Goal: Task Accomplishment & Management: Use online tool/utility

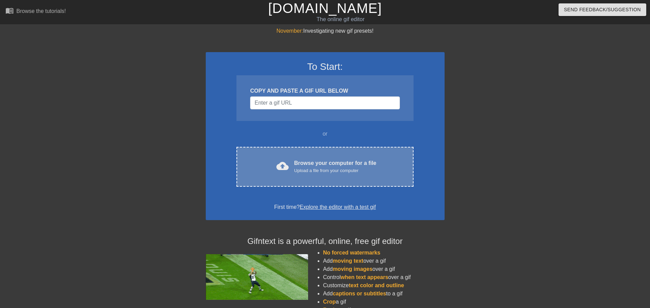
click at [286, 168] on div "cloud_upload Browse your computer for a file Upload a file from your computer" at bounding box center [325, 166] width 148 height 15
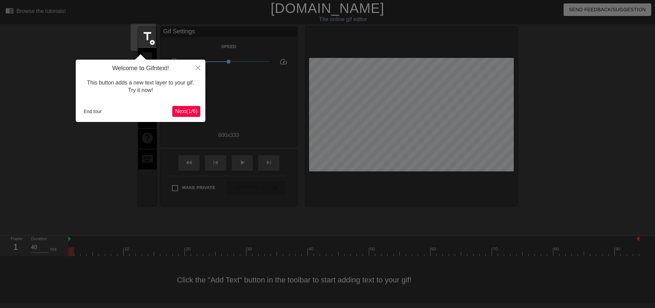
click at [185, 108] on span "Next ( 1 / 6 )" at bounding box center [186, 111] width 23 height 6
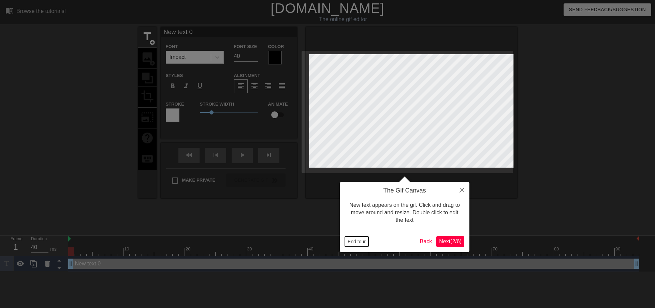
click at [355, 239] on button "End tour" at bounding box center [357, 242] width 24 height 10
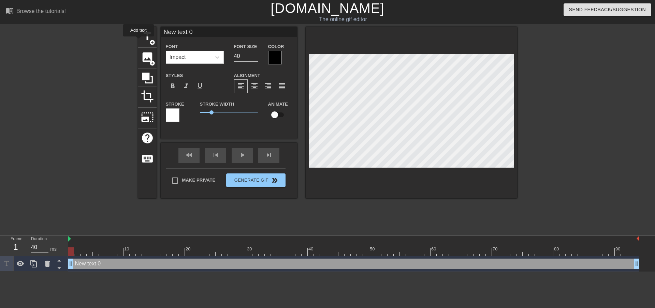
drag, startPoint x: 209, startPoint y: 33, endPoint x: 122, endPoint y: 45, distance: 87.8
click at [138, 43] on div "title add_circle image add_circle crop photo_size_select_large help keyboard Ne…" at bounding box center [327, 113] width 379 height 172
paste input "Maintenant, sommes-nous tous d’accord pour dire que nous avons affaire à des va…"
drag, startPoint x: 237, startPoint y: 29, endPoint x: 225, endPoint y: 31, distance: 12.4
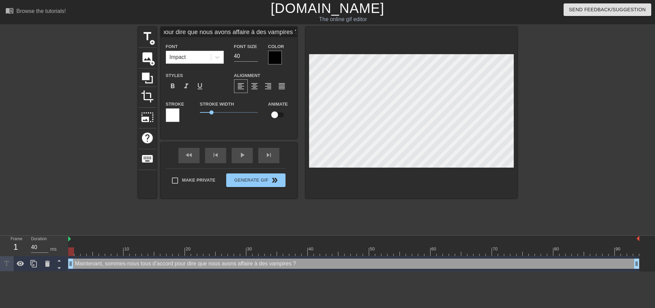
click at [225, 31] on input "Maintenant, sommes-nous tous d’accord pour dire que nous avons affaire à des va…" at bounding box center [229, 32] width 136 height 10
drag, startPoint x: 194, startPoint y: 31, endPoint x: 297, endPoint y: 22, distance: 103.4
click at [297, 22] on div "menu_book Browse the tutorials! [DOMAIN_NAME] The online gif editor Send Feedba…" at bounding box center [327, 136] width 655 height 272
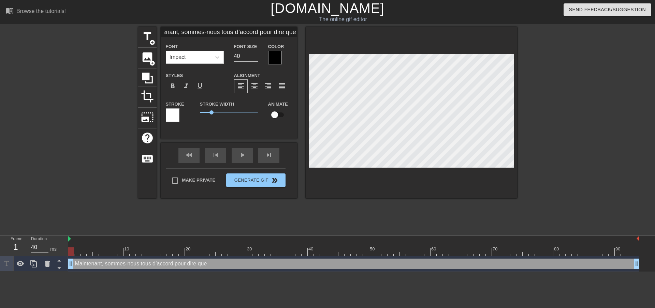
type input "Maintenant, sommes-nous tous d’accord pour dire que"
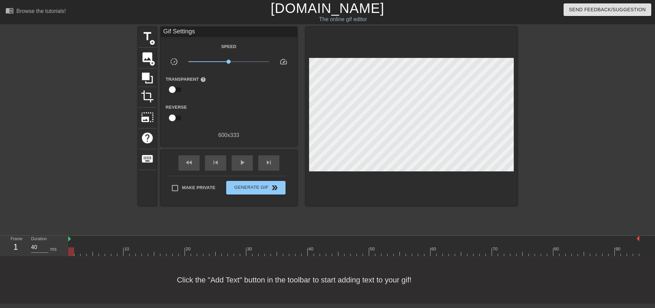
click at [205, 32] on div "Gif Settings" at bounding box center [229, 32] width 136 height 10
click at [131, 32] on div "title add_circle image add_circle crop photo_size_select_large help keyboard Gi…" at bounding box center [327, 129] width 655 height 205
click at [141, 41] on span "title" at bounding box center [147, 36] width 13 height 13
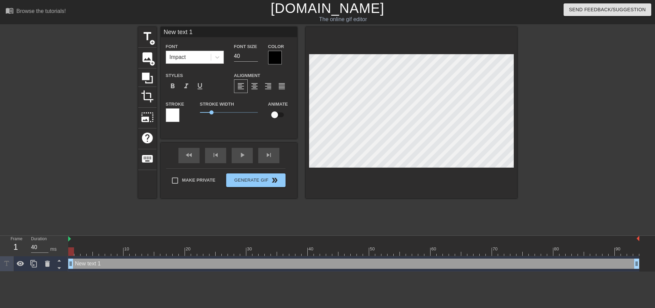
drag, startPoint x: 199, startPoint y: 29, endPoint x: 123, endPoint y: 25, distance: 76.1
click at [125, 26] on div "menu_book Browse the tutorials! [DOMAIN_NAME] The online gif editor Send Feedba…" at bounding box center [327, 136] width 655 height 272
paste input "Maintenant, sommes-nous tous d’accord pour dire que nous avons affaire à des va…"
click at [218, 31] on input "Maintenant, sommes-nous tous d’accord pour dire que nous avons affaire à des va…" at bounding box center [229, 32] width 136 height 10
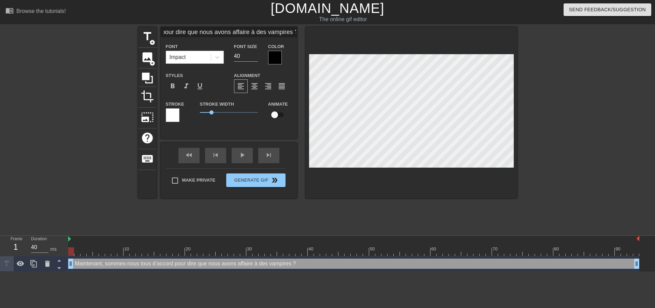
type input "Maintenant, sommes-nous tous d’accord pour dire que nous avons affaire à des va…"
click at [217, 31] on input "Maintenant, sommes-nous tous d’accord pour dire que nous avons affaire à des va…" at bounding box center [229, 32] width 136 height 10
drag, startPoint x: 162, startPoint y: 32, endPoint x: 64, endPoint y: 31, distance: 97.9
click at [43, 28] on div "title add_circle image add_circle crop photo_size_select_large help keyboard Ma…" at bounding box center [327, 129] width 655 height 205
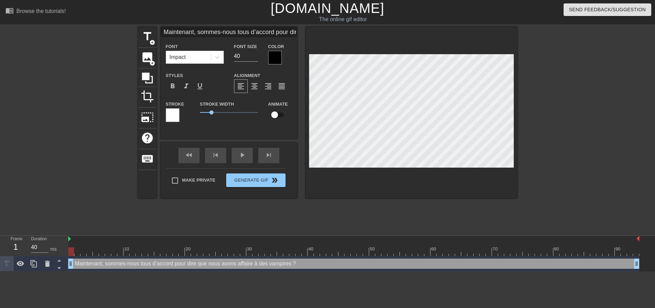
drag, startPoint x: 192, startPoint y: 35, endPoint x: 211, endPoint y: 42, distance: 19.6
click at [193, 35] on input "Maintenant, sommes-nous tous d’accord pour dire que nous avons affaire à des va…" at bounding box center [229, 32] width 136 height 10
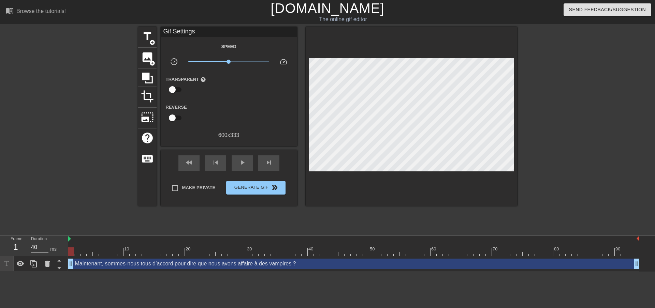
click at [640, 236] on div "10 20 30 40 50 60 70 80 90 Maintenant, sommes-nous tous d’accord pour dire que …" at bounding box center [361, 254] width 587 height 36
click at [639, 256] on div "Maintenant, sommes-nous tous d’accord pour dire que nous avons affaire à des va…" at bounding box center [361, 263] width 587 height 15
click at [629, 259] on div "Maintenant, sommes-nous tous d’accord pour dire que nous avons affaire à des va…" at bounding box center [353, 264] width 571 height 10
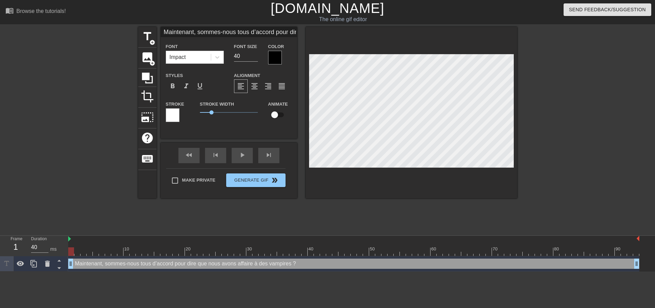
click at [642, 256] on div "Maintenant, sommes-nous tous d’accord pour dire que nous avons affaire à des va…" at bounding box center [361, 263] width 587 height 15
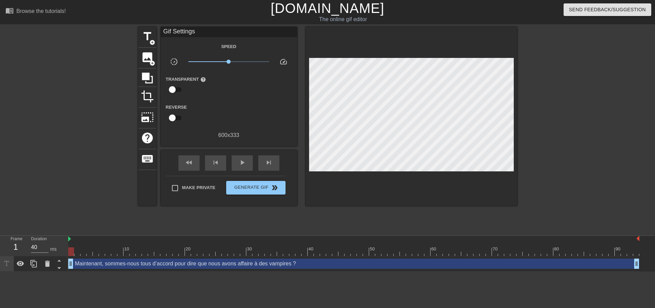
click at [618, 259] on div "Maintenant, sommes-nous tous d’accord pour dire que nous avons affaire à des va…" at bounding box center [353, 264] width 571 height 10
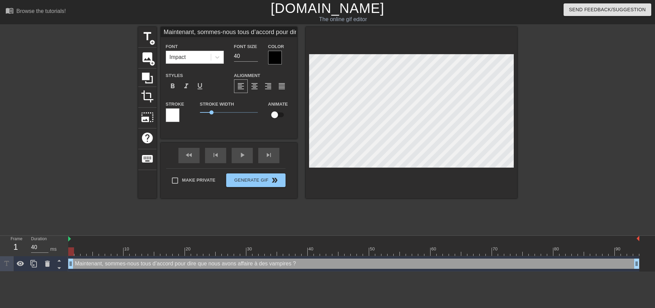
drag, startPoint x: 222, startPoint y: 32, endPoint x: 277, endPoint y: 31, distance: 54.2
click at [277, 31] on input "Maintenant, sommes-nous tous d’accord pour dire que nous avons affaire à des va…" at bounding box center [229, 32] width 136 height 10
drag, startPoint x: 299, startPoint y: 33, endPoint x: 285, endPoint y: 34, distance: 13.7
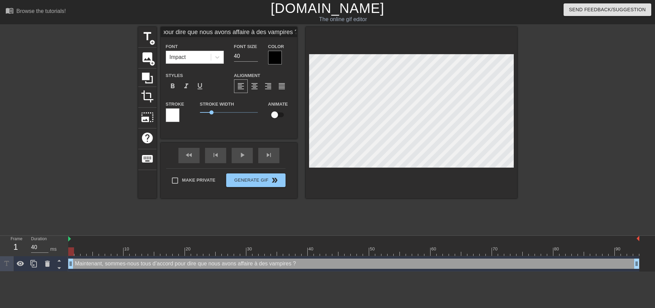
click at [286, 34] on input "Maintenant, sommes-nous tous d’accord pour dire que nous avons affaire à des va…" at bounding box center [229, 32] width 136 height 10
click at [224, 39] on div "Maintenant, sommes-nous tous d’accord pour dire que nous avons affaire à des va…" at bounding box center [229, 77] width 136 height 101
click at [292, 31] on input "Maintenant, sommes-nous tous d’accord pour dire que nous avons affaire à des va…" at bounding box center [229, 32] width 136 height 10
type input "Maintenant, sommes-nous tous d’accord"
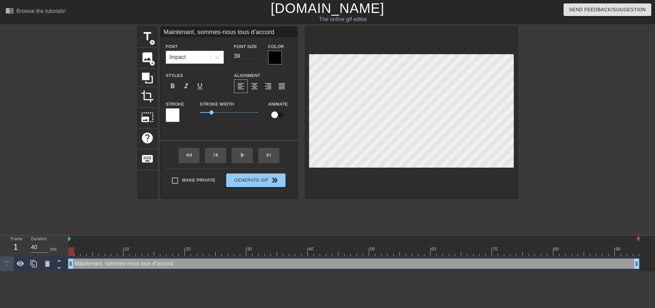
click at [252, 57] on input "39" at bounding box center [246, 56] width 24 height 11
click at [252, 57] on input "38" at bounding box center [246, 56] width 24 height 11
click at [252, 57] on input "37" at bounding box center [246, 56] width 24 height 11
click at [252, 57] on input "36" at bounding box center [246, 56] width 24 height 11
click at [252, 57] on input "35" at bounding box center [246, 56] width 24 height 11
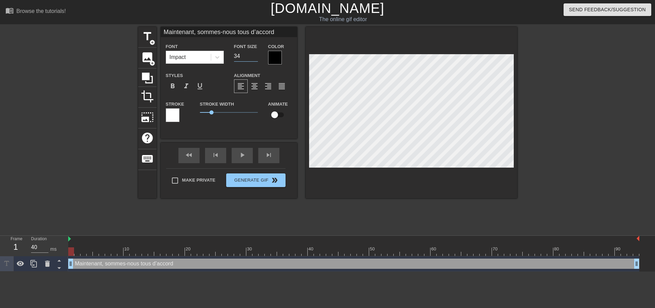
click at [252, 57] on input "34" at bounding box center [246, 56] width 24 height 11
type input "33"
click at [252, 57] on input "33" at bounding box center [246, 56] width 24 height 11
click at [248, 54] on input "33" at bounding box center [246, 56] width 24 height 11
click at [168, 89] on span "format_bold" at bounding box center [172, 86] width 8 height 8
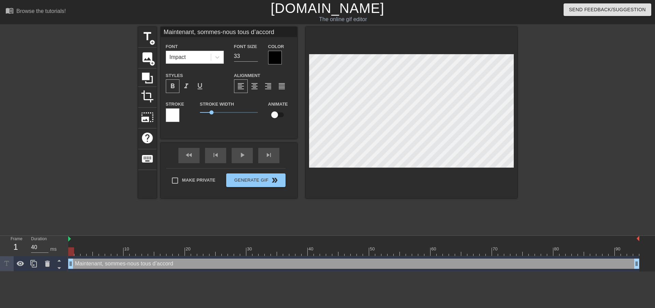
click at [170, 110] on div at bounding box center [173, 115] width 14 height 14
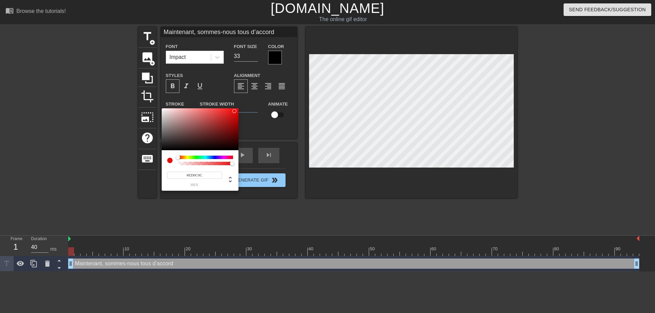
type input "#ED0D0D"
drag, startPoint x: 182, startPoint y: 115, endPoint x: 234, endPoint y: 111, distance: 52.0
click at [234, 111] on div at bounding box center [200, 129] width 77 height 42
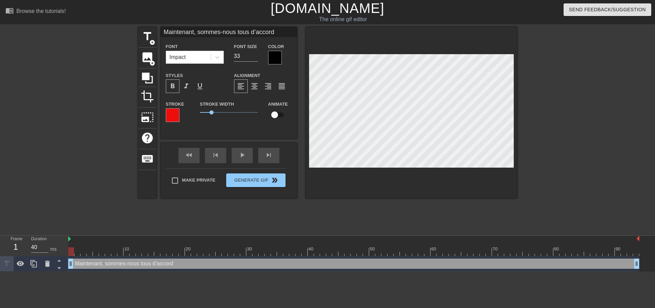
click at [194, 34] on input "Maintenant, sommes-nous tous d’accord" at bounding box center [229, 32] width 136 height 10
click at [273, 33] on input "Maintenant, sommes-nous tous d’accord" at bounding box center [229, 32] width 136 height 10
click at [169, 111] on div at bounding box center [173, 115] width 14 height 14
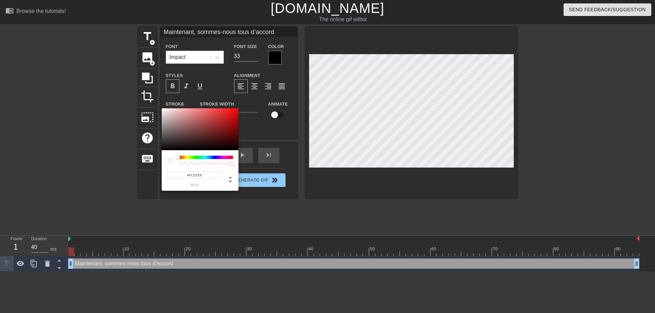
type input "#FCF4F4"
click at [164, 109] on div at bounding box center [200, 129] width 77 height 42
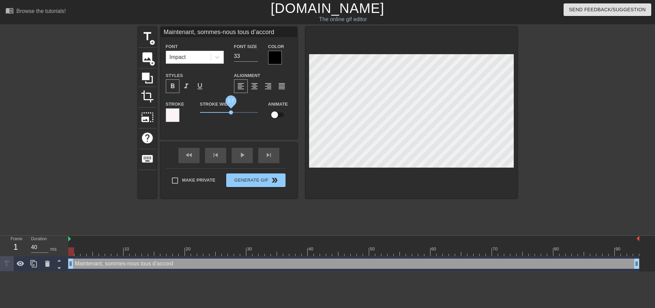
drag, startPoint x: 216, startPoint y: 113, endPoint x: 227, endPoint y: 113, distance: 11.6
click at [227, 113] on span "2.7" at bounding box center [229, 112] width 58 height 8
click at [172, 116] on div at bounding box center [173, 115] width 14 height 14
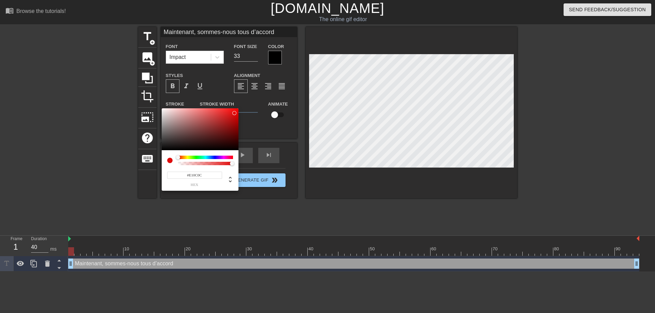
drag, startPoint x: 215, startPoint y: 123, endPoint x: 234, endPoint y: 108, distance: 24.7
click at [234, 111] on div at bounding box center [200, 129] width 77 height 42
type input "#ED0D0D"
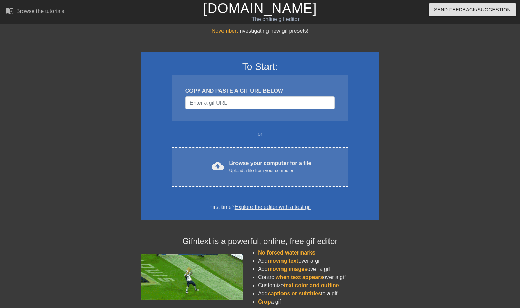
click at [252, 138] on div "or" at bounding box center [260, 134] width 203 height 8
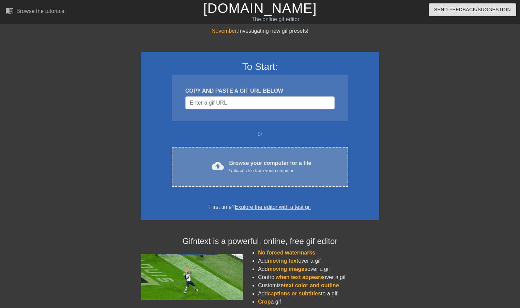
click at [250, 148] on div "cloud_upload Browse your computer for a file Upload a file from your computer C…" at bounding box center [260, 167] width 177 height 40
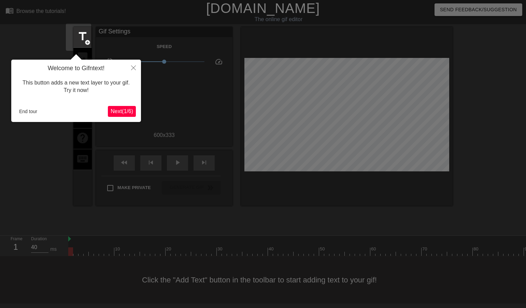
click at [27, 106] on div "End tour Next ( 1 / 6 )" at bounding box center [75, 111] width 119 height 11
click at [30, 108] on button "End tour" at bounding box center [28, 111] width 24 height 10
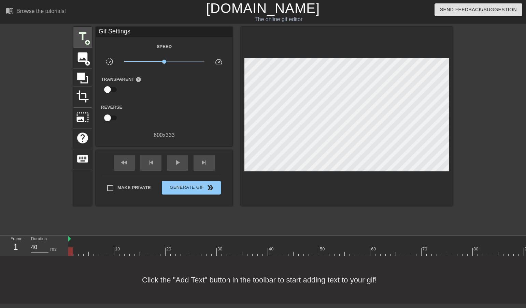
click at [73, 45] on div "title add_circle" at bounding box center [82, 37] width 18 height 21
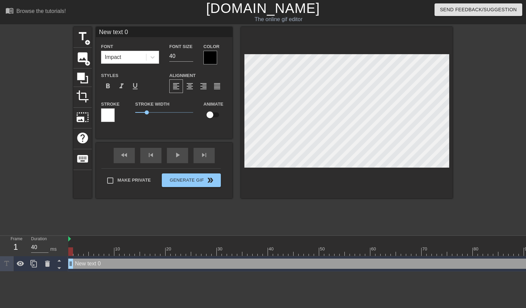
click at [146, 31] on input "New text 0" at bounding box center [164, 32] width 136 height 10
paste input "CAR ON NE SAIT RIEN"
paste input
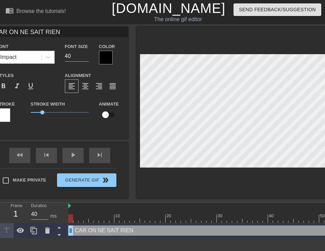
drag, startPoint x: 68, startPoint y: 35, endPoint x: -65, endPoint y: 38, distance: 133.0
click at [0, 38] on html "menu_book Browse the tutorials! Gifntext.com The online gif editor Send Feedbac…" at bounding box center [162, 119] width 325 height 239
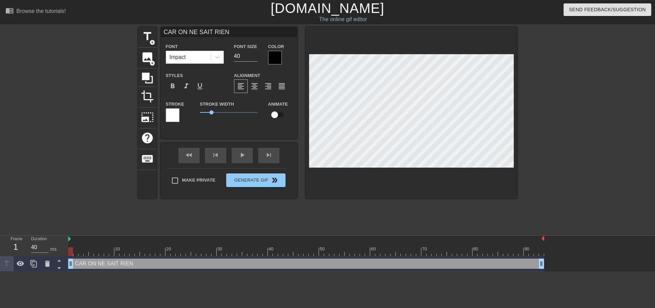
paste input "Maintenant, nous sommes tous d'accord sur le fait que"
drag, startPoint x: 186, startPoint y: 29, endPoint x: 91, endPoint y: 24, distance: 95.0
click at [91, 24] on div "menu_book Browse the tutorials! Gifntext.com The online gif editor Send Feedbac…" at bounding box center [327, 136] width 655 height 272
click at [205, 29] on input "Maintenant, nous sommes tous d'accord sur le fait que" at bounding box center [229, 32] width 136 height 10
click at [232, 32] on input "Maintenant, nous sommes tous d'accord sur le fait que" at bounding box center [229, 32] width 136 height 10
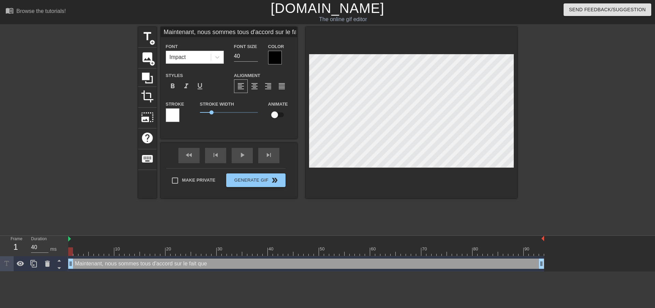
click at [229, 31] on input "Maintenant, nous sommes tous d'accord sur le fait que" at bounding box center [229, 32] width 136 height 10
drag, startPoint x: 231, startPoint y: 31, endPoint x: 194, endPoint y: 37, distance: 37.7
click at [194, 37] on input "Maintenant, nous sommes tous d'accord sur le fait que" at bounding box center [229, 32] width 136 height 10
type input "Maintenant, nous sommes tous d'accord sur le fait que"
click at [250, 65] on div "Font Impact Font Size 40 Color Styles format_bold format_italic format_underlin…" at bounding box center [229, 85] width 126 height 86
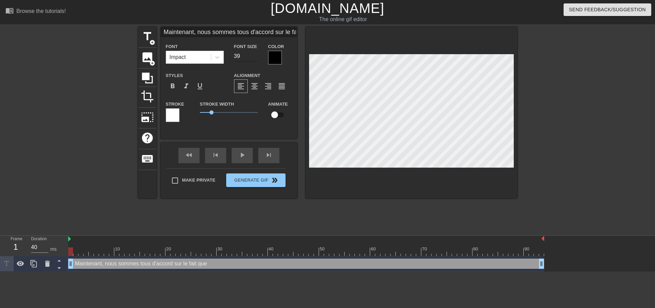
click at [250, 59] on input "39" at bounding box center [246, 56] width 24 height 11
click at [248, 61] on input "39" at bounding box center [246, 56] width 24 height 11
click at [250, 59] on input "38" at bounding box center [246, 56] width 24 height 11
click at [250, 59] on input "37" at bounding box center [246, 56] width 24 height 11
click at [250, 59] on input "36" at bounding box center [246, 56] width 24 height 11
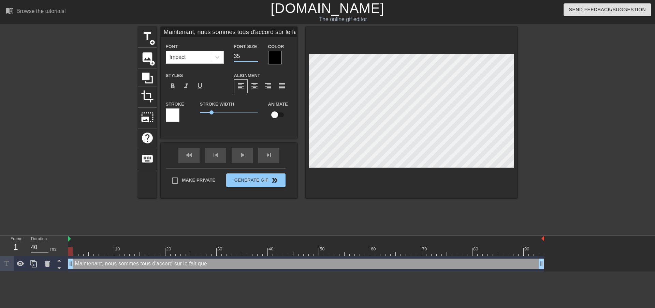
click at [250, 59] on input "35" at bounding box center [246, 56] width 24 height 11
click at [250, 59] on input "34" at bounding box center [246, 56] width 24 height 11
click at [250, 59] on input "33" at bounding box center [246, 56] width 24 height 11
click at [250, 59] on input "32" at bounding box center [246, 56] width 24 height 11
click at [250, 59] on input "31" at bounding box center [246, 56] width 24 height 11
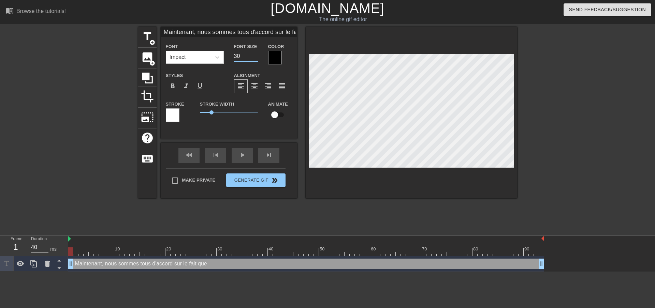
click at [250, 59] on input "30" at bounding box center [246, 56] width 24 height 11
click at [250, 59] on input "29" at bounding box center [246, 56] width 24 height 11
click at [250, 59] on input "28" at bounding box center [246, 56] width 24 height 11
click at [250, 59] on input "27" at bounding box center [246, 56] width 24 height 11
click at [250, 59] on input "26" at bounding box center [246, 56] width 24 height 11
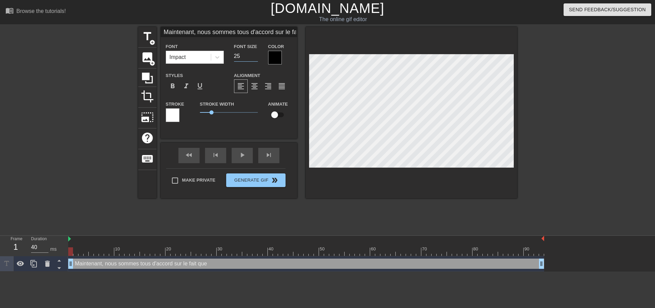
click at [250, 59] on input "25" at bounding box center [246, 56] width 24 height 11
type input "26"
click at [250, 55] on input "26" at bounding box center [246, 56] width 24 height 11
drag, startPoint x: 270, startPoint y: 36, endPoint x: 316, endPoint y: 43, distance: 46.9
click at [316, 43] on div "title add_circle image add_circle crop photo_size_select_large help keyboard Ma…" at bounding box center [327, 113] width 379 height 172
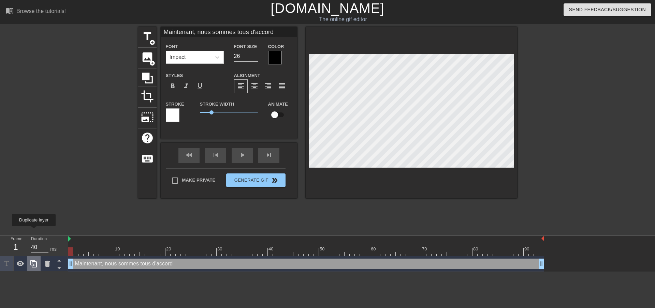
click at [34, 260] on icon at bounding box center [34, 264] width 8 height 8
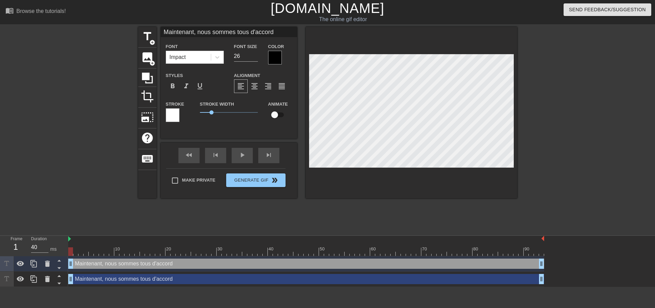
drag, startPoint x: 274, startPoint y: 33, endPoint x: 95, endPoint y: 40, distance: 179.5
click at [95, 40] on div "title add_circle image add_circle crop photo_size_select_large help keyboard Ma…" at bounding box center [327, 129] width 655 height 205
paste input "sur le fait que"
drag, startPoint x: 256, startPoint y: 33, endPoint x: 131, endPoint y: 47, distance: 125.9
click at [131, 47] on div "title add_circle image add_circle crop photo_size_select_large help keyboard Ma…" at bounding box center [327, 129] width 655 height 205
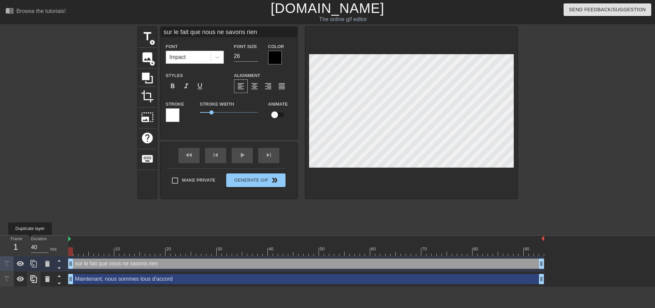
click at [30, 272] on div at bounding box center [34, 279] width 14 height 15
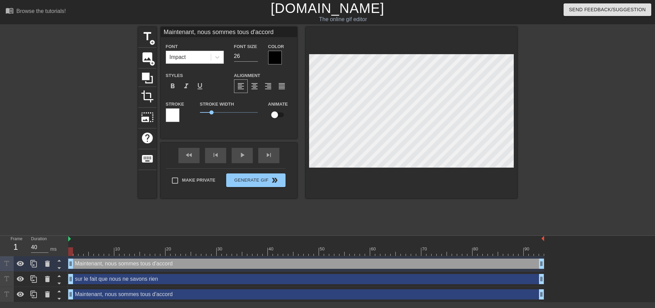
drag, startPoint x: 271, startPoint y: 35, endPoint x: 154, endPoint y: 43, distance: 117.6
click at [154, 43] on div "title add_circle image add_circle crop photo_size_select_large help keyboard Ma…" at bounding box center [327, 113] width 379 height 172
type input "C"
click at [30, 291] on icon at bounding box center [34, 295] width 8 height 8
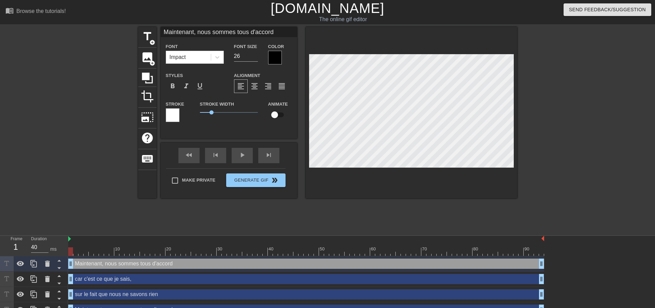
drag, startPoint x: 286, startPoint y: 32, endPoint x: 138, endPoint y: 18, distance: 148.0
click at [138, 18] on div "menu_book Browse the tutorials! Gifntext.com The online gif editor Send Feedbac…" at bounding box center [327, 159] width 655 height 318
click at [39, 256] on div at bounding box center [34, 263] width 14 height 15
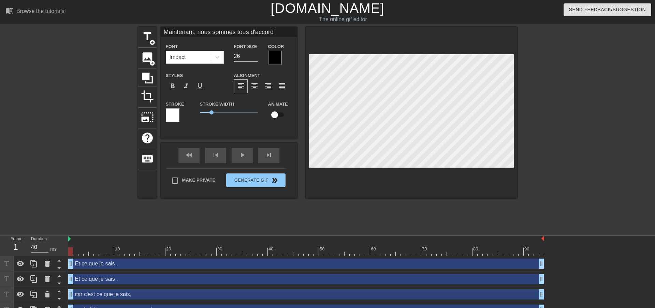
drag, startPoint x: 168, startPoint y: 293, endPoint x: 165, endPoint y: 223, distance: 69.6
click at [165, 256] on div "Et ce que je sais , drag_handle drag_handle Et ce que je sais , drag_handle dra…" at bounding box center [361, 294] width 587 height 77
drag, startPoint x: 280, startPoint y: 31, endPoint x: 193, endPoint y: 27, distance: 87.7
click at [193, 27] on input "Maintenant, nous sommes tous d'accord" at bounding box center [229, 32] width 136 height 10
click at [16, 275] on icon at bounding box center [20, 279] width 8 height 8
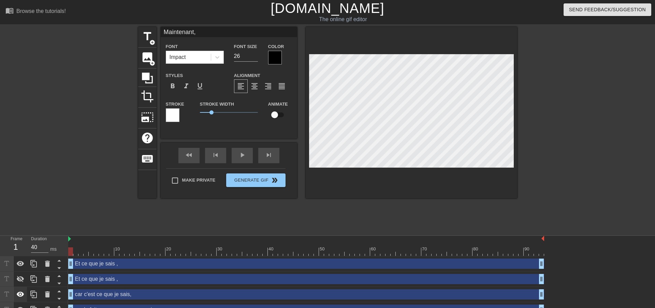
click at [19, 292] on icon at bounding box center [21, 294] width 8 height 5
click at [21, 306] on icon at bounding box center [20, 310] width 8 height 8
drag, startPoint x: 213, startPoint y: 32, endPoint x: 86, endPoint y: 37, distance: 127.3
click at [86, 37] on div "title add_circle image add_circle crop photo_size_select_large help keyboard Ma…" at bounding box center [327, 129] width 655 height 205
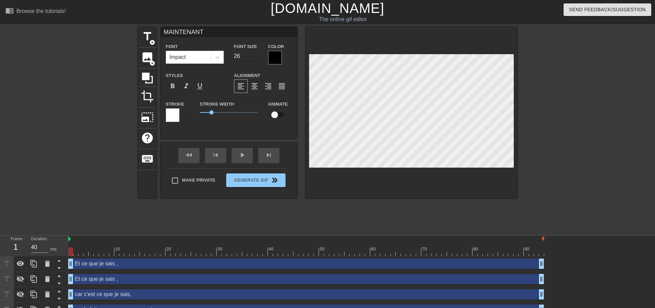
type input "MAINTENANT"
click at [249, 55] on input "27" at bounding box center [246, 56] width 24 height 11
click at [249, 55] on input "28" at bounding box center [246, 56] width 24 height 11
click at [249, 55] on input "29" at bounding box center [246, 56] width 24 height 11
click at [249, 55] on input "30" at bounding box center [246, 56] width 24 height 11
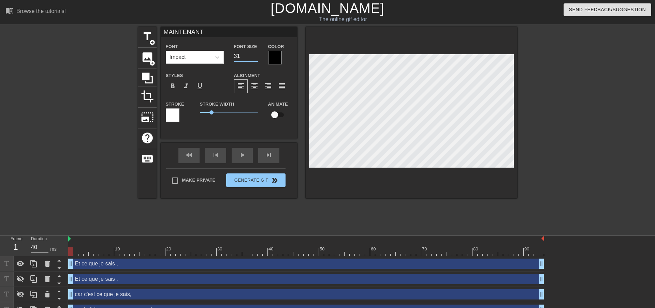
click at [249, 55] on input "31" at bounding box center [246, 56] width 24 height 11
click at [249, 55] on input "32" at bounding box center [246, 56] width 24 height 11
click at [249, 55] on input "33" at bounding box center [246, 56] width 24 height 11
click at [249, 55] on input "34" at bounding box center [246, 56] width 24 height 11
click at [249, 55] on input "35" at bounding box center [246, 56] width 24 height 11
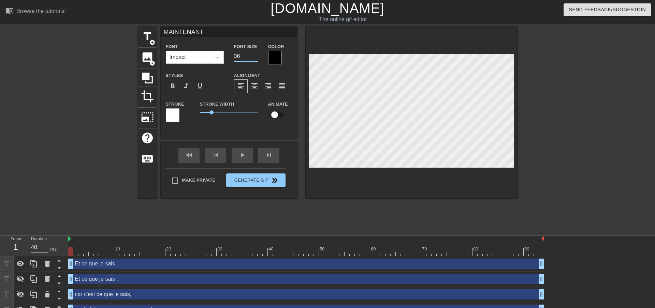
click at [249, 55] on input "36" at bounding box center [246, 56] width 24 height 11
click at [252, 58] on input "35" at bounding box center [246, 56] width 24 height 11
click at [23, 261] on icon at bounding box center [21, 263] width 8 height 5
click at [212, 30] on input "MAINTENANT" at bounding box center [229, 32] width 136 height 10
click at [23, 260] on icon at bounding box center [20, 264] width 8 height 8
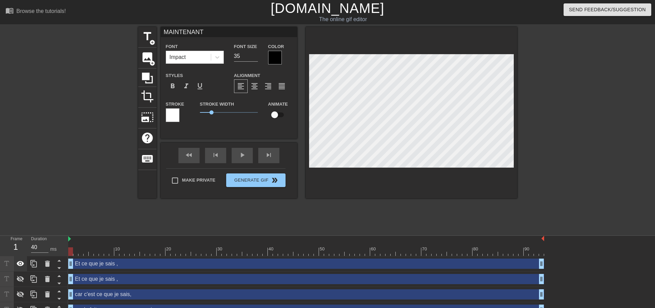
click at [19, 260] on icon at bounding box center [20, 264] width 8 height 8
click at [253, 52] on input "35" at bounding box center [246, 56] width 24 height 11
click at [245, 57] on input "35" at bounding box center [246, 56] width 24 height 11
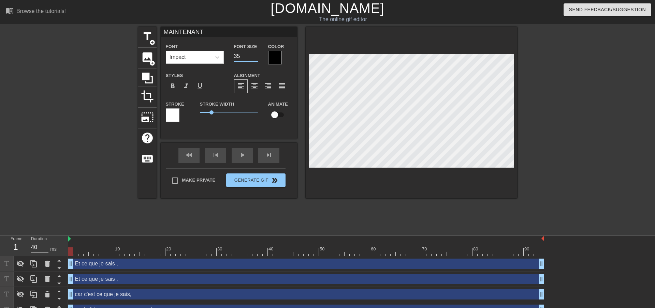
click at [245, 57] on input "35" at bounding box center [246, 56] width 24 height 11
click at [248, 56] on input "35" at bounding box center [246, 56] width 24 height 11
click at [250, 53] on input "36" at bounding box center [246, 56] width 24 height 11
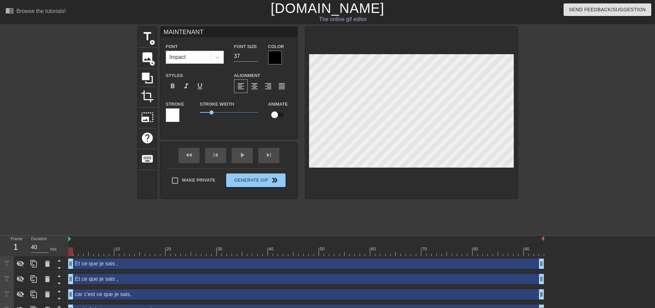
click at [252, 53] on input "37" at bounding box center [246, 56] width 24 height 11
click at [252, 53] on input "38" at bounding box center [246, 56] width 24 height 11
click at [252, 53] on input "39" at bounding box center [246, 56] width 24 height 11
click at [252, 53] on input "40" at bounding box center [246, 56] width 24 height 11
click at [252, 53] on input "41" at bounding box center [246, 56] width 24 height 11
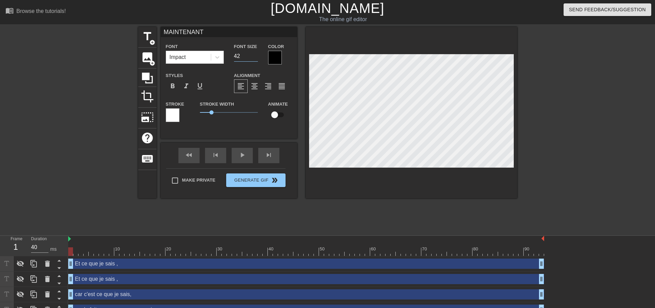
click at [252, 53] on input "42" at bounding box center [246, 56] width 24 height 11
click at [252, 53] on input "43" at bounding box center [246, 56] width 24 height 11
drag, startPoint x: 252, startPoint y: 53, endPoint x: 250, endPoint y: 57, distance: 4.6
click at [251, 55] on input "44" at bounding box center [246, 56] width 24 height 11
click at [250, 57] on input "43" at bounding box center [246, 56] width 24 height 11
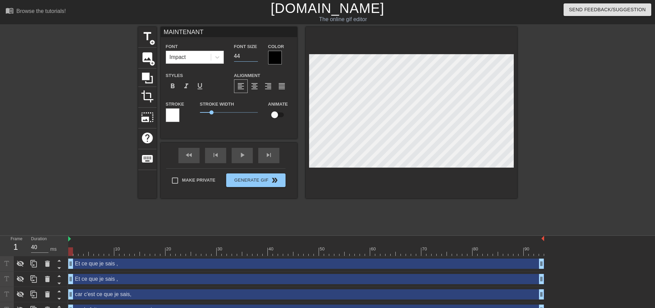
click at [251, 54] on input "44" at bounding box center [246, 56] width 24 height 11
click at [251, 54] on input "45" at bounding box center [246, 56] width 24 height 11
click at [251, 54] on input "46" at bounding box center [246, 56] width 24 height 11
click at [251, 54] on input "47" at bounding box center [246, 56] width 24 height 11
click at [251, 54] on input "48" at bounding box center [246, 56] width 24 height 11
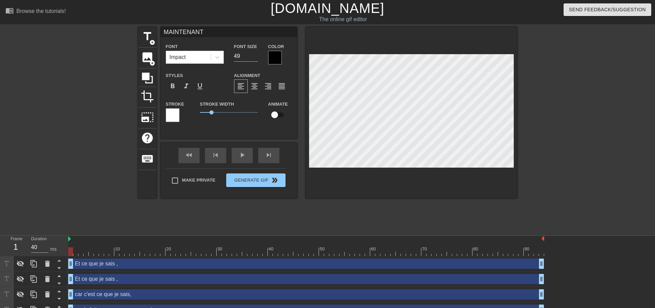
click at [251, 54] on input "49" at bounding box center [246, 56] width 24 height 11
click at [251, 54] on input "50" at bounding box center [246, 56] width 24 height 11
click at [251, 54] on input "51" at bounding box center [246, 56] width 24 height 11
click at [251, 54] on input "52" at bounding box center [246, 56] width 24 height 11
click at [254, 57] on div "Font Size 52" at bounding box center [246, 53] width 34 height 22
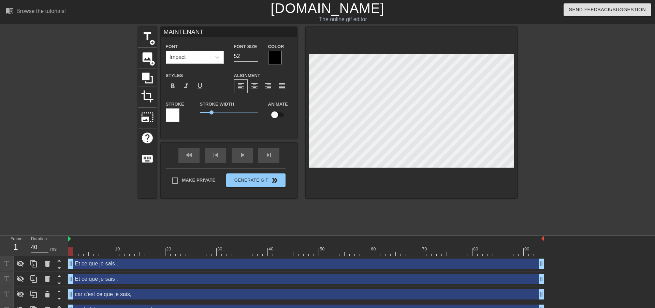
click at [254, 57] on div "Font Size 52" at bounding box center [246, 53] width 34 height 22
click at [251, 58] on input "51" at bounding box center [246, 56] width 24 height 11
click at [251, 58] on input "50" at bounding box center [246, 56] width 24 height 11
click at [251, 58] on input "49" at bounding box center [246, 56] width 24 height 11
type input "50"
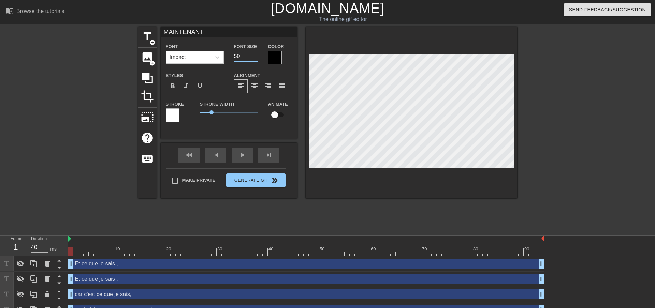
click at [251, 53] on input "50" at bounding box center [246, 56] width 24 height 11
click at [172, 112] on div at bounding box center [173, 115] width 14 height 14
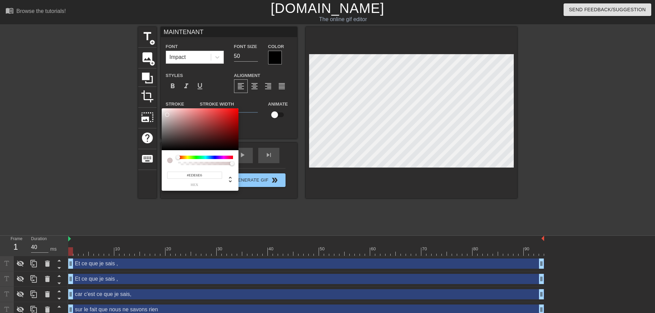
type input "#F4F1F1"
drag, startPoint x: 220, startPoint y: 125, endPoint x: 162, endPoint y: 110, distance: 59.9
click at [162, 110] on div at bounding box center [200, 129] width 77 height 42
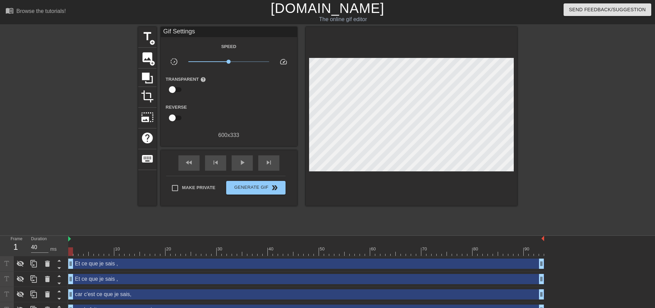
click at [208, 259] on div "Et ce que je sais , drag_handle drag_handle" at bounding box center [306, 264] width 476 height 10
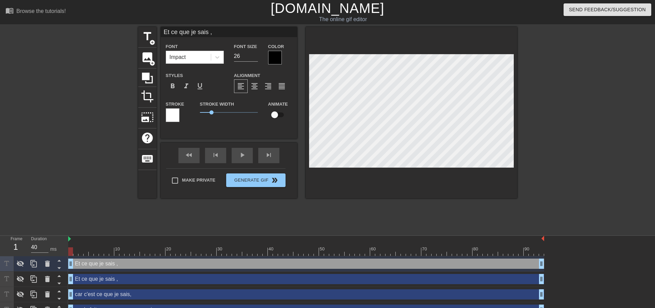
type input "MAINTENANT"
type input "50"
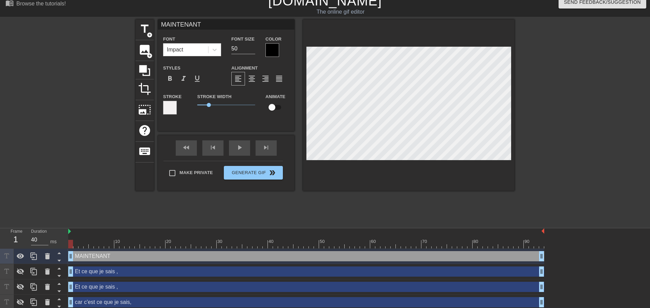
scroll to position [9, 0]
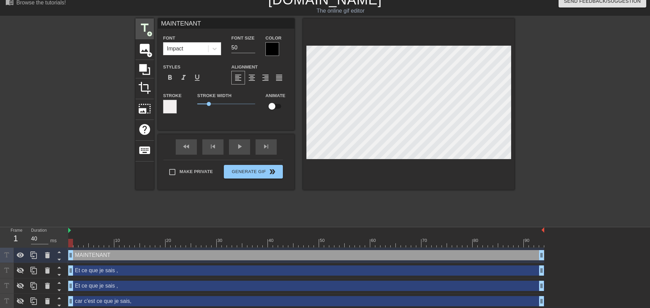
drag, startPoint x: 199, startPoint y: 27, endPoint x: 148, endPoint y: 25, distance: 51.2
click at [148, 25] on div "title add_circle image add_circle crop photo_size_select_large help keyboard MA…" at bounding box center [324, 104] width 379 height 172
paste input "nous sommes tous d'accord sur le fait que"
drag, startPoint x: 279, startPoint y: 19, endPoint x: 106, endPoint y: 52, distance: 176.3
click at [105, 30] on div "title add_circle image add_circle crop photo_size_select_large help keyboard no…" at bounding box center [325, 120] width 650 height 205
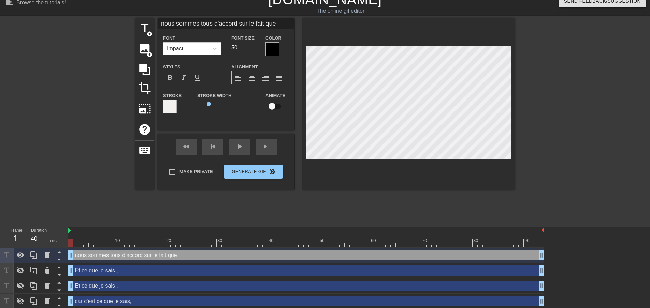
type input "nous sommes tous d'accord sur le fait que"
click at [247, 49] on input "49" at bounding box center [243, 47] width 24 height 11
click at [247, 49] on input "33" at bounding box center [243, 47] width 24 height 11
click at [247, 49] on input "32" at bounding box center [243, 47] width 24 height 11
click at [247, 45] on input "33" at bounding box center [243, 47] width 24 height 11
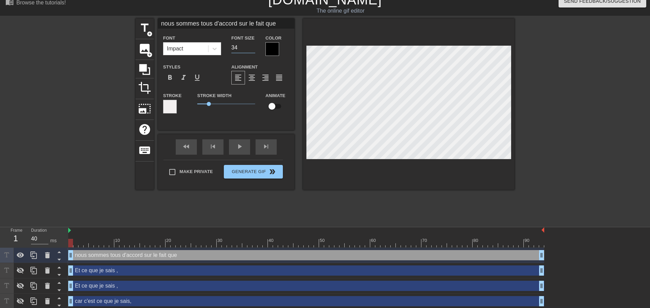
type input "34"
click at [247, 45] on input "34" at bounding box center [243, 47] width 24 height 11
click at [520, 76] on div "title add_circle image add_circle crop photo_size_select_large help keyboard no…" at bounding box center [325, 120] width 650 height 205
click at [247, 50] on input "33" at bounding box center [243, 47] width 24 height 11
click at [247, 50] on input "32" at bounding box center [243, 47] width 24 height 11
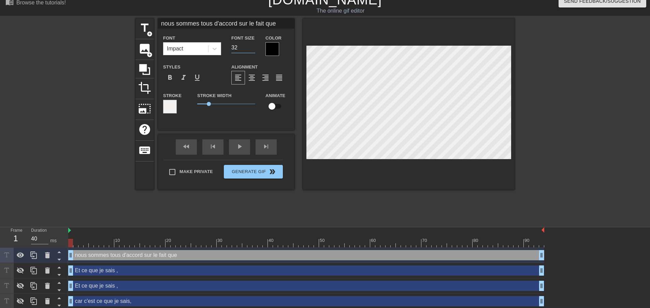
click at [248, 44] on input "32" at bounding box center [243, 47] width 24 height 11
type input "33"
click at [248, 45] on input "33" at bounding box center [243, 47] width 24 height 11
type input "sur le fait que nous ne savons rien"
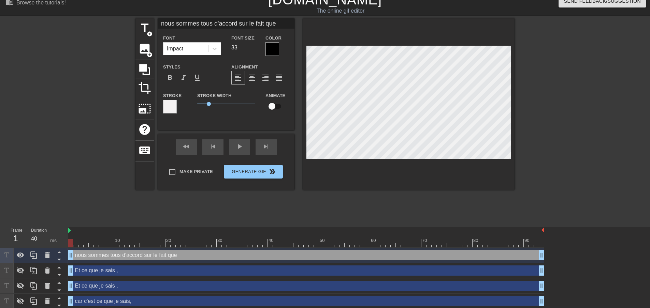
type input "26"
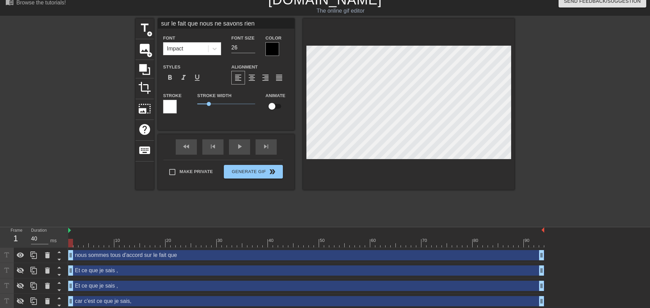
drag, startPoint x: 179, startPoint y: 25, endPoint x: 121, endPoint y: 21, distance: 58.5
click at [121, 20] on div "title add_circle image add_circle crop photo_size_select_large help keyboard su…" at bounding box center [325, 120] width 650 height 205
type input "que nous ne savons rien"
click at [247, 45] on input "27" at bounding box center [243, 47] width 24 height 11
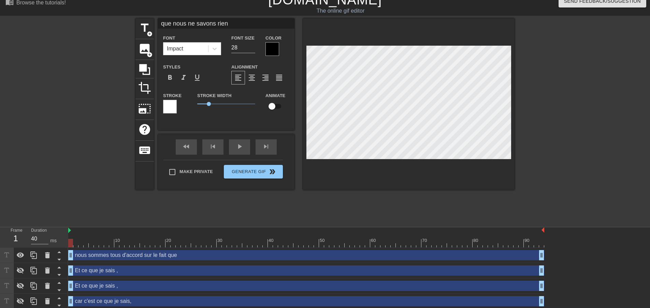
click at [246, 45] on input "28" at bounding box center [243, 47] width 24 height 11
click at [246, 46] on input "29" at bounding box center [243, 47] width 24 height 11
click at [246, 48] on input "28" at bounding box center [243, 47] width 24 height 11
click at [246, 48] on input "27" at bounding box center [243, 47] width 24 height 11
click at [246, 48] on input "26" at bounding box center [243, 47] width 24 height 11
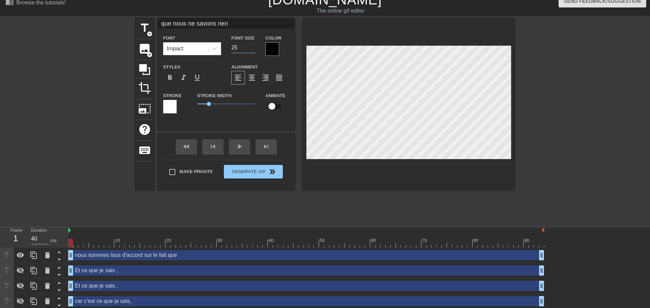
click at [246, 48] on input "25" at bounding box center [243, 47] width 24 height 11
click at [249, 46] on input "26" at bounding box center [243, 47] width 24 height 11
click at [249, 46] on input "27" at bounding box center [243, 47] width 24 height 11
click at [249, 46] on input "28" at bounding box center [243, 47] width 24 height 11
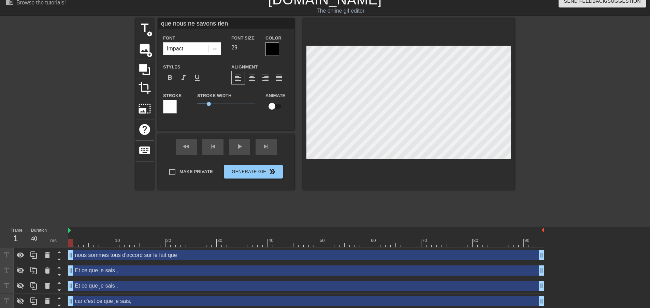
click at [249, 45] on input "29" at bounding box center [243, 47] width 24 height 11
click at [249, 45] on input "30" at bounding box center [243, 47] width 24 height 11
click at [249, 45] on input "31" at bounding box center [243, 47] width 24 height 11
click at [249, 45] on input "32" at bounding box center [243, 47] width 24 height 11
click at [249, 45] on input "33" at bounding box center [243, 47] width 24 height 11
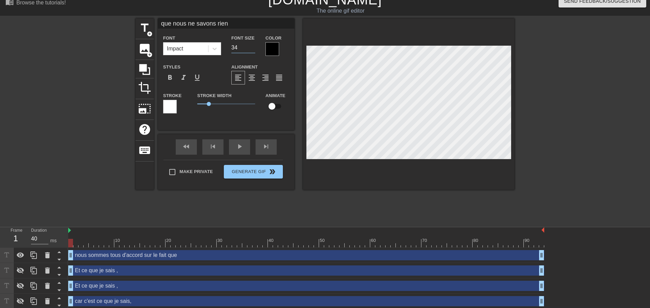
click at [249, 45] on input "34" at bounding box center [243, 47] width 24 height 11
click at [249, 45] on input "35" at bounding box center [243, 47] width 24 height 11
type input "36"
click at [249, 45] on input "36" at bounding box center [243, 47] width 24 height 11
type input "nous sommes tous d'accord sur le fait que"
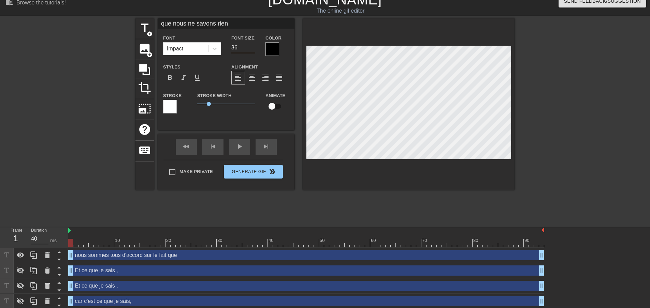
type input "33"
type input "nous sommes tous d'accord sur le fait que"
type input "33"
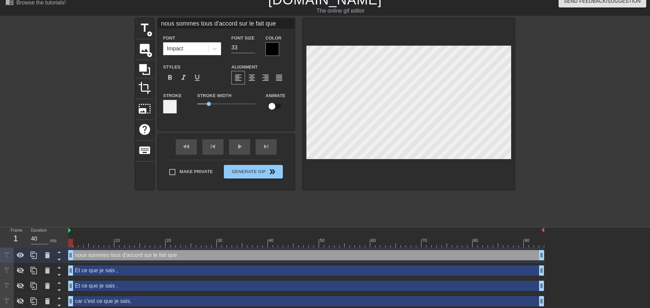
type input "que nous ne savons rien"
type input "36"
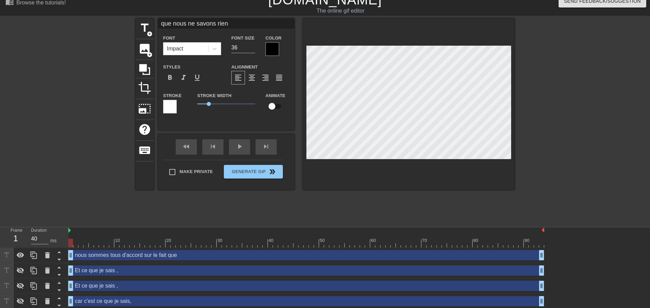
click at [140, 296] on div "car c'est ce que je sais, drag_handle drag_handle" at bounding box center [306, 301] width 476 height 10
type input "car c'est ce que je sais,"
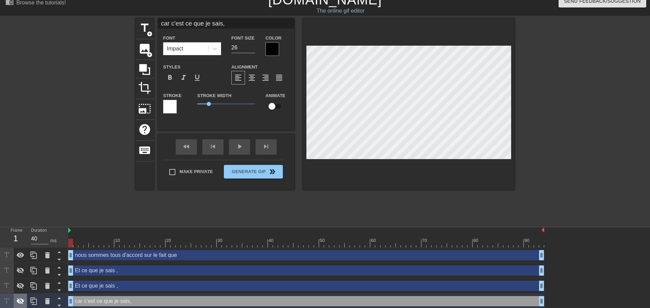
click at [21, 294] on div at bounding box center [21, 301] width 14 height 15
click at [248, 47] on input "27" at bounding box center [243, 47] width 24 height 11
click at [248, 47] on input "28" at bounding box center [243, 47] width 24 height 11
click at [248, 47] on input "29" at bounding box center [243, 47] width 24 height 11
click at [248, 47] on input "30" at bounding box center [243, 47] width 24 height 11
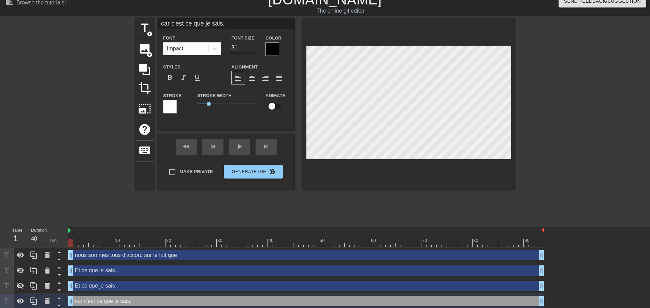
click at [248, 47] on input "31" at bounding box center [243, 47] width 24 height 11
click at [248, 47] on input "32" at bounding box center [243, 47] width 24 height 11
click at [248, 47] on input "33" at bounding box center [243, 47] width 24 height 11
click at [248, 47] on input "34" at bounding box center [243, 47] width 24 height 11
type input "32"
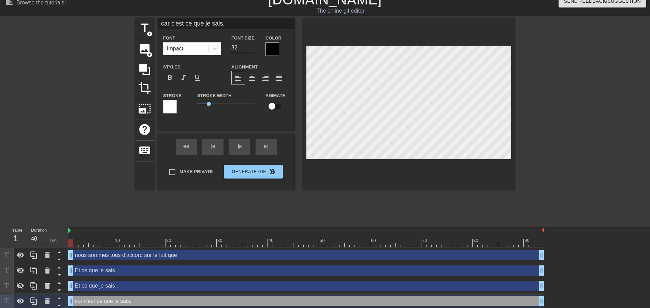
drag, startPoint x: 255, startPoint y: 27, endPoint x: 167, endPoint y: 28, distance: 88.3
click at [167, 28] on input "car c'est ce que je sais," at bounding box center [226, 23] width 136 height 10
type input "nous sommes tous d'accord sur le fait que"
type input "33"
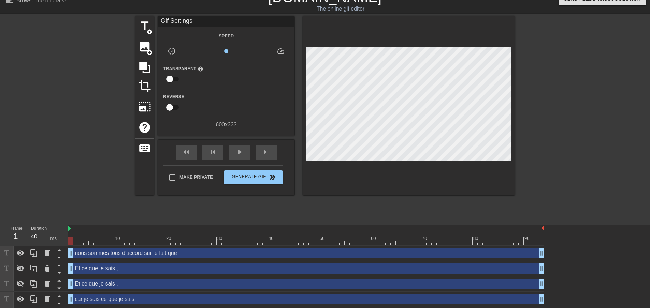
scroll to position [15, 0]
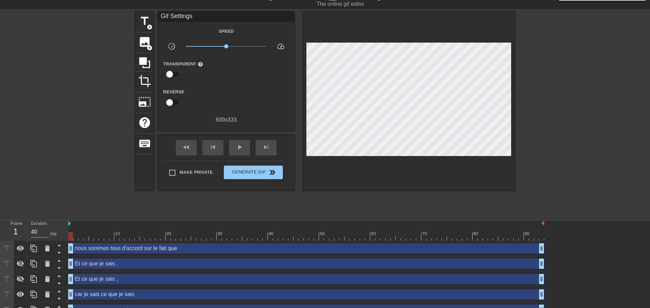
drag, startPoint x: 592, startPoint y: 226, endPoint x: 586, endPoint y: 247, distance: 21.7
drag, startPoint x: 73, startPoint y: 300, endPoint x: 124, endPoint y: 297, distance: 50.9
click at [48, 275] on icon at bounding box center [47, 279] width 8 height 8
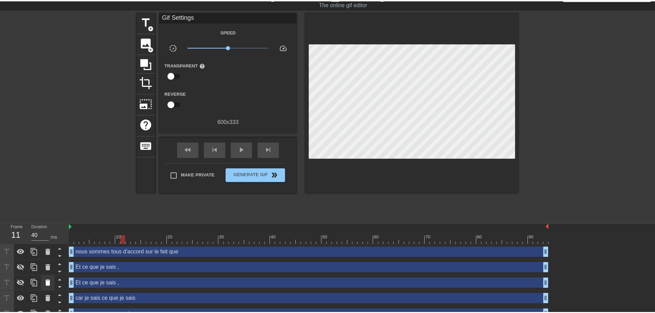
scroll to position [10, 0]
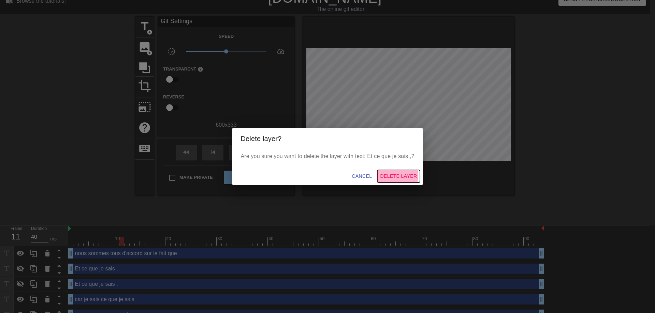
click at [388, 176] on span "Delete Layer" at bounding box center [398, 176] width 37 height 9
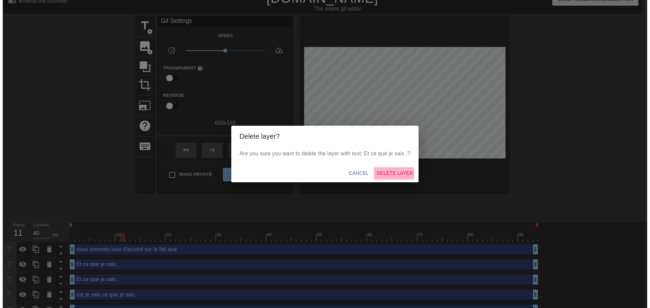
scroll to position [0, 0]
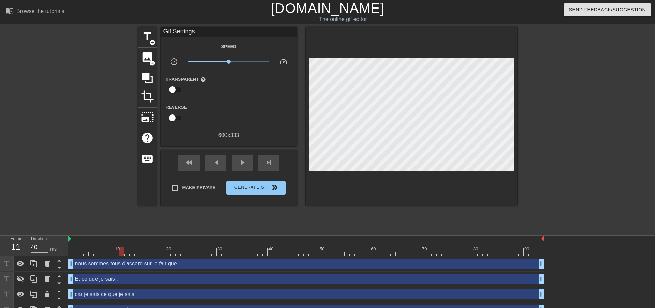
click at [96, 290] on div "car je sais ce que je sais drag_handle drag_handle" at bounding box center [306, 295] width 476 height 10
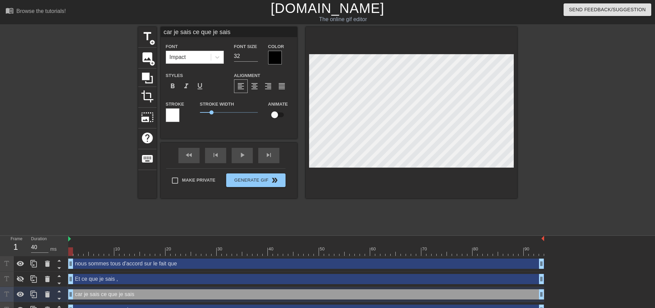
click at [89, 305] on div "que nous ne savons rien drag_handle drag_handle" at bounding box center [306, 310] width 476 height 10
type input "que nous ne savons rien"
type input "36"
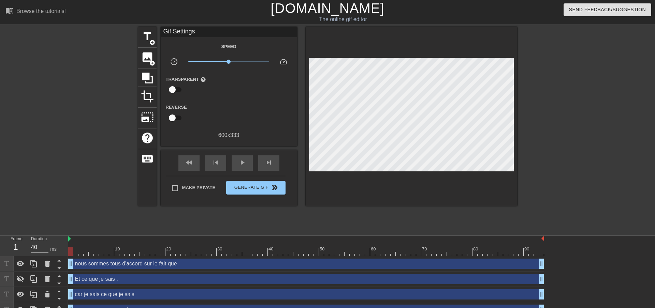
click at [98, 270] on div "nous sommes tous d'accord sur le fait que drag_handle drag_handle Et ce que je …" at bounding box center [361, 294] width 587 height 77
click at [99, 274] on div "Et ce que je sais , drag_handle drag_handle" at bounding box center [306, 279] width 476 height 10
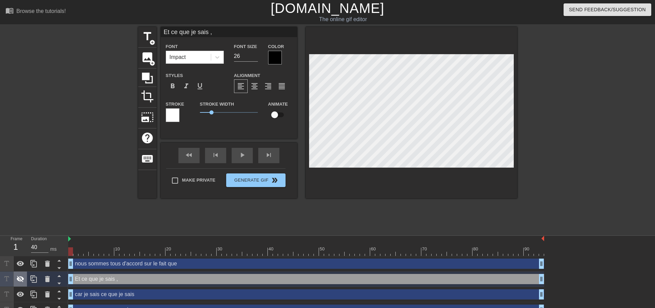
click at [17, 275] on icon at bounding box center [20, 279] width 8 height 8
click at [250, 54] on input "27" at bounding box center [246, 56] width 24 height 11
click at [250, 54] on input "28" at bounding box center [246, 56] width 24 height 11
click at [250, 54] on input "29" at bounding box center [246, 56] width 24 height 11
click at [250, 54] on input "30" at bounding box center [246, 56] width 24 height 11
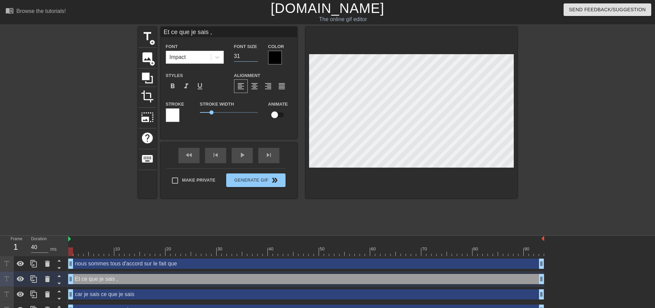
click at [250, 54] on input "31" at bounding box center [246, 56] width 24 height 11
click at [250, 54] on input "32" at bounding box center [246, 56] width 24 height 11
click at [250, 54] on input "33" at bounding box center [246, 56] width 24 height 11
click at [250, 54] on input "34" at bounding box center [246, 56] width 24 height 11
click at [250, 54] on input "35" at bounding box center [246, 56] width 24 height 11
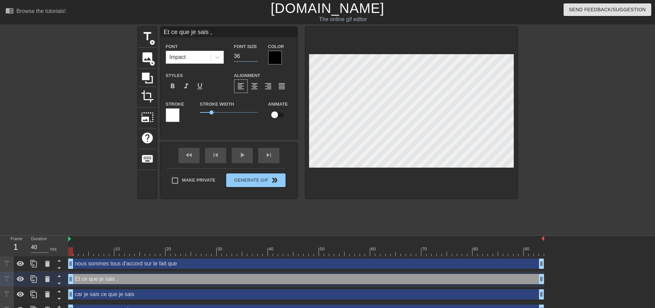
click at [250, 54] on input "36" at bounding box center [246, 56] width 24 height 11
type input "35"
click at [250, 57] on input "35" at bounding box center [246, 56] width 24 height 11
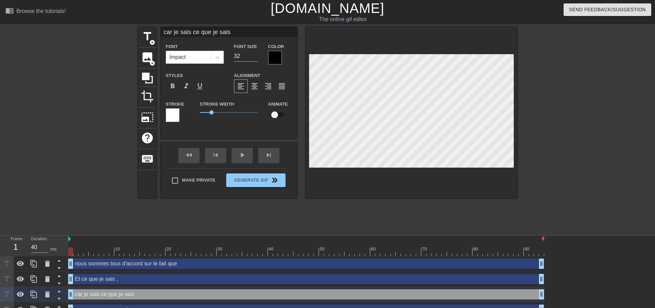
type input "que nous ne savons rien"
type input "36"
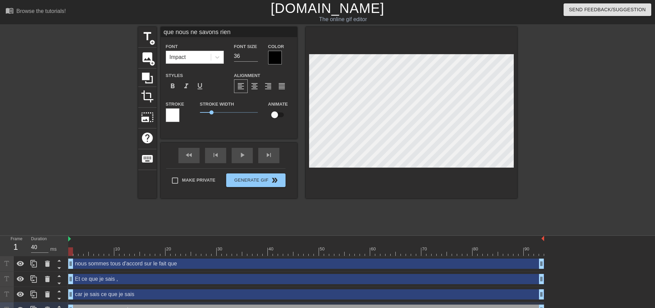
type input "nous sommes tous d'accord sur le fait que"
type input "33"
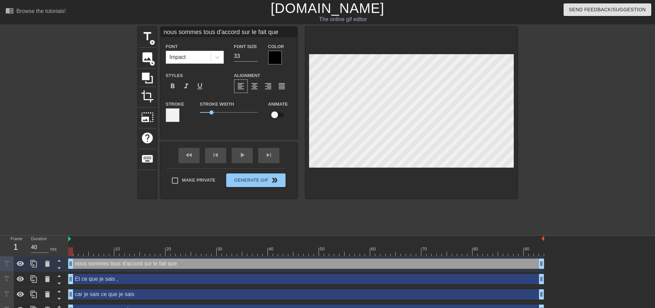
drag, startPoint x: 238, startPoint y: 33, endPoint x: 299, endPoint y: 36, distance: 61.5
click at [299, 36] on div "title add_circle image add_circle crop photo_size_select_large help keyboard no…" at bounding box center [327, 113] width 379 height 172
type input "que nous ne savons rien"
type input "36"
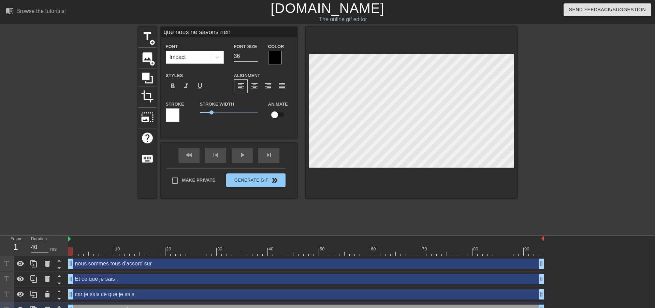
drag, startPoint x: 175, startPoint y: 31, endPoint x: 124, endPoint y: 31, distance: 50.1
click at [124, 31] on div "title add_circle image add_circle crop photo_size_select_large help keyboard qu…" at bounding box center [327, 129] width 655 height 205
type input "car je sais ce que je sais"
type input "32"
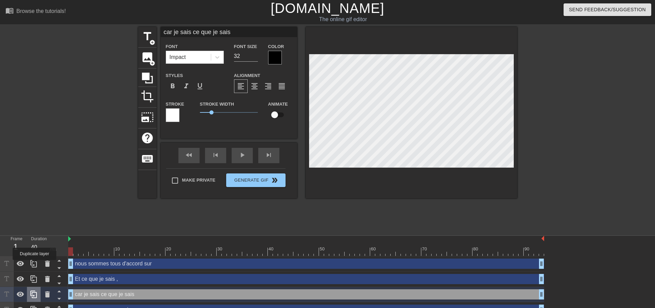
click at [34, 291] on icon at bounding box center [33, 295] width 6 height 8
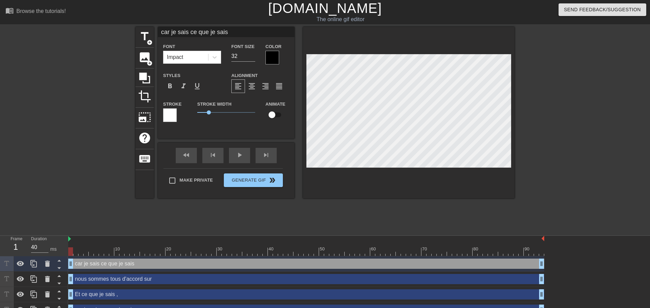
drag, startPoint x: 234, startPoint y: 35, endPoint x: 157, endPoint y: 42, distance: 77.1
click at [158, 42] on div "car je sais ce que je sais Font Impact Font Size 32 Color Styles format_bold fo…" at bounding box center [226, 77] width 136 height 101
type input "sur la situation car sinon"
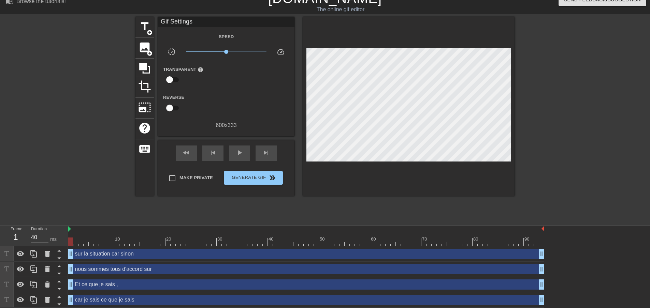
scroll to position [15, 0]
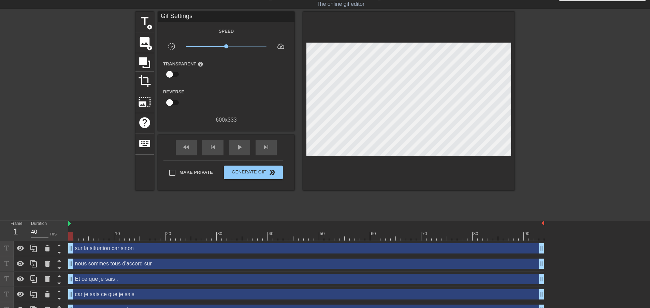
click at [98, 259] on div "nous sommes tous d'accord sur drag_handle drag_handle" at bounding box center [306, 264] width 476 height 10
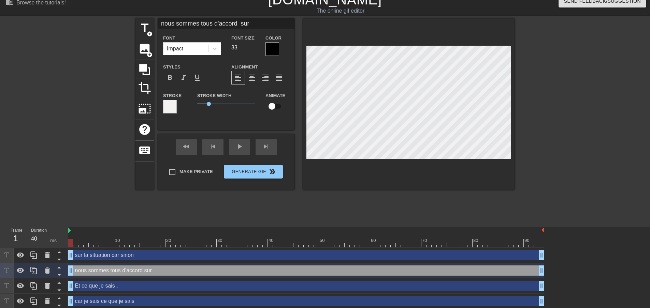
click at [122, 250] on div "sur la situation car sinon drag_handle drag_handle" at bounding box center [306, 255] width 476 height 10
type input "sur la situation car sinon"
type input "32"
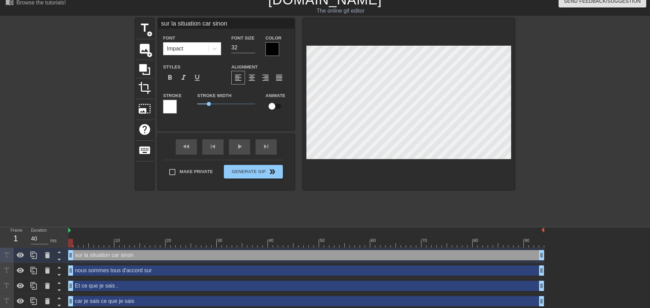
click at [118, 266] on div "nous sommes tous d'accord sur drag_handle drag_handle" at bounding box center [306, 271] width 476 height 10
type input "nous sommes tous d'accord sur"
type input "33"
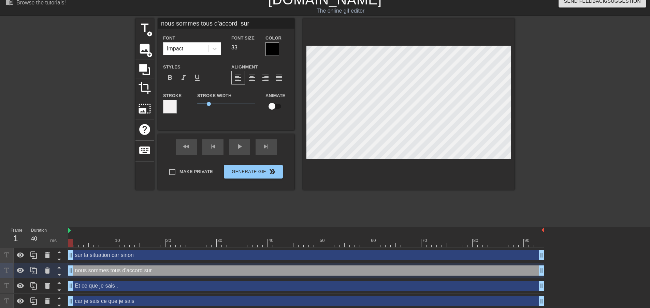
click at [116, 281] on div "Et ce que je sais , drag_handle drag_handle" at bounding box center [306, 286] width 476 height 10
type input "Et ce que je sais ,"
type input "35"
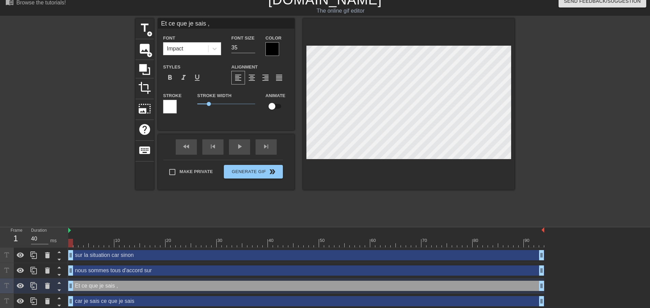
click at [116, 296] on div "car je sais ce que je sais drag_handle drag_handle" at bounding box center [306, 301] width 476 height 10
type input "car je sais ce que je sais"
type input "32"
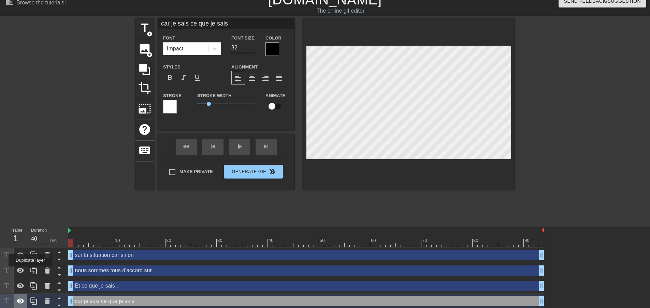
click at [24, 297] on icon at bounding box center [20, 301] width 8 height 8
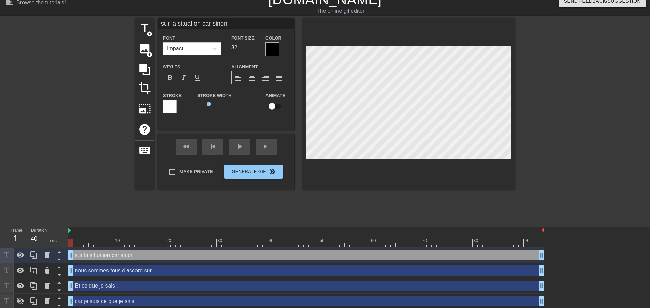
click at [195, 23] on input "sur la situation car sinon" at bounding box center [226, 23] width 136 height 10
click at [132, 296] on div "car je sais ce que je sais drag_handle drag_handle" at bounding box center [306, 301] width 476 height 10
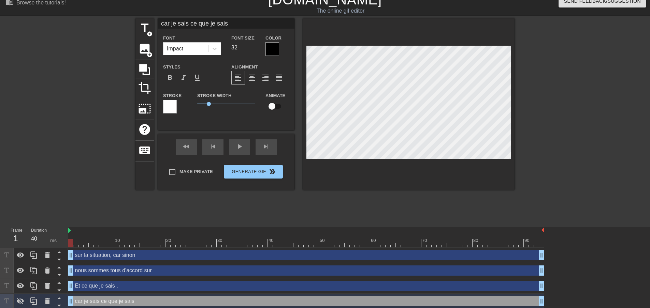
click at [115, 250] on div "sur la situation, car sinon drag_handle drag_handle" at bounding box center [306, 255] width 476 height 10
type input "sur la situation, car sinon"
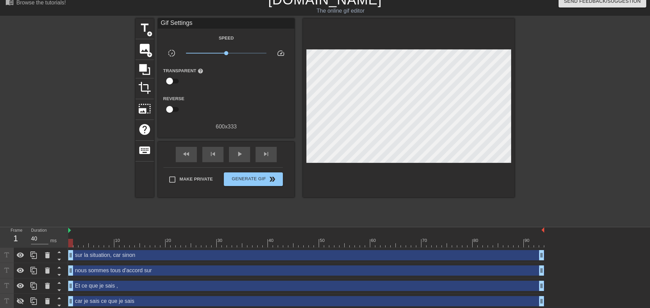
scroll to position [15, 0]
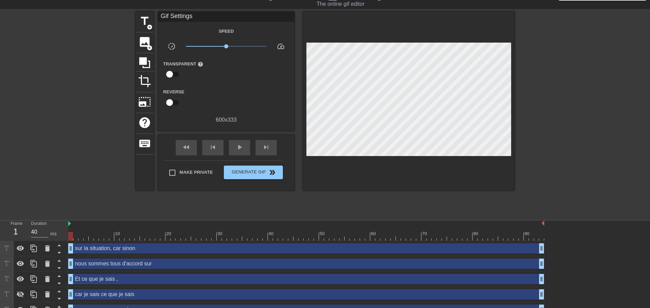
drag, startPoint x: 573, startPoint y: 248, endPoint x: 574, endPoint y: 287, distance: 38.9
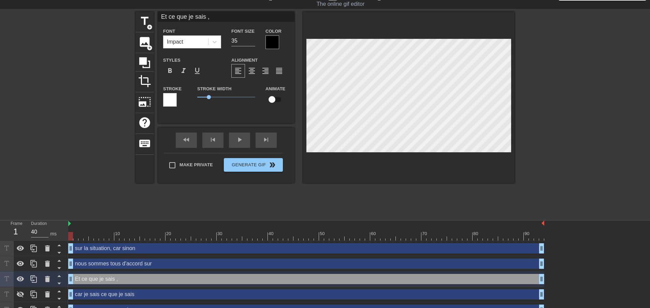
scroll to position [9, 0]
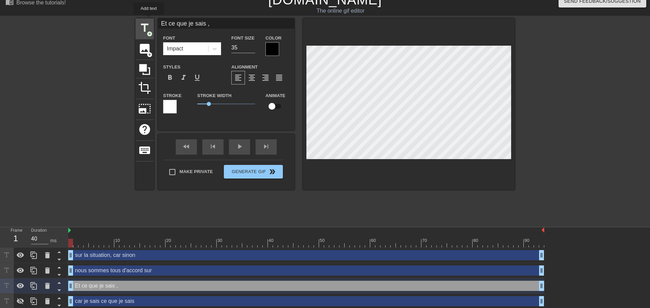
drag, startPoint x: 210, startPoint y: 26, endPoint x: 149, endPoint y: 19, distance: 61.4
click at [149, 19] on div "title add_circle image add_circle crop photo_size_select_large help keyboard Et…" at bounding box center [324, 104] width 379 height 172
type input "nous sommes tous d'accord sur"
type input "33"
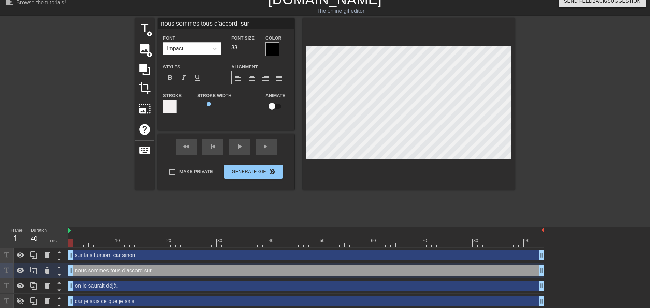
drag, startPoint x: 247, startPoint y: 25, endPoint x: 237, endPoint y: 22, distance: 9.7
click at [237, 22] on input "nous sommes tous d'accord sur" at bounding box center [226, 23] width 136 height 10
click at [160, 19] on input "nous sommes tous d'accord sur" at bounding box center [226, 23] width 136 height 10
type input "on le saurait déjà."
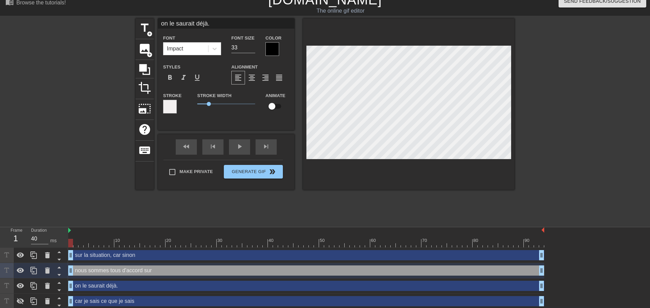
type input "35"
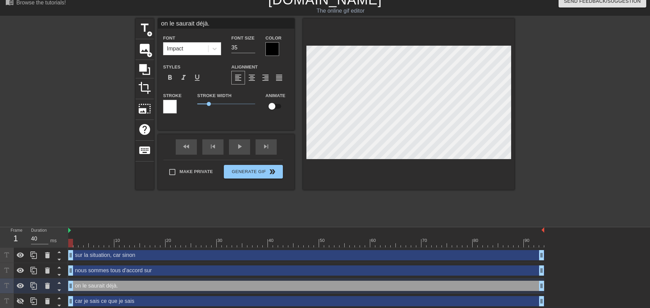
type input "sur la situation, car sinon"
type input "32"
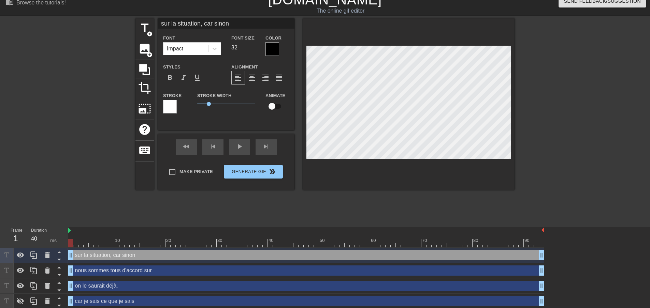
type input "on le saurait déjà."
type input "35"
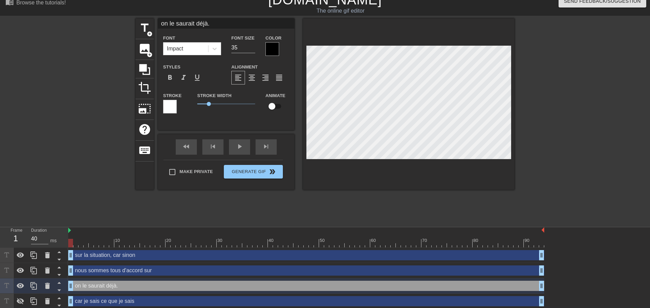
type input "que nous ne savons rien"
type input "36"
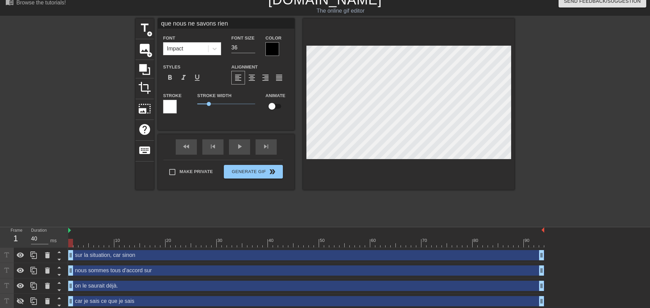
type input "sur la situation, car sinon"
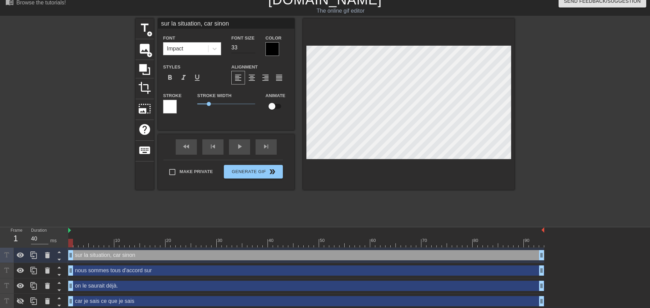
click at [250, 45] on input "33" at bounding box center [243, 47] width 24 height 11
click at [250, 45] on input "34" at bounding box center [243, 47] width 24 height 11
type input "35"
click at [250, 45] on input "35" at bounding box center [243, 47] width 24 height 11
type input "que nous ne savons rien"
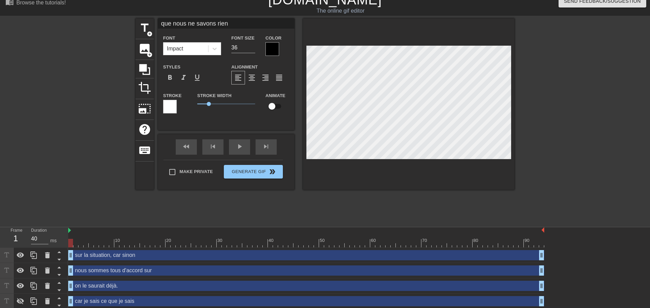
click at [253, 45] on div "Font Size 36" at bounding box center [243, 45] width 34 height 22
click at [249, 44] on input "37" at bounding box center [243, 47] width 24 height 11
click at [249, 44] on input "38" at bounding box center [243, 47] width 24 height 11
click at [249, 44] on input "39" at bounding box center [243, 47] width 24 height 11
type input "40"
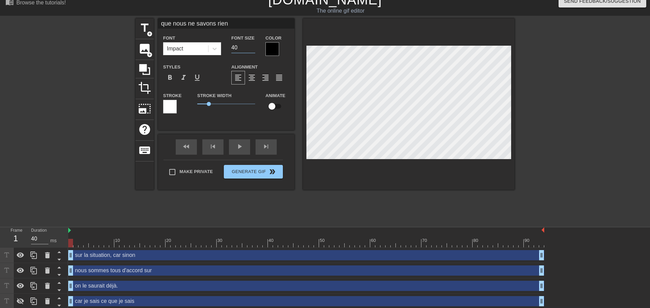
click at [249, 44] on input "40" at bounding box center [243, 47] width 24 height 11
type input "nous sommes tous d'accord sur"
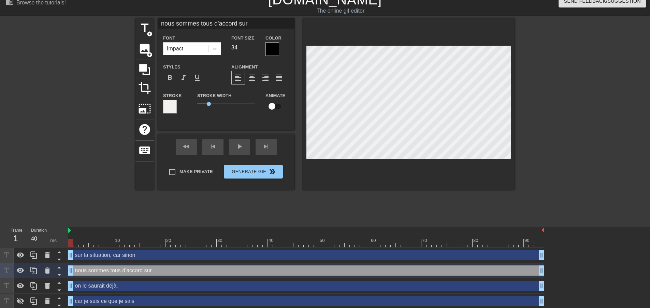
click at [250, 46] on input "34" at bounding box center [243, 47] width 24 height 11
click at [251, 46] on input "35" at bounding box center [243, 47] width 24 height 11
click at [251, 46] on input "36" at bounding box center [243, 47] width 24 height 11
click at [251, 46] on input "37" at bounding box center [243, 47] width 24 height 11
type input "38"
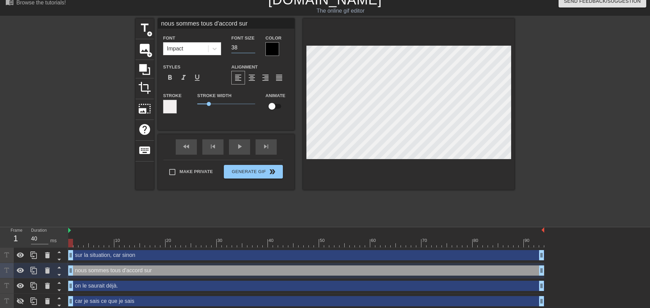
click at [251, 46] on input "38" at bounding box center [243, 47] width 24 height 11
type input "on le saurait déjà."
type input "35"
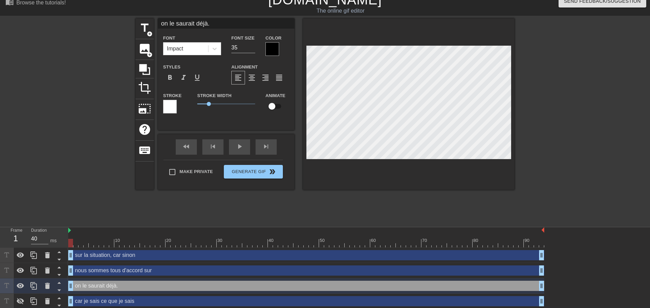
type input "sur la situation, car sinon"
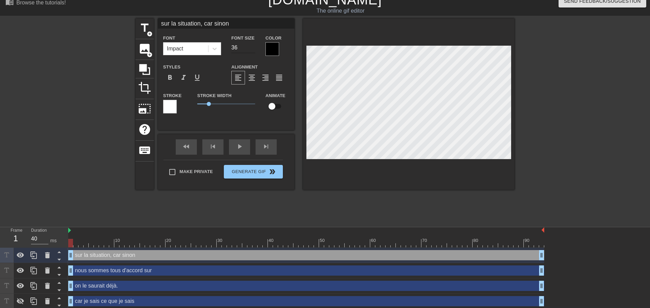
type input "36"
click at [248, 45] on input "36" at bounding box center [243, 47] width 24 height 11
type input "on le saurait déjà."
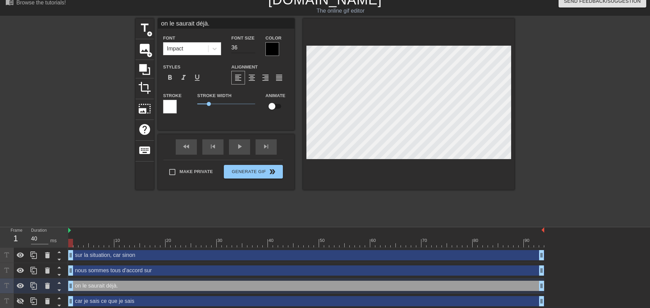
click at [248, 47] on input "36" at bounding box center [243, 47] width 24 height 11
click at [248, 47] on input "37" at bounding box center [243, 47] width 24 height 11
click at [247, 45] on input "38" at bounding box center [243, 47] width 24 height 11
type input "39"
click at [247, 45] on input "39" at bounding box center [243, 47] width 24 height 11
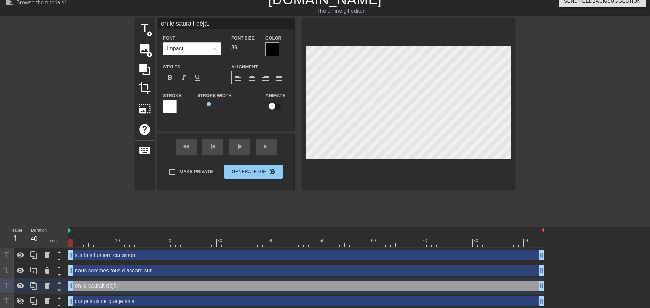
type input "nous sommes tous d'accord sur"
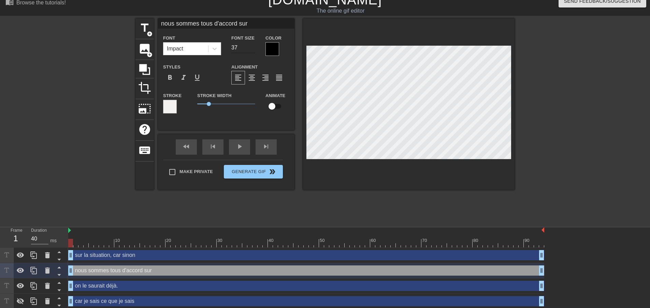
click at [248, 47] on input "37" at bounding box center [243, 47] width 24 height 11
click at [248, 47] on input "36" at bounding box center [243, 47] width 24 height 11
click at [248, 47] on input "35" at bounding box center [243, 47] width 24 height 11
click at [247, 46] on input "36" at bounding box center [243, 47] width 24 height 11
click at [247, 46] on input "37" at bounding box center [243, 47] width 24 height 11
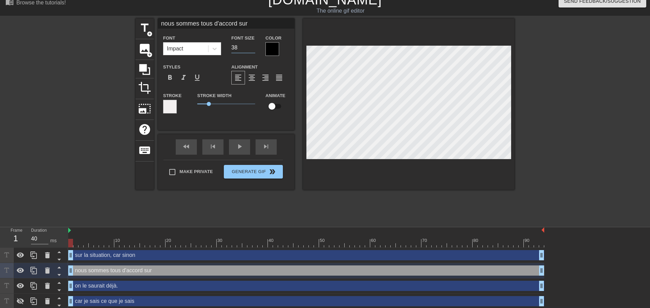
click at [247, 46] on input "38" at bounding box center [243, 47] width 24 height 11
click at [247, 46] on input "39" at bounding box center [243, 47] width 24 height 11
type input "40"
click at [247, 46] on input "40" at bounding box center [243, 47] width 24 height 11
drag, startPoint x: 210, startPoint y: 21, endPoint x: 194, endPoint y: 22, distance: 16.1
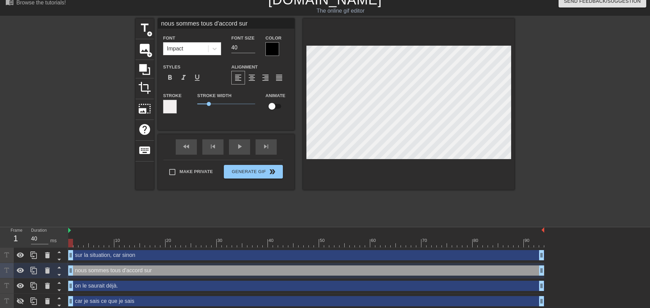
click at [194, 22] on input "nous sommes tous d'accord sur" at bounding box center [226, 23] width 136 height 10
drag, startPoint x: 250, startPoint y: 26, endPoint x: 236, endPoint y: 26, distance: 14.0
click at [236, 26] on input "nous sommes tous d'accord sur" at bounding box center [226, 23] width 136 height 10
type input "nous sommes tous d'accord"
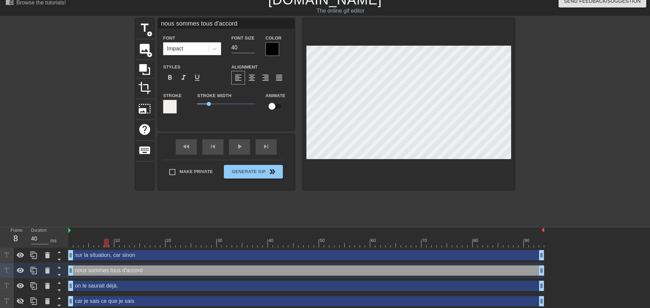
drag, startPoint x: 122, startPoint y: 301, endPoint x: 63, endPoint y: 294, distance: 60.1
click at [63, 294] on div "Frame 8 Duration 40 ms 10 20 30 40 50 60 70 80 90 sur la situation, car sinon d…" at bounding box center [325, 283] width 650 height 113
drag, startPoint x: 540, startPoint y: 300, endPoint x: 112, endPoint y: 298, distance: 428.3
drag, startPoint x: 73, startPoint y: 282, endPoint x: 158, endPoint y: 282, distance: 84.6
drag, startPoint x: 72, startPoint y: 221, endPoint x: 130, endPoint y: 233, distance: 58.9
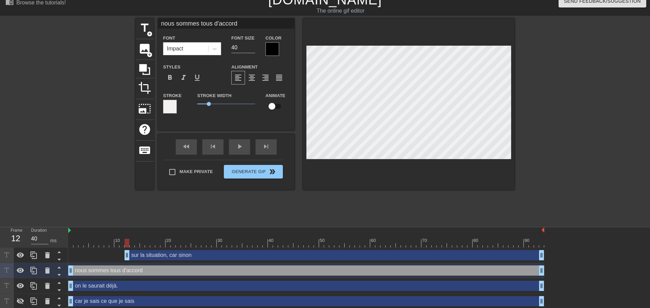
click at [130, 248] on div "sur la situation, car sinon drag_handle drag_handle nous sommes tous d'accord d…" at bounding box center [358, 294] width 581 height 92
drag, startPoint x: 162, startPoint y: 281, endPoint x: 166, endPoint y: 282, distance: 4.9
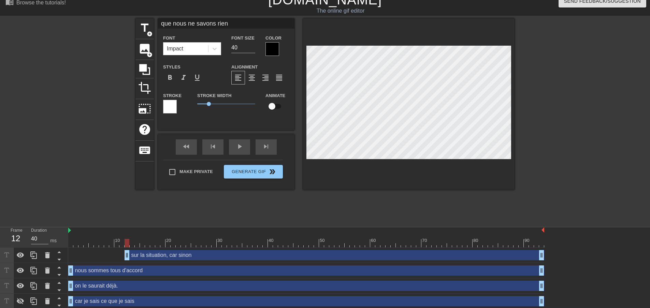
click at [133, 250] on div "sur la situation, car sinon drag_handle drag_handle" at bounding box center [333, 255] width 419 height 10
type input "sur la situation, car sinon"
type input "36"
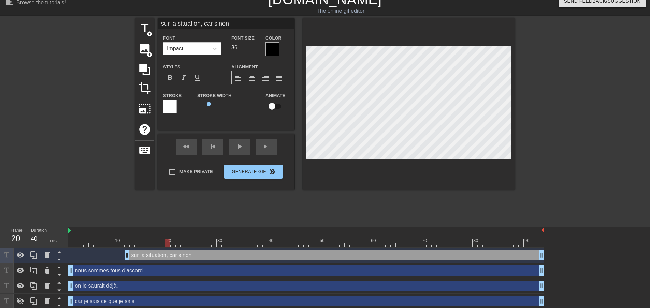
drag, startPoint x: 155, startPoint y: 284, endPoint x: 168, endPoint y: 280, distance: 13.2
click at [74, 296] on div "car je sais ce que je sais drag_handle drag_handle" at bounding box center [306, 301] width 476 height 10
type input "car je sais ce que je sais"
type input "32"
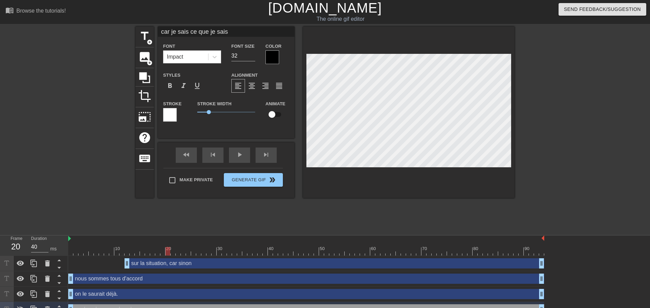
scroll to position [9, 0]
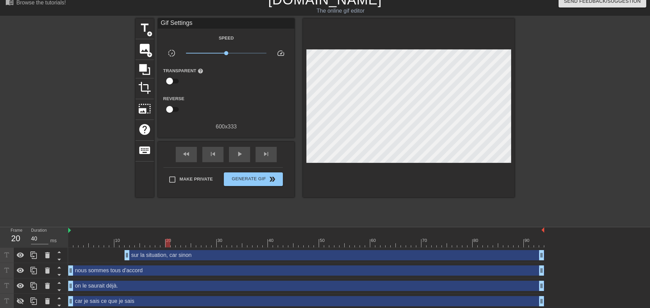
click at [520, 252] on div "sur la situation, car sinon drag_handle drag_handle nous sommes tous d'accord d…" at bounding box center [358, 294] width 581 height 92
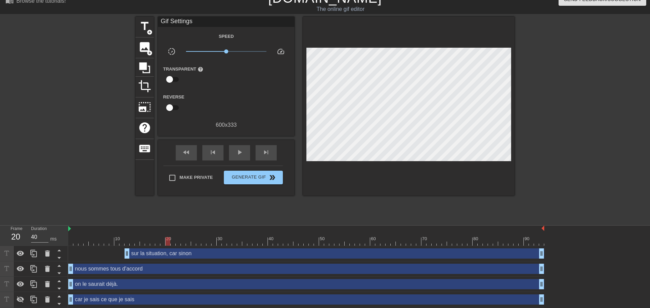
scroll to position [15, 0]
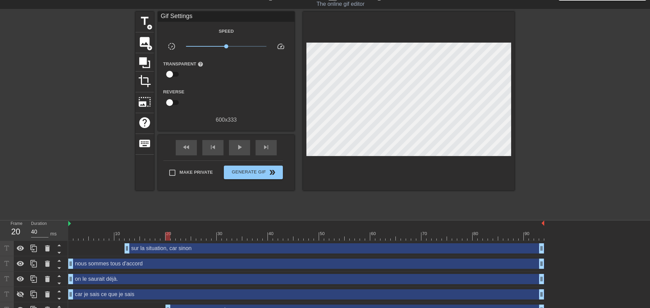
drag, startPoint x: 565, startPoint y: 252, endPoint x: 562, endPoint y: 279, distance: 26.5
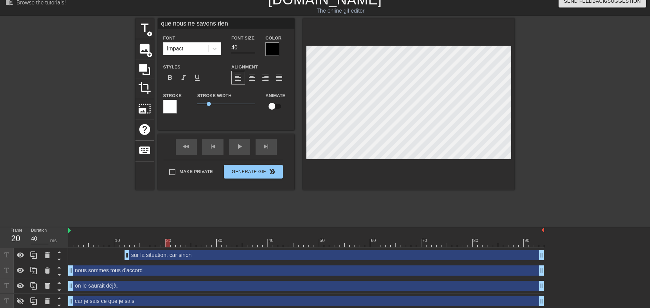
type input "sur la situation, car sinon"
type input "36"
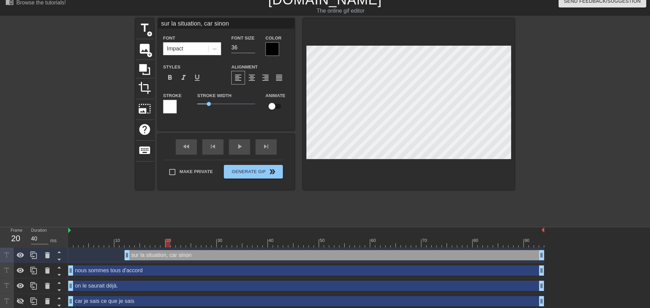
type input "on le saurait déjà."
type input "39"
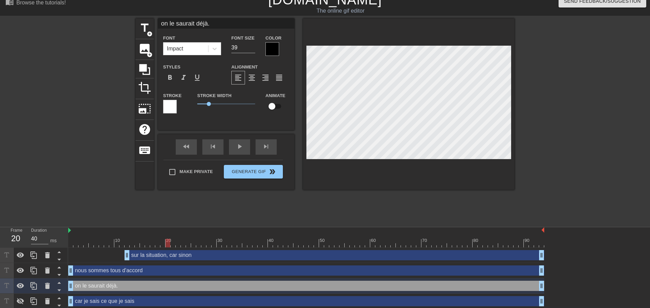
type input "que nous ne savons rien"
type input "40"
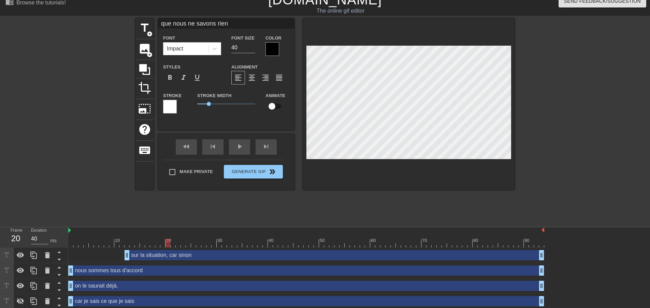
click at [203, 250] on div "sur la situation, car sinon drag_handle drag_handle" at bounding box center [333, 255] width 419 height 10
type input "sur la situation, car sinon"
type input "36"
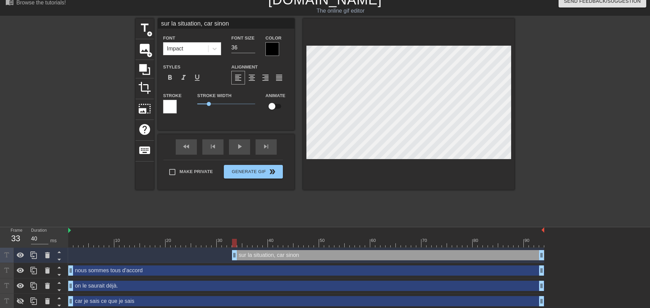
drag, startPoint x: 127, startPoint y: 220, endPoint x: 236, endPoint y: 221, distance: 109.8
click at [153, 281] on div "on le saurait déjà. drag_handle drag_handle" at bounding box center [306, 286] width 476 height 10
type input "on le saurait déjà."
type input "39"
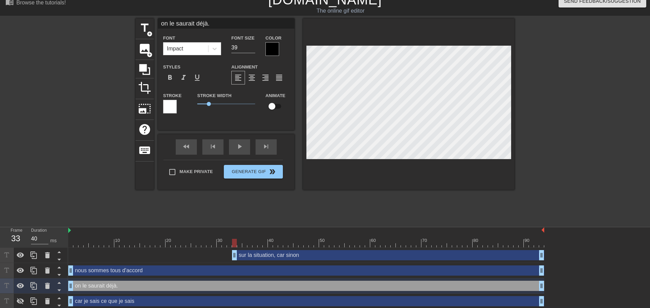
type input "MAINTENANT"
type input "50"
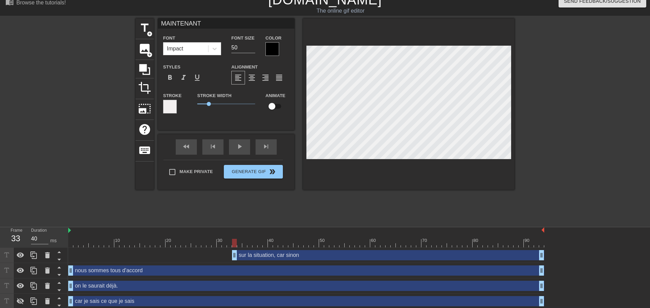
click at [137, 281] on div "on le saurait déjà. drag_handle drag_handle" at bounding box center [306, 286] width 476 height 10
type input "on le saurait déjà."
type input "39"
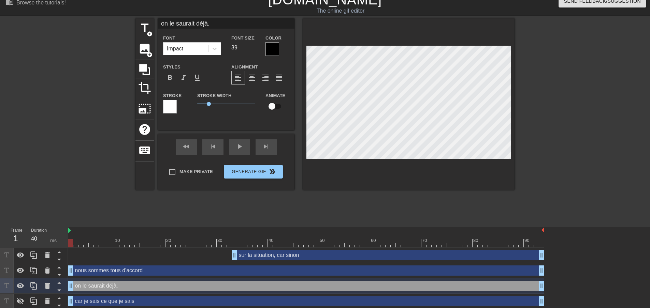
type input "MAINTENANT"
type input "50"
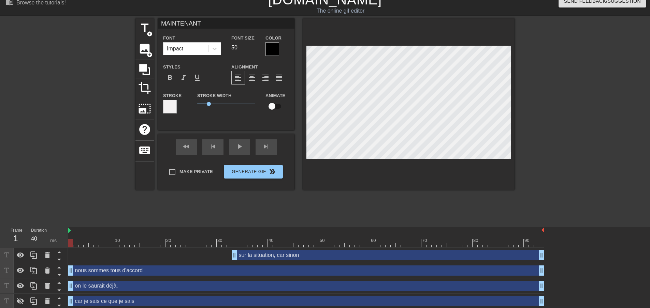
click at [260, 250] on div "sur la situation, car sinon drag_handle drag_handle" at bounding box center [388, 255] width 312 height 10
type input "sur la situation, car sinon"
type input "36"
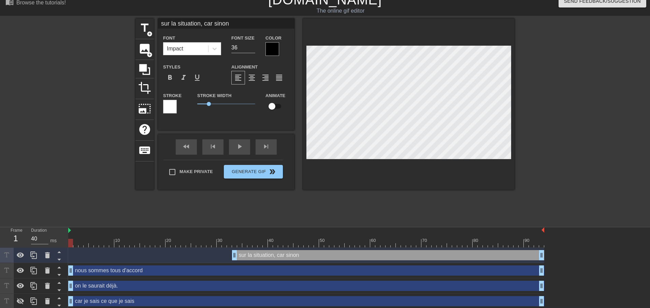
click at [199, 281] on div "on le saurait déjà. drag_handle drag_handle" at bounding box center [306, 286] width 476 height 10
type input "on le saurait déjà."
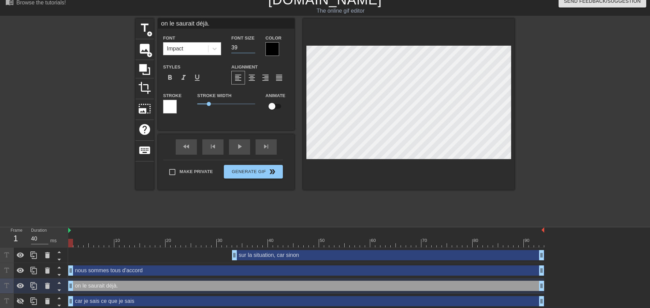
click at [232, 52] on input "39" at bounding box center [243, 47] width 24 height 11
drag, startPoint x: 237, startPoint y: 50, endPoint x: 218, endPoint y: 51, distance: 19.5
click at [218, 51] on div "Font Impact Font Size 39 Color" at bounding box center [226, 45] width 136 height 22
type input "53"
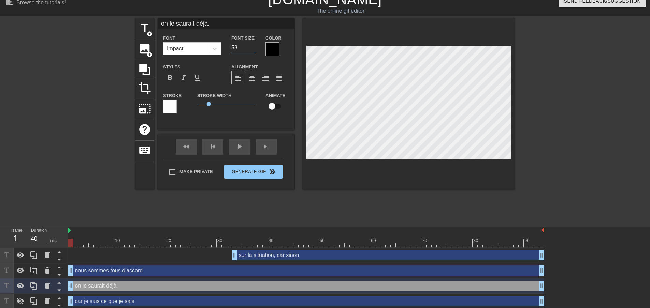
click at [222, 281] on div "on le saurait déjà. drag_handle drag_handle" at bounding box center [306, 286] width 476 height 10
click at [143, 292] on div "sur la situation, car sinon drag_handle drag_handle nous sommes tous d'accord d…" at bounding box center [358, 294] width 581 height 92
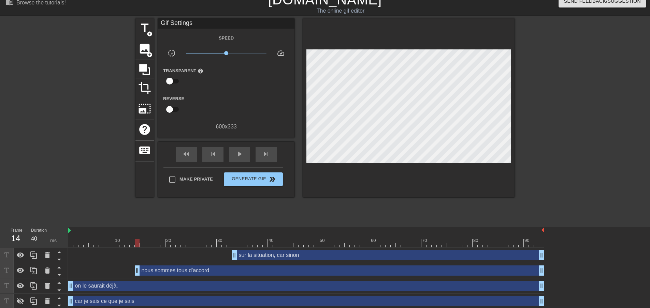
drag, startPoint x: 72, startPoint y: 245, endPoint x: 139, endPoint y: 245, distance: 66.8
drag, startPoint x: 169, startPoint y: 289, endPoint x: 173, endPoint y: 281, distance: 8.2
click at [173, 281] on div "sur la situation, car sinon drag_handle drag_handle nous sommes tous d'accord d…" at bounding box center [358, 294] width 581 height 92
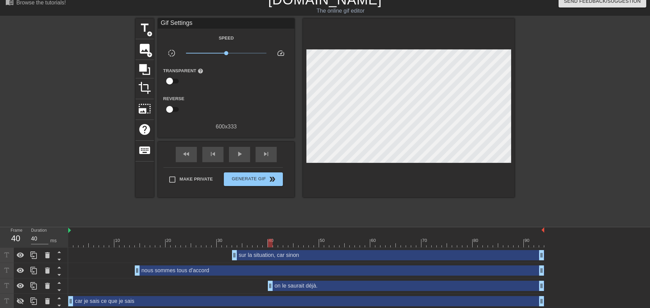
drag, startPoint x: 71, startPoint y: 263, endPoint x: 271, endPoint y: 259, distance: 200.2
drag, startPoint x: 538, startPoint y: 244, endPoint x: 545, endPoint y: 244, distance: 6.8
click at [520, 248] on div "sur la situation, car sinon drag_handle drag_handle nous sommes tous d'accord d…" at bounding box center [358, 294] width 581 height 92
drag, startPoint x: 267, startPoint y: 259, endPoint x: 285, endPoint y: 259, distance: 17.7
click at [285, 281] on div "on le saurait déjà. drag_handle drag_handle" at bounding box center [306, 286] width 476 height 10
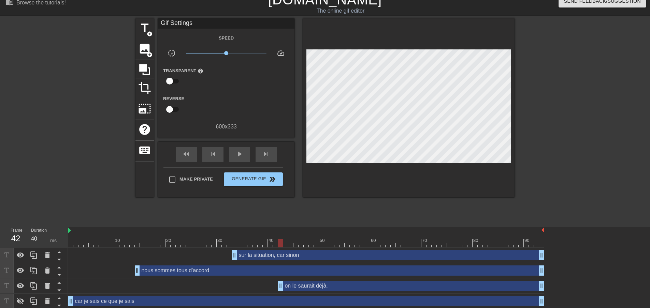
drag, startPoint x: 273, startPoint y: 260, endPoint x: 283, endPoint y: 262, distance: 10.8
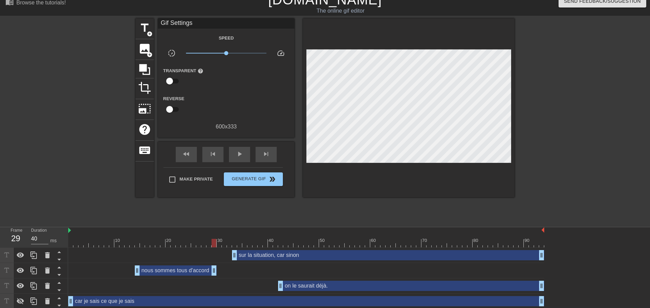
drag, startPoint x: 541, startPoint y: 242, endPoint x: 214, endPoint y: 245, distance: 327.1
drag, startPoint x: 174, startPoint y: 290, endPoint x: 235, endPoint y: 291, distance: 60.4
click at [188, 248] on div "sur la situation, car sinon drag_handle drag_handle" at bounding box center [306, 255] width 476 height 15
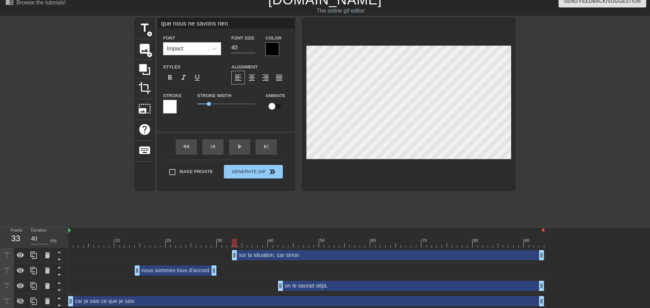
type input "MAINTENANT"
type input "50"
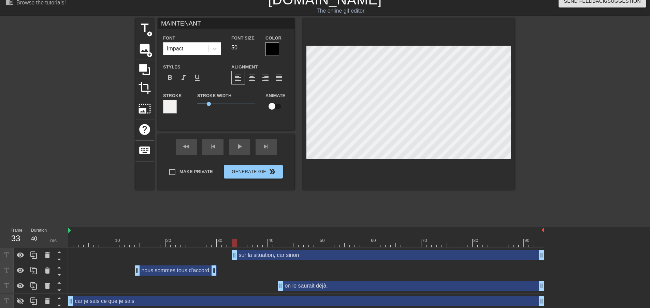
type input "que nous ne savons rien"
type input "40"
drag, startPoint x: 270, startPoint y: 271, endPoint x: 270, endPoint y: 265, distance: 6.1
click at [270, 296] on div "car je sais ce que je sais drag_handle drag_handle" at bounding box center [306, 301] width 476 height 10
type input "car je sais ce que je sais"
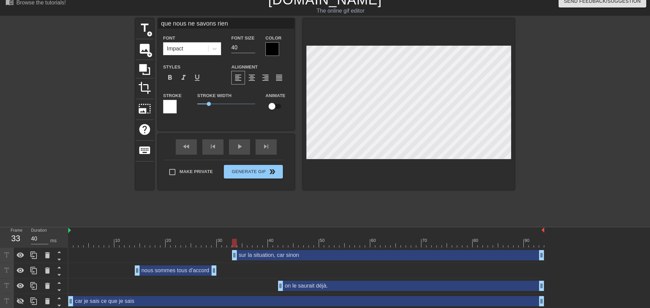
type input "32"
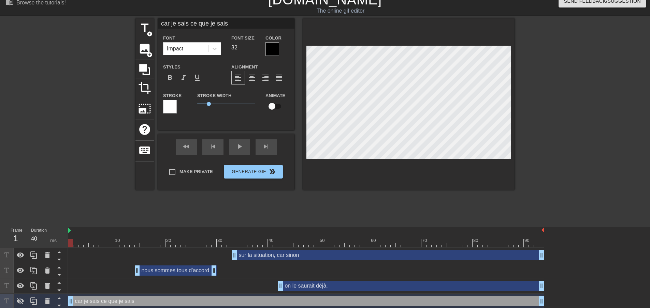
click at [194, 266] on div "nous sommes tous d'accord drag_handle drag_handle" at bounding box center [176, 271] width 82 height 10
type input "nous sommes tous d'accord"
type input "40"
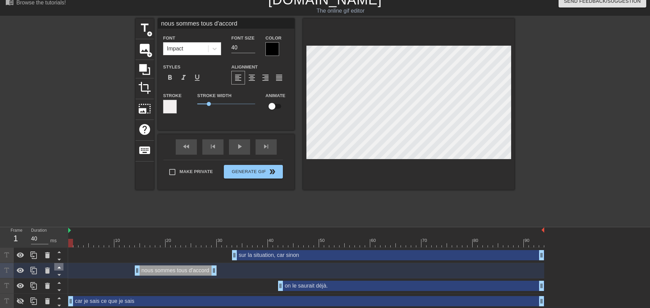
click at [58, 267] on icon at bounding box center [58, 268] width 3 height 2
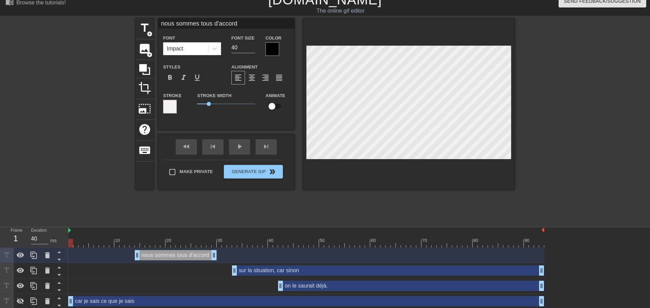
click at [168, 239] on div at bounding box center [306, 243] width 476 height 9
click at [58, 308] on icon at bounding box center [58, 314] width 3 height 2
click at [58, 298] on icon at bounding box center [58, 299] width 3 height 2
type input "car je sais ce que je sais"
type input "32"
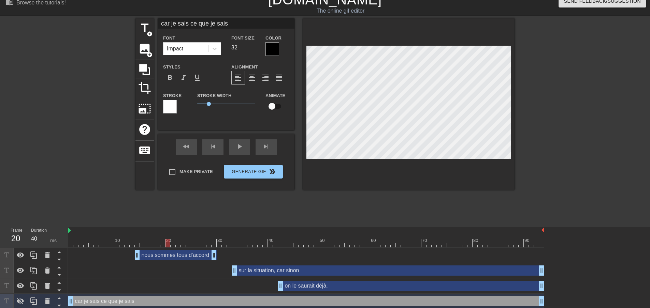
click at [58, 308] on icon at bounding box center [58, 314] width 3 height 2
type input "que nous ne savons rien"
type input "40"
click at [56, 294] on icon at bounding box center [59, 298] width 9 height 9
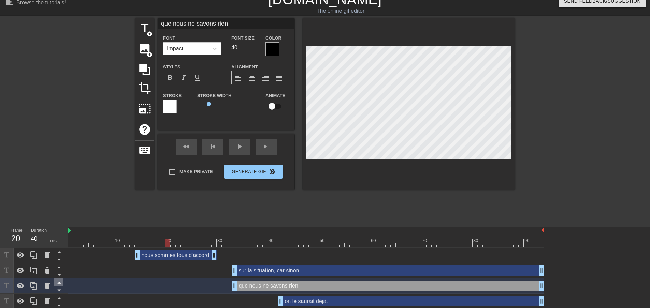
click at [57, 279] on icon at bounding box center [59, 283] width 9 height 9
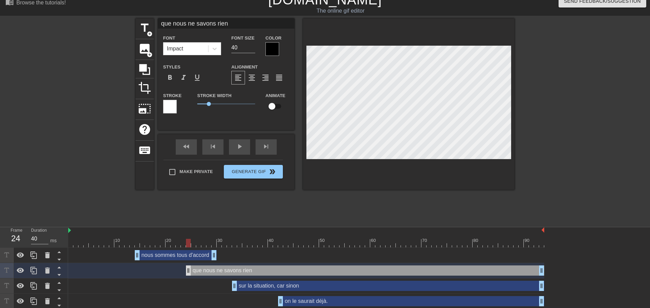
drag, startPoint x: 234, startPoint y: 238, endPoint x: 213, endPoint y: 241, distance: 20.4
click at [258, 281] on div "sur la situation, car sinon drag_handle drag_handle" at bounding box center [388, 286] width 312 height 10
type input "sur la situation, car sinon"
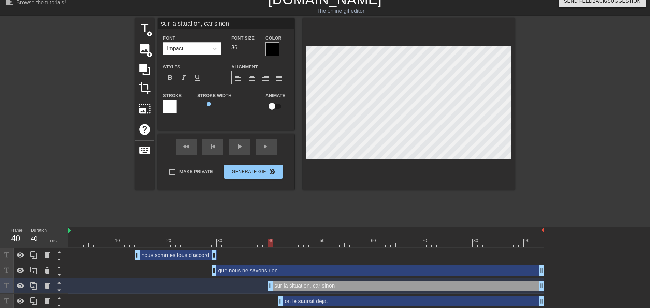
drag, startPoint x: 233, startPoint y: 251, endPoint x: 268, endPoint y: 249, distance: 34.8
click at [247, 45] on input "37" at bounding box center [243, 47] width 24 height 11
click at [247, 45] on input "38" at bounding box center [243, 47] width 24 height 11
click at [247, 45] on input "39" at bounding box center [243, 47] width 24 height 11
type input "40"
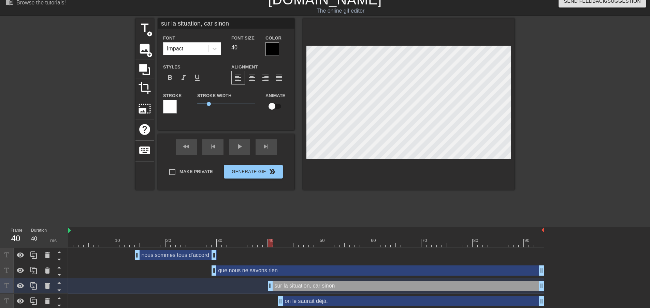
click at [247, 45] on input "40" at bounding box center [243, 47] width 24 height 11
click at [233, 266] on div "que nous ne savons rien drag_handle drag_handle" at bounding box center [377, 271] width 333 height 10
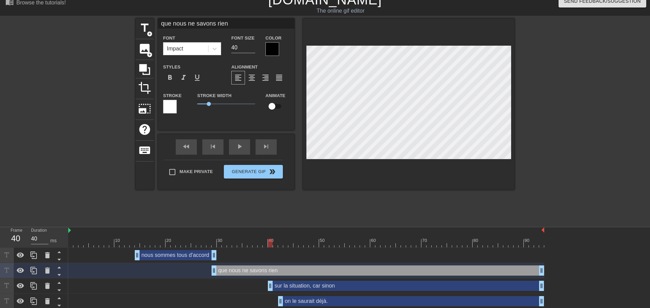
click at [186, 250] on div "nous sommes tous d'accord drag_handle drag_handle" at bounding box center [176, 255] width 82 height 10
type input "nous sommes tous d'accord"
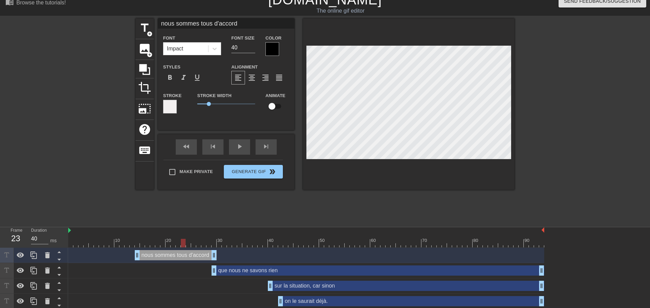
click at [182, 239] on div at bounding box center [306, 243] width 476 height 9
click at [246, 44] on input "40" at bounding box center [243, 47] width 24 height 11
click at [248, 45] on input "41" at bounding box center [243, 47] width 24 height 11
click at [248, 45] on input "42" at bounding box center [243, 47] width 24 height 11
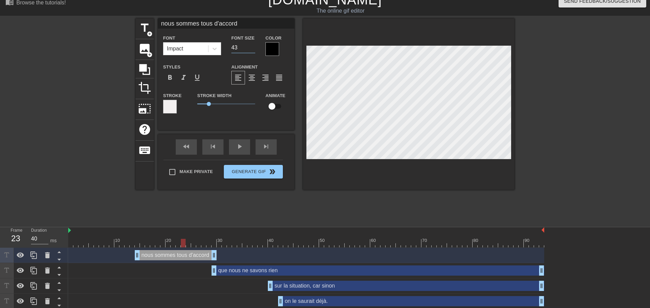
type input "43"
click at [248, 45] on input "43" at bounding box center [243, 47] width 24 height 11
click at [214, 239] on div at bounding box center [306, 243] width 476 height 9
drag, startPoint x: 267, startPoint y: 211, endPoint x: 277, endPoint y: 211, distance: 9.9
click at [277, 239] on div at bounding box center [306, 243] width 476 height 9
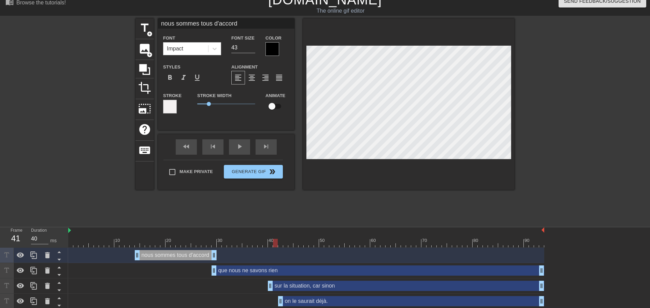
click at [306, 266] on div "que nous ne savons rien drag_handle drag_handle" at bounding box center [377, 271] width 333 height 10
type input "que nous ne savons rien"
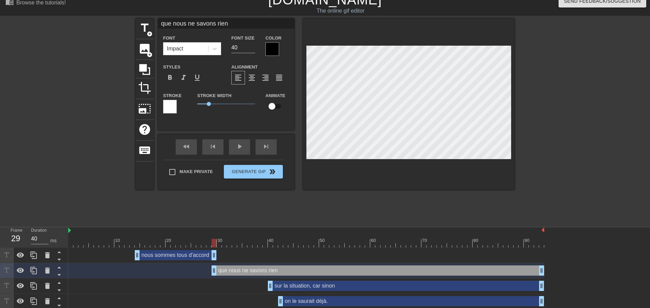
drag, startPoint x: 225, startPoint y: 209, endPoint x: 214, endPoint y: 207, distance: 11.8
click at [214, 239] on div at bounding box center [306, 243] width 476 height 9
click at [249, 45] on input "41" at bounding box center [243, 47] width 24 height 11
click at [249, 45] on input "42" at bounding box center [243, 47] width 24 height 11
type input "43"
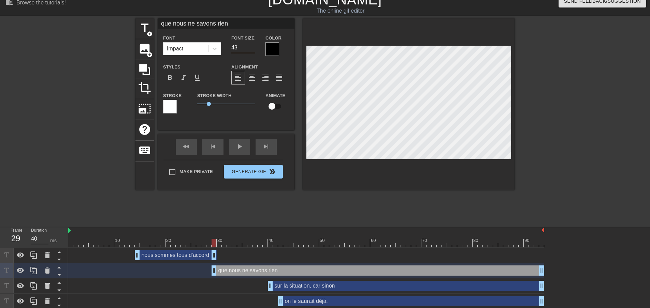
click at [249, 45] on input "43" at bounding box center [243, 47] width 24 height 11
click at [349, 281] on div "sur la situation, car sinon drag_handle drag_handle" at bounding box center [406, 286] width 276 height 10
type input "sur la situation, car sinon"
type input "40"
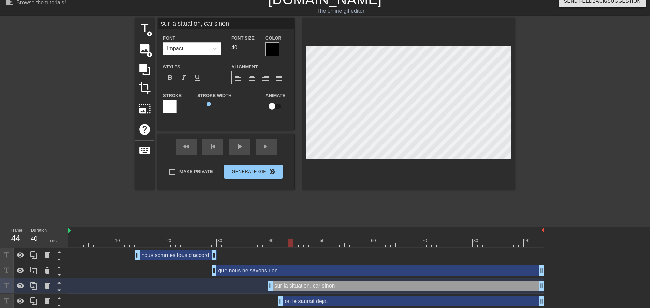
drag, startPoint x: 293, startPoint y: 208, endPoint x: 289, endPoint y: 207, distance: 4.5
click at [289, 239] on div at bounding box center [306, 243] width 476 height 9
drag, startPoint x: 303, startPoint y: 212, endPoint x: 294, endPoint y: 212, distance: 9.2
click at [294, 239] on div at bounding box center [306, 243] width 476 height 9
drag, startPoint x: 280, startPoint y: 271, endPoint x: 412, endPoint y: 261, distance: 132.4
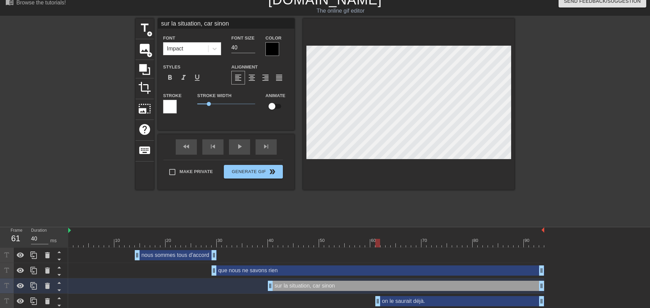
click at [413, 294] on div "on le saurait déjà. drag_handle drag_handle" at bounding box center [306, 301] width 476 height 15
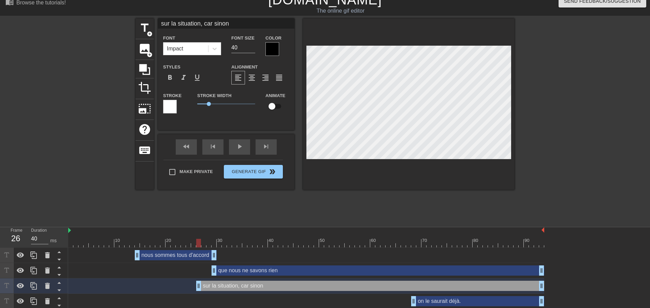
drag, startPoint x: 272, startPoint y: 252, endPoint x: 200, endPoint y: 249, distance: 72.4
drag, startPoint x: 215, startPoint y: 240, endPoint x: 200, endPoint y: 239, distance: 15.1
type input "que nous ne savons rien"
type input "43"
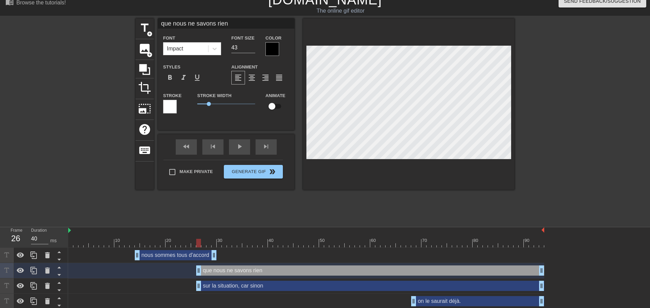
type input "sur la situation, car sinon"
type input "40"
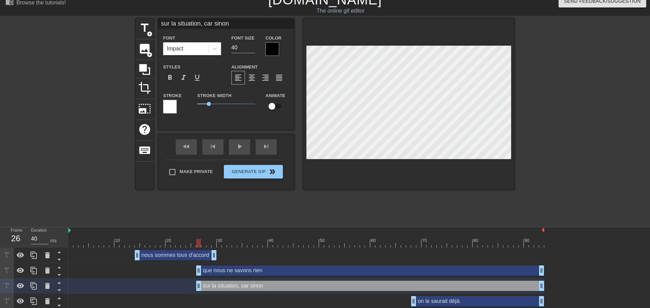
type input "que nous ne savons rien"
type input "43"
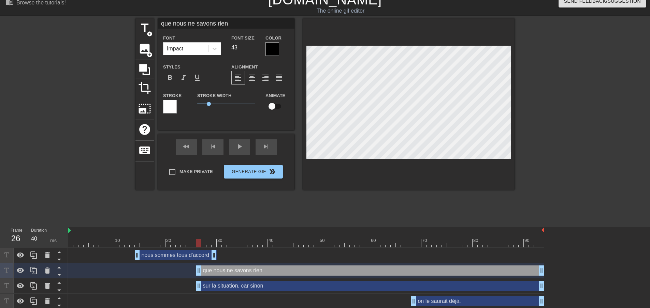
type input "nous sommes tous d'accord"
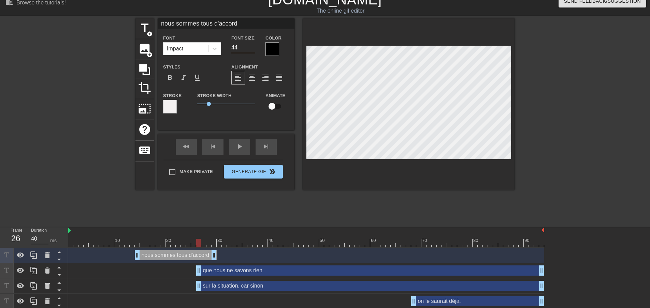
click at [249, 45] on input "44" at bounding box center [243, 47] width 24 height 11
type input "45"
click at [249, 45] on input "45" at bounding box center [243, 47] width 24 height 11
type input "que nous ne savons rien"
type input "43"
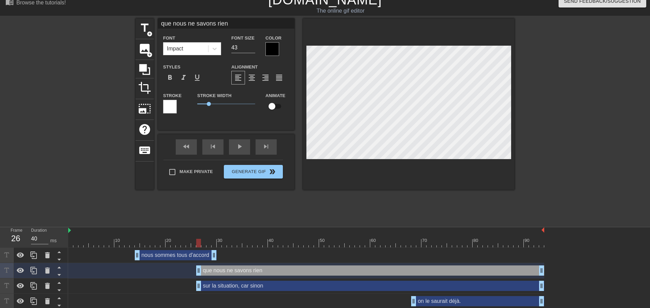
type input "sur la situation, car sinon"
type input "40"
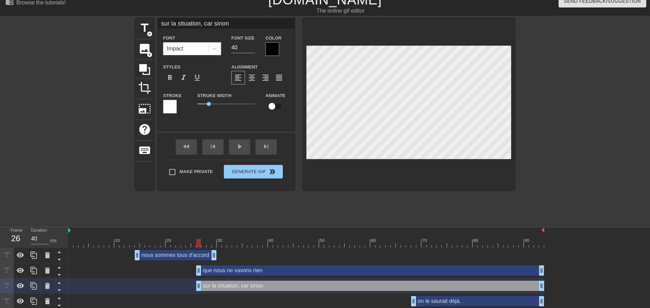
click at [275, 266] on div "que nous ne savons rien drag_handle drag_handle" at bounding box center [370, 271] width 348 height 10
type input "que nous ne savons rien"
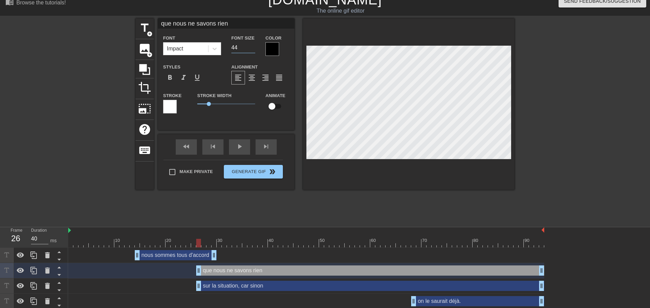
click at [249, 45] on input "44" at bounding box center [243, 47] width 24 height 11
type input "45"
click at [249, 45] on input "45" at bounding box center [243, 47] width 24 height 11
click at [235, 281] on div "sur la situation, car sinon drag_handle drag_handle" at bounding box center [370, 286] width 348 height 10
type input "sur la situation, car sinon"
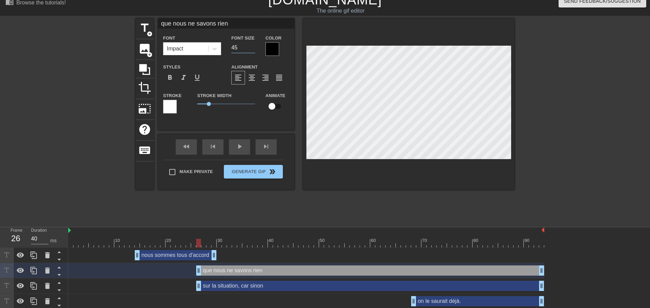
type input "40"
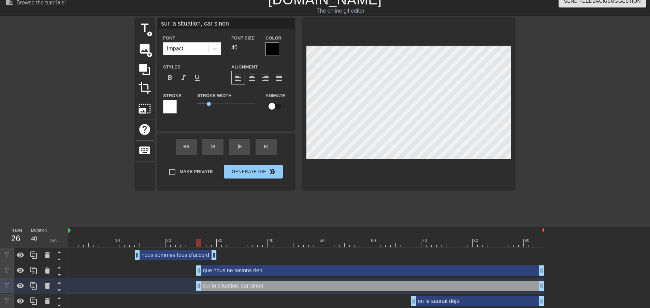
scroll to position [1, 1]
click at [198, 27] on input "sur la situation, car sinon" at bounding box center [226, 23] width 136 height 10
drag, startPoint x: 198, startPoint y: 28, endPoint x: 254, endPoint y: 32, distance: 55.7
click at [253, 32] on div "sur la situation car sinon Font Impact Font Size 40 Color Styles format_bold fo…" at bounding box center [226, 68] width 136 height 101
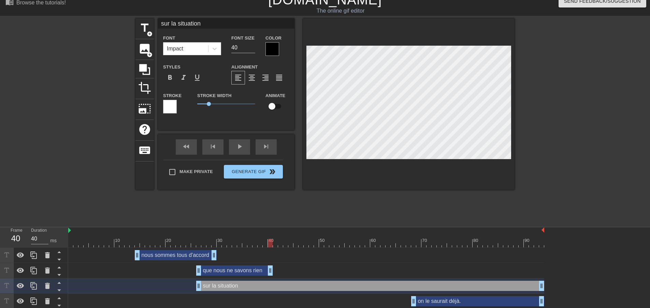
drag, startPoint x: 542, startPoint y: 233, endPoint x: 268, endPoint y: 247, distance: 274.5
click at [268, 248] on div "nous sommes tous d'accord drag_handle drag_handle que nous ne savons rien drag_…" at bounding box center [358, 294] width 581 height 92
drag, startPoint x: 201, startPoint y: 257, endPoint x: 274, endPoint y: 249, distance: 73.7
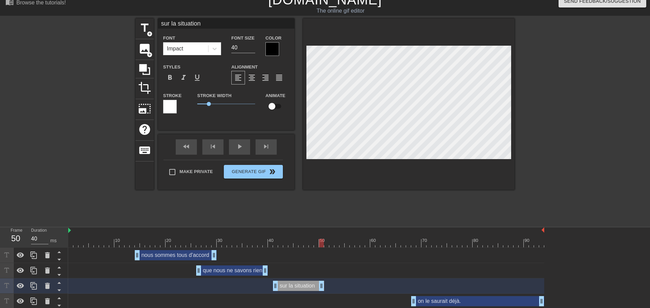
drag, startPoint x: 540, startPoint y: 249, endPoint x: 318, endPoint y: 251, distance: 222.0
click at [202, 250] on div "nous sommes tous d'accord drag_handle drag_handle" at bounding box center [176, 255] width 82 height 10
type input "nous sommes tous d'accord"
type input "45"
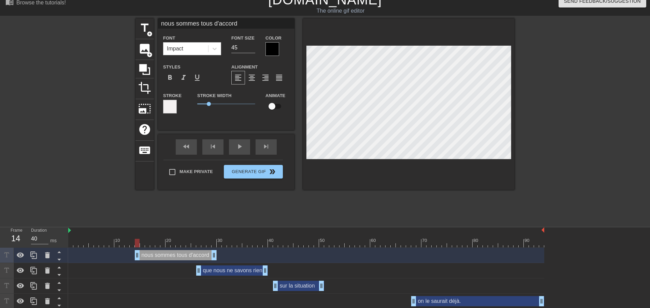
click at [137, 239] on div at bounding box center [306, 243] width 476 height 9
drag, startPoint x: 276, startPoint y: 249, endPoint x: 252, endPoint y: 250, distance: 23.6
drag, startPoint x: 135, startPoint y: 205, endPoint x: 127, endPoint y: 210, distance: 9.5
click at [130, 227] on div "10 20 30 40 50 60 70 80 90" at bounding box center [306, 237] width 476 height 20
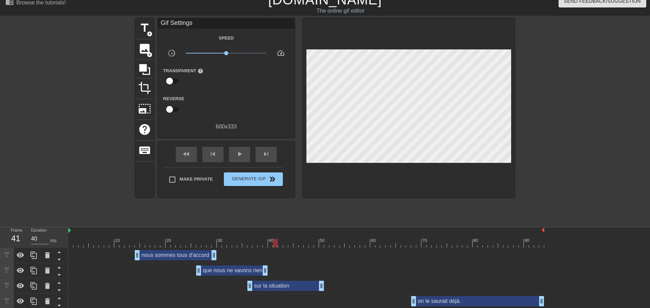
drag, startPoint x: 195, startPoint y: 240, endPoint x: 155, endPoint y: 239, distance: 40.2
click at [155, 266] on div "que nous ne savons rien drag_handle drag_handle" at bounding box center [306, 271] width 476 height 10
drag, startPoint x: 198, startPoint y: 241, endPoint x: 136, endPoint y: 242, distance: 62.1
drag, startPoint x: 137, startPoint y: 246, endPoint x: 180, endPoint y: 243, distance: 42.7
drag, startPoint x: 249, startPoint y: 263, endPoint x: 225, endPoint y: 261, distance: 24.0
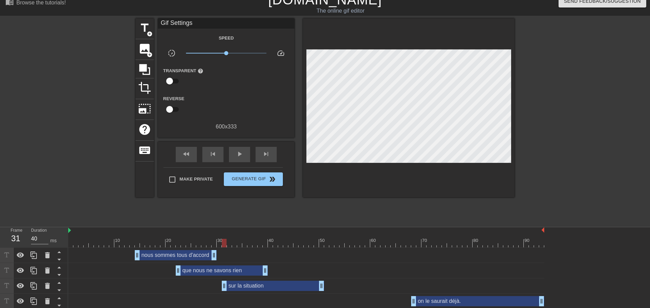
click at [106, 239] on div at bounding box center [306, 243] width 476 height 9
click at [284, 279] on div "sur la situation drag_handle drag_handle" at bounding box center [306, 286] width 476 height 15
click at [282, 281] on div "sur la situation drag_handle drag_handle" at bounding box center [273, 286] width 102 height 10
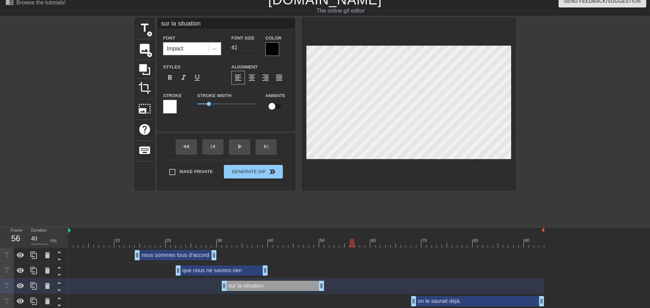
click at [248, 46] on input "41" at bounding box center [243, 47] width 24 height 11
click at [248, 46] on input "42" at bounding box center [243, 47] width 24 height 11
click at [248, 46] on input "43" at bounding box center [243, 47] width 24 height 11
type input "44"
click at [248, 46] on input "44" at bounding box center [243, 47] width 24 height 11
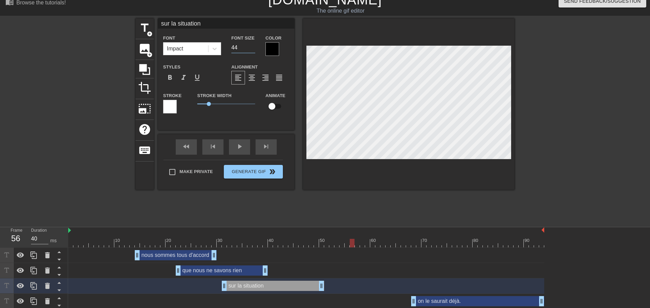
click at [250, 281] on div "sur la situation drag_handle drag_handle" at bounding box center [273, 286] width 102 height 10
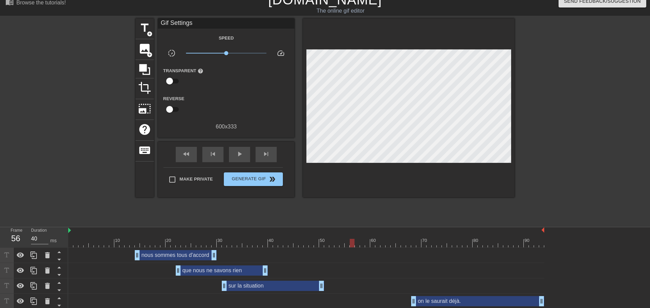
drag, startPoint x: 118, startPoint y: 215, endPoint x: 94, endPoint y: 218, distance: 24.3
click at [97, 227] on div "10 20 30 40 50 60 70 80 90 nous sommes tous d'accord drag_handle drag_handle qu…" at bounding box center [358, 283] width 581 height 113
click at [94, 239] on div at bounding box center [306, 243] width 476 height 9
drag, startPoint x: 216, startPoint y: 227, endPoint x: 268, endPoint y: 224, distance: 52.3
click at [268, 250] on div "nous sommes tous d'accord drag_handle drag_handle" at bounding box center [306, 255] width 476 height 10
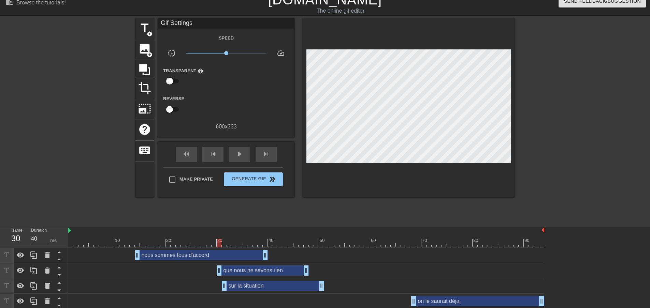
drag, startPoint x: 208, startPoint y: 243, endPoint x: 241, endPoint y: 242, distance: 32.4
click at [241, 266] on div "que nous ne savons rien drag_handle drag_handle" at bounding box center [263, 271] width 92 height 10
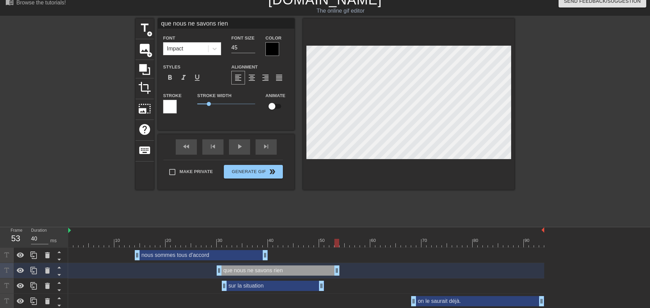
drag, startPoint x: 304, startPoint y: 237, endPoint x: 333, endPoint y: 235, distance: 28.7
drag, startPoint x: 200, startPoint y: 219, endPoint x: 207, endPoint y: 220, distance: 6.9
click at [207, 250] on div "nous sommes tous d'accord drag_handle drag_handle" at bounding box center [206, 255] width 133 height 10
type input "nous sommes tous d'accord"
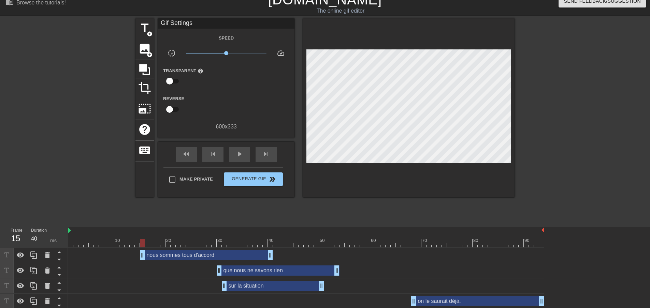
click at [272, 248] on div "nous sommes tous d'accord drag_handle drag_handle" at bounding box center [306, 255] width 476 height 15
drag, startPoint x: 269, startPoint y: 227, endPoint x: 241, endPoint y: 227, distance: 27.6
drag, startPoint x: 236, startPoint y: 247, endPoint x: 211, endPoint y: 250, distance: 24.3
click at [211, 266] on div "que nous ne savons rien drag_handle drag_handle" at bounding box center [252, 271] width 123 height 10
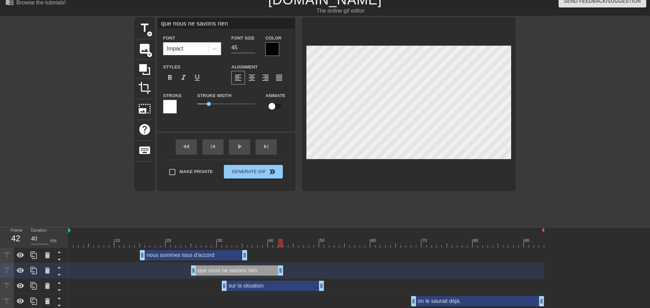
drag, startPoint x: 312, startPoint y: 237, endPoint x: 309, endPoint y: 239, distance: 4.1
click at [309, 266] on div "que nous ne savons rien drag_handle drag_handle" at bounding box center [306, 271] width 476 height 10
drag, startPoint x: 285, startPoint y: 238, endPoint x: 235, endPoint y: 243, distance: 50.1
click at [235, 263] on div "que nous ne savons rien drag_handle drag_handle" at bounding box center [306, 270] width 476 height 15
drag, startPoint x: 254, startPoint y: 237, endPoint x: 246, endPoint y: 236, distance: 7.9
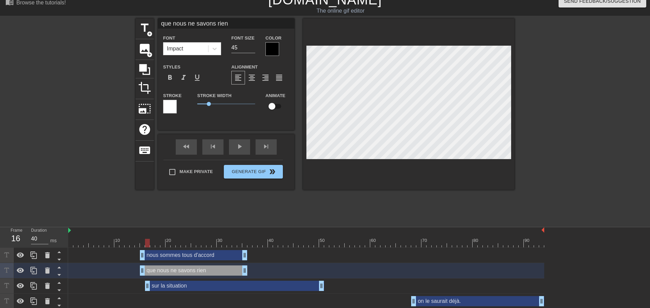
drag, startPoint x: 222, startPoint y: 255, endPoint x: 144, endPoint y: 256, distance: 78.8
click at [144, 281] on div "sur la situation drag_handle drag_handle" at bounding box center [306, 286] width 476 height 10
drag, startPoint x: 148, startPoint y: 254, endPoint x: 143, endPoint y: 253, distance: 5.2
drag, startPoint x: 321, startPoint y: 252, endPoint x: 245, endPoint y: 260, distance: 76.1
click at [245, 279] on div "sur la situation drag_handle drag_handle" at bounding box center [306, 286] width 476 height 15
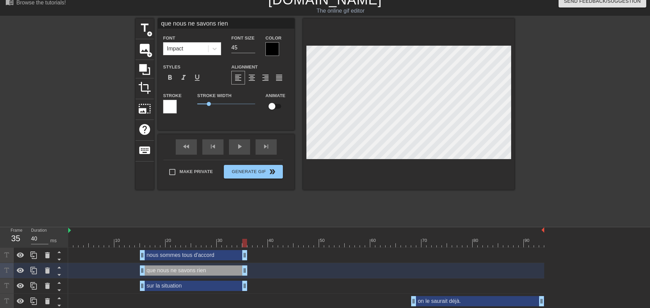
click at [206, 281] on div "sur la situation drag_handle drag_handle" at bounding box center [193, 286] width 107 height 10
type input "sur la situation"
type input "44"
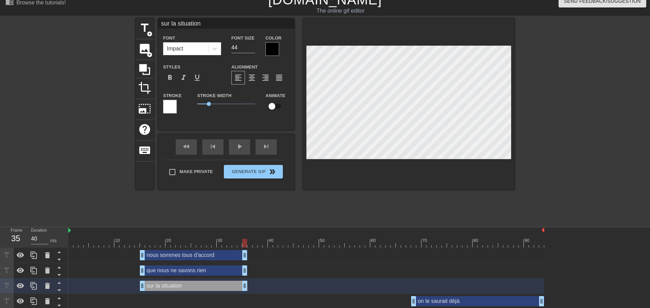
click at [171, 250] on div "nous sommes tous d'accord drag_handle drag_handle" at bounding box center [193, 255] width 107 height 10
type input "nous sommes tous d'accord"
type input "45"
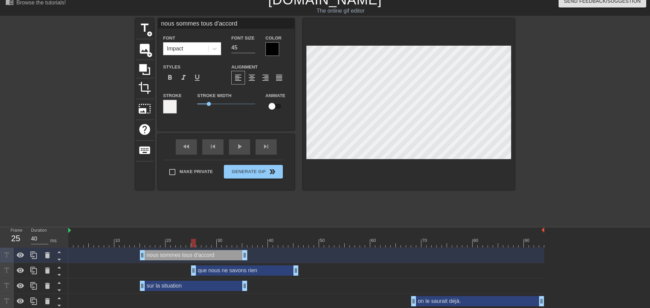
drag, startPoint x: 168, startPoint y: 239, endPoint x: 217, endPoint y: 246, distance: 49.2
click at [217, 248] on div "nous sommes tous d'accord drag_handle drag_handle que nous ne savons rien drag_…" at bounding box center [358, 294] width 581 height 92
drag, startPoint x: 294, startPoint y: 236, endPoint x: 290, endPoint y: 236, distance: 4.4
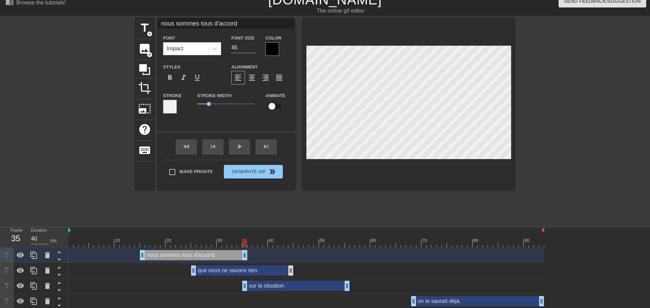
drag, startPoint x: 188, startPoint y: 255, endPoint x: 290, endPoint y: 242, distance: 102.8
click at [290, 248] on div "nous sommes tous d'accord drag_handle drag_handle que nous ne savons rien drag_…" at bounding box center [358, 294] width 581 height 92
click at [183, 264] on div "nous sommes tous d'accord drag_handle drag_handle que nous ne savons rien drag_…" at bounding box center [358, 294] width 581 height 92
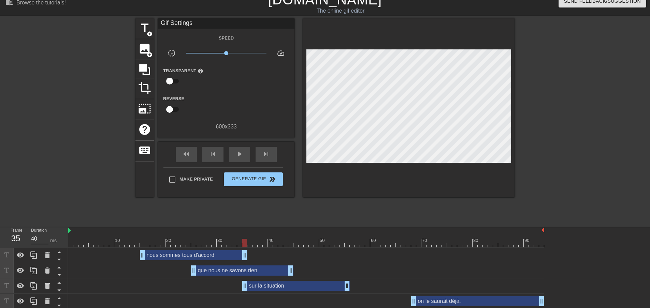
click at [149, 296] on div "on le saurait déjà. drag_handle drag_handle" at bounding box center [306, 301] width 476 height 10
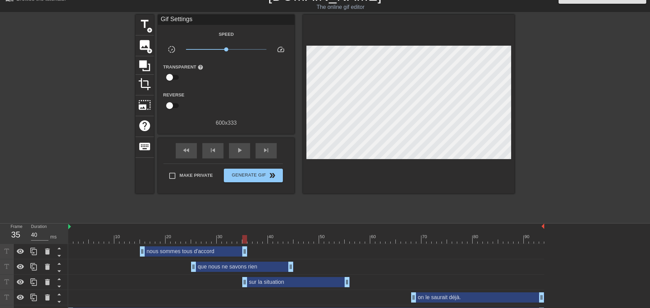
scroll to position [15, 0]
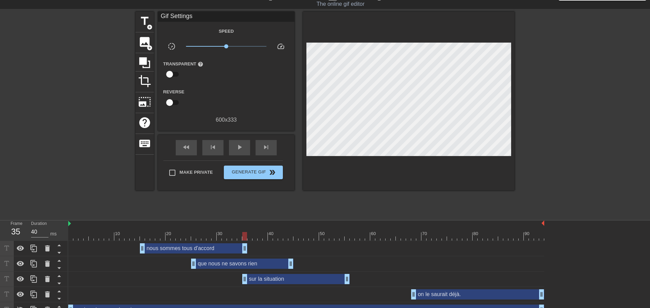
click at [99, 305] on div "car je sais ce que je sais drag_handle drag_handle" at bounding box center [306, 310] width 476 height 10
click at [120, 241] on div "nous sommes tous d'accord drag_handle drag_handle" at bounding box center [306, 248] width 476 height 15
click at [104, 232] on div at bounding box center [306, 236] width 476 height 9
click at [92, 232] on div at bounding box center [306, 236] width 476 height 9
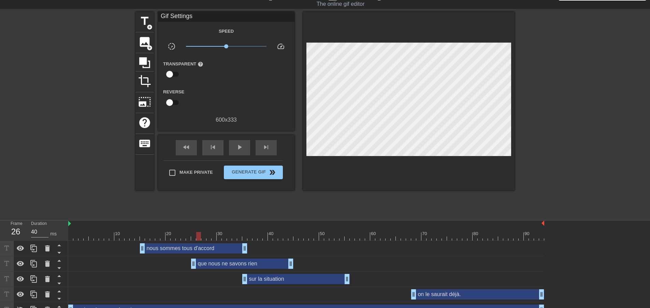
click at [215, 259] on div "que nous ne savons rien drag_handle drag_handle" at bounding box center [242, 264] width 102 height 10
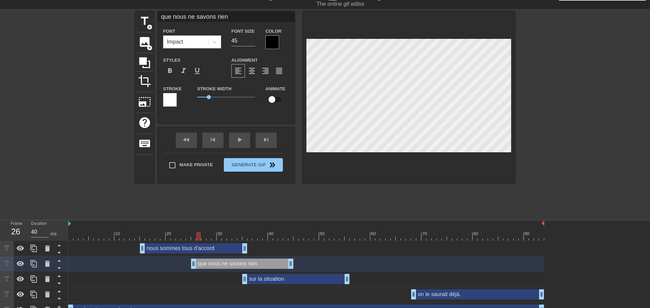
scroll to position [9, 0]
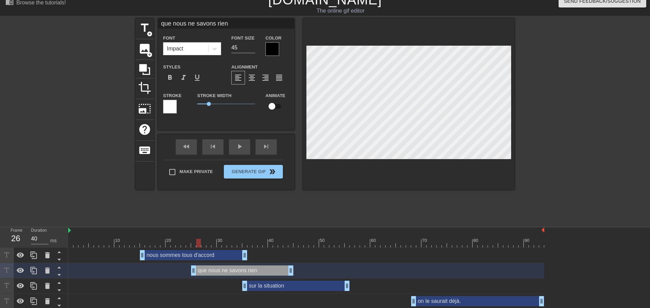
click at [167, 23] on input "que nous ne savons rien" at bounding box center [226, 23] width 136 height 10
drag, startPoint x: 170, startPoint y: 23, endPoint x: 152, endPoint y: 22, distance: 17.7
click at [152, 22] on div "title add_circle image add_circle crop photo_size_select_large help keyboard qu…" at bounding box center [324, 104] width 379 height 172
click at [259, 281] on div "sur la situation drag_handle drag_handle" at bounding box center [295, 286] width 107 height 10
type input "sur la situation"
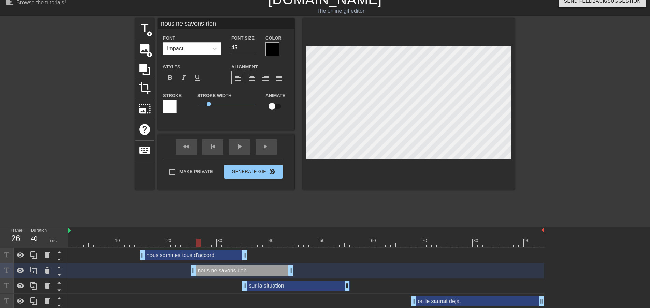
type input "44"
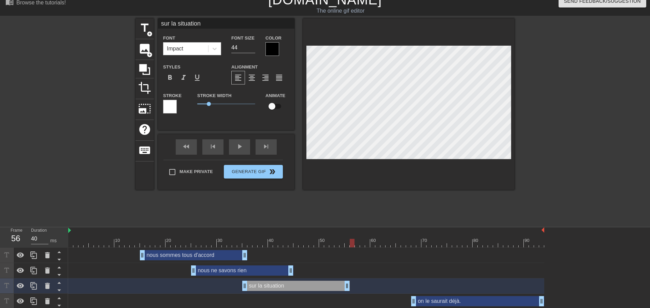
drag, startPoint x: 142, startPoint y: 209, endPoint x: 352, endPoint y: 222, distance: 210.5
click at [352, 227] on div "10 20 30 40 50 60 70 80 90 nous sommes tous d'accord drag_handle drag_handle no…" at bounding box center [358, 283] width 581 height 113
drag, startPoint x: 179, startPoint y: 224, endPoint x: 160, endPoint y: 230, distance: 19.2
click at [160, 248] on div "nous sommes tous d'accord drag_handle drag_handle" at bounding box center [306, 255] width 476 height 15
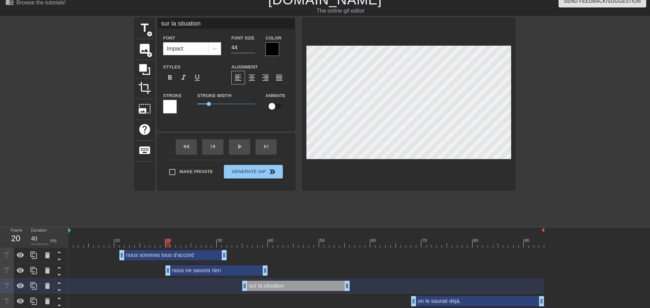
drag, startPoint x: 223, startPoint y: 239, endPoint x: 199, endPoint y: 241, distance: 24.3
click at [199, 266] on div "nous ne savons rien drag_handle drag_handle" at bounding box center [216, 271] width 102 height 10
type input "nous ne savons rien"
type input "45"
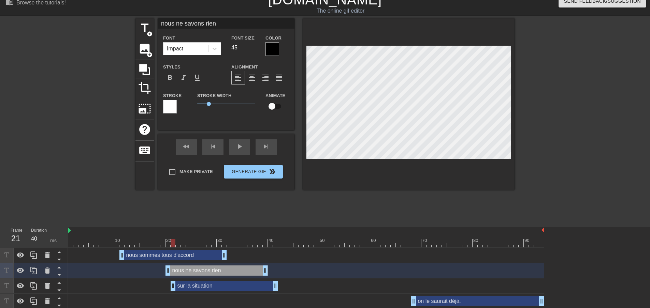
drag, startPoint x: 270, startPoint y: 254, endPoint x: 190, endPoint y: 254, distance: 79.8
click at [190, 281] on div "sur la situation drag_handle drag_handle" at bounding box center [224, 286] width 107 height 10
type input "sur la situation"
type input "44"
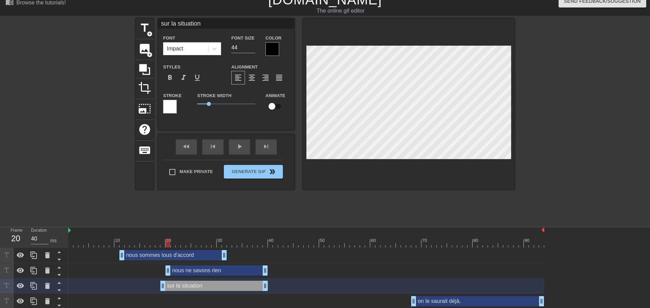
click at [192, 266] on div "nous ne savons rien drag_handle drag_handle" at bounding box center [216, 271] width 102 height 10
type input "nous ne savons rien"
type input "45"
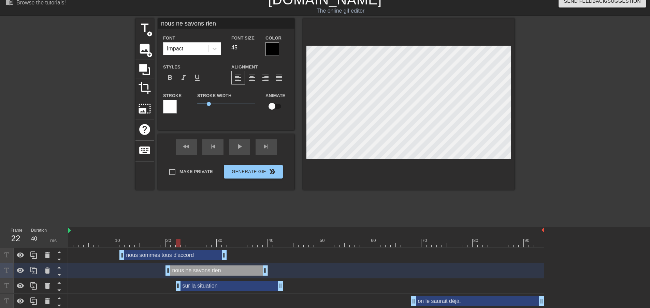
drag, startPoint x: 192, startPoint y: 251, endPoint x: 208, endPoint y: 256, distance: 17.5
click at [208, 281] on div "sur la situation drag_handle drag_handle" at bounding box center [229, 286] width 107 height 10
type input "sur la situation"
type input "44"
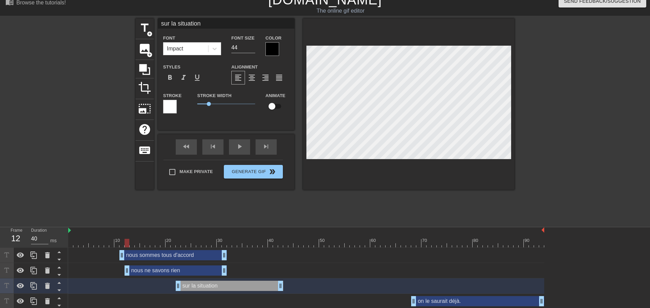
drag, startPoint x: 199, startPoint y: 240, endPoint x: 154, endPoint y: 245, distance: 45.0
click at [154, 263] on div "nous ne savons rien drag_handle drag_handle" at bounding box center [306, 270] width 476 height 15
click at [153, 250] on div "nous sommes tous d'accord drag_handle drag_handle" at bounding box center [167, 255] width 107 height 10
type input "nous sommes tous d'accord"
type input "45"
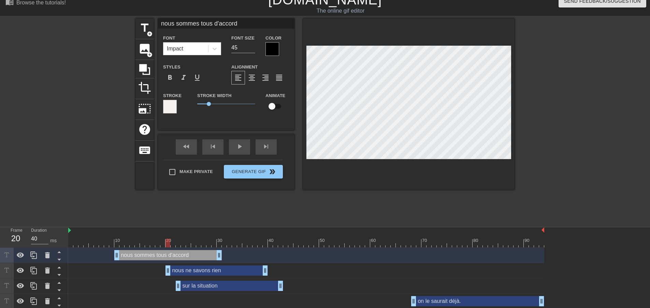
drag, startPoint x: 156, startPoint y: 239, endPoint x: 200, endPoint y: 239, distance: 44.7
click at [200, 266] on div "nous ne savons rien drag_handle drag_handle" at bounding box center [216, 271] width 102 height 10
type input "nous ne savons rien"
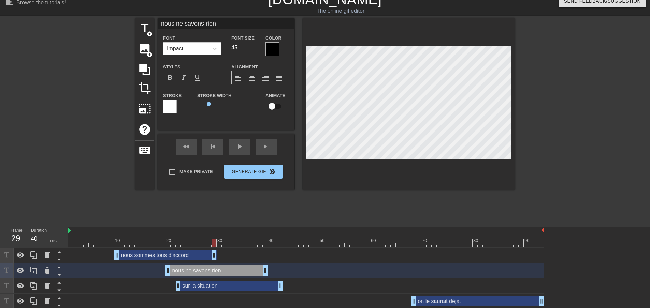
drag, startPoint x: 218, startPoint y: 223, endPoint x: 213, endPoint y: 224, distance: 5.2
drag, startPoint x: 264, startPoint y: 239, endPoint x: 257, endPoint y: 239, distance: 6.5
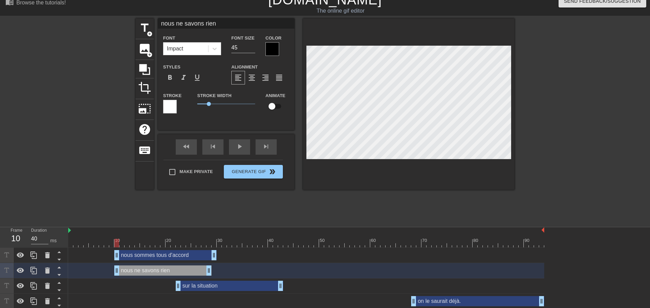
drag, startPoint x: 248, startPoint y: 241, endPoint x: 198, endPoint y: 240, distance: 49.8
click at [198, 266] on div "nous ne savons rien drag_handle drag_handle" at bounding box center [162, 271] width 97 height 10
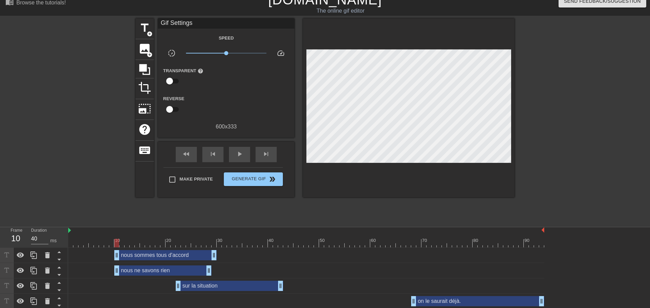
click at [212, 248] on div "nous sommes tous d'accord drag_handle drag_handle nous ne savons rien drag_hand…" at bounding box center [358, 294] width 581 height 92
click at [212, 266] on div "nous ne savons rien drag_handle drag_handle" at bounding box center [306, 271] width 476 height 10
drag, startPoint x: 210, startPoint y: 245, endPoint x: 215, endPoint y: 248, distance: 5.6
drag, startPoint x: 192, startPoint y: 254, endPoint x: 199, endPoint y: 250, distance: 8.2
click at [199, 250] on div "nous sommes tous d'accord drag_handle drag_handle nous ne savons rien drag_hand…" at bounding box center [358, 294] width 581 height 92
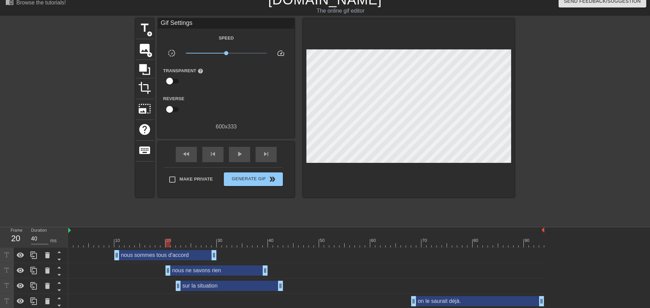
drag, startPoint x: 190, startPoint y: 248, endPoint x: 241, endPoint y: 241, distance: 51.2
click at [241, 266] on div "nous ne savons rien drag_handle drag_handle" at bounding box center [216, 271] width 102 height 10
drag, startPoint x: 206, startPoint y: 261, endPoint x: 188, endPoint y: 265, distance: 18.1
click at [188, 265] on div "nous sommes tous d'accord drag_handle drag_handle nous ne savons rien drag_hand…" at bounding box center [358, 294] width 581 height 92
drag, startPoint x: 198, startPoint y: 257, endPoint x: 186, endPoint y: 260, distance: 12.2
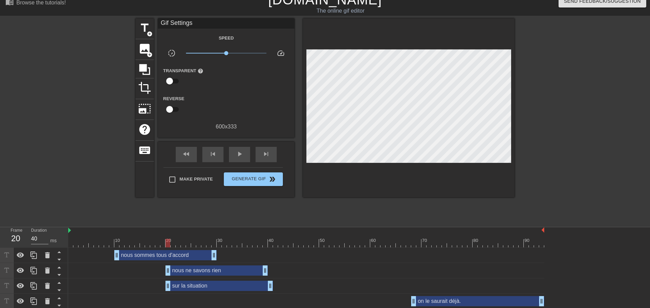
click at [186, 281] on div "sur la situation drag_handle drag_handle" at bounding box center [218, 286] width 107 height 10
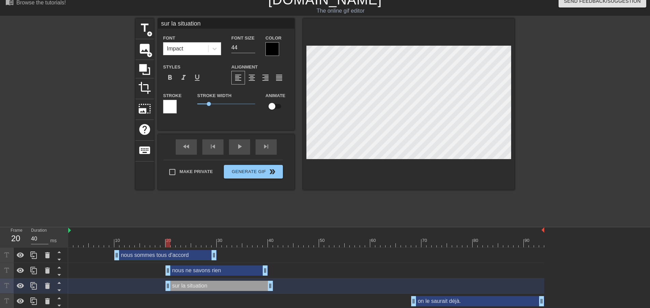
drag, startPoint x: 236, startPoint y: 257, endPoint x: 250, endPoint y: 255, distance: 13.7
click at [239, 281] on div "sur la situation drag_handle drag_handle" at bounding box center [218, 286] width 107 height 10
drag, startPoint x: 239, startPoint y: 253, endPoint x: 285, endPoint y: 246, distance: 46.5
click at [285, 279] on div "sur la situation drag_handle drag_handle" at bounding box center [306, 286] width 476 height 15
click at [320, 281] on div "sur la situation drag_handle drag_handle" at bounding box center [306, 286] width 476 height 10
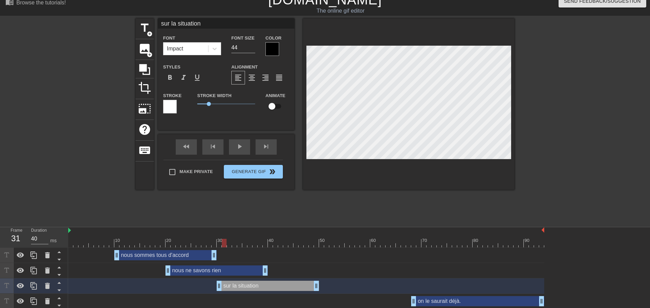
drag, startPoint x: 71, startPoint y: 285, endPoint x: 221, endPoint y: 288, distance: 150.1
drag, startPoint x: 539, startPoint y: 283, endPoint x: 315, endPoint y: 284, distance: 223.7
click at [58, 294] on icon at bounding box center [59, 298] width 9 height 9
type input "on le saurait déjà."
type input "53"
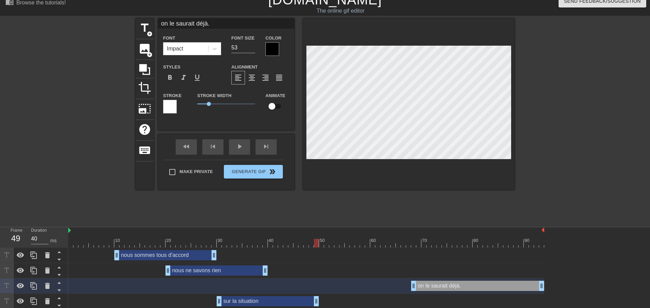
type input "car je sais ce que je sais"
type input "32"
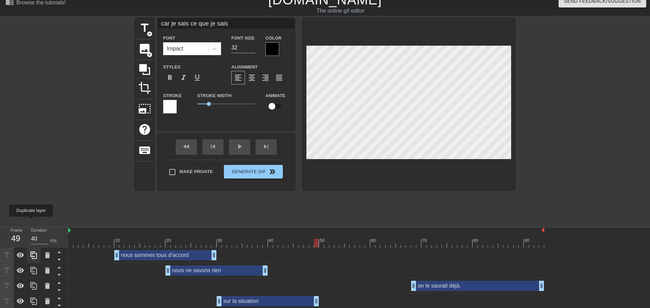
click at [31, 252] on icon at bounding box center [33, 256] width 6 height 8
type input "nous sommes tous d'accord"
type input "45"
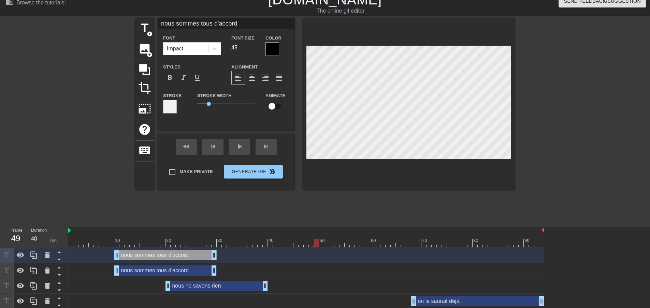
click at [138, 250] on div "nous sommes tous d'accord drag_handle drag_handle" at bounding box center [165, 255] width 102 height 10
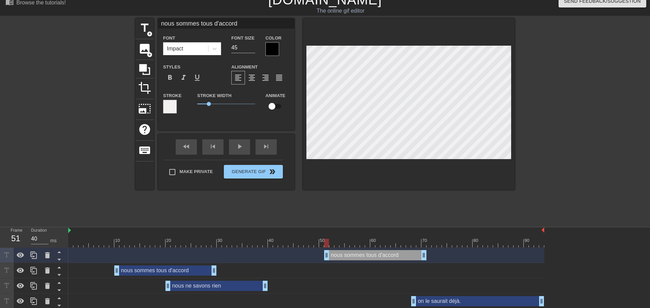
drag, startPoint x: 138, startPoint y: 223, endPoint x: 346, endPoint y: 229, distance: 208.1
click at [346, 248] on div "nous sommes tous d'accord drag_handle drag_handle" at bounding box center [306, 255] width 476 height 15
drag, startPoint x: 245, startPoint y: 28, endPoint x: 159, endPoint y: 22, distance: 86.8
click at [159, 22] on input "nous sommes tous d'accord" at bounding box center [226, 23] width 136 height 10
click at [269, 24] on input "car je sais que sinon" at bounding box center [226, 23] width 136 height 10
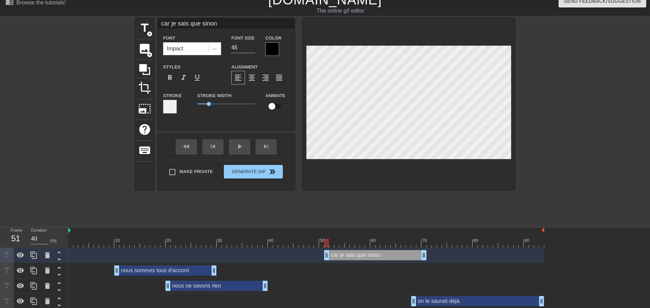
click at [180, 266] on div "nous sommes tous d'accord drag_handle drag_handle" at bounding box center [165, 271] width 102 height 10
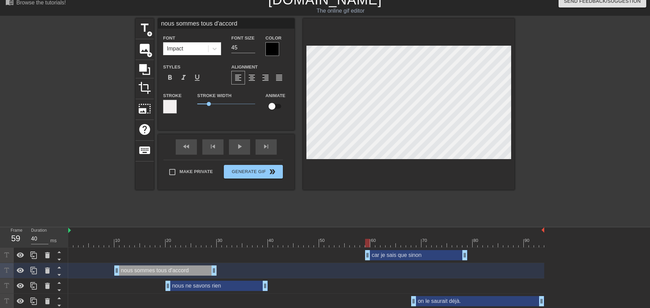
drag, startPoint x: 364, startPoint y: 223, endPoint x: 403, endPoint y: 222, distance: 38.5
click at [403, 250] on div "car je sais que sinon drag_handle drag_handle" at bounding box center [416, 255] width 102 height 10
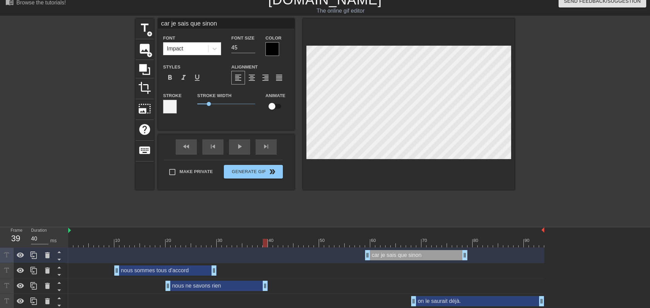
drag, startPoint x: 259, startPoint y: 298, endPoint x: 305, endPoint y: 294, distance: 45.9
type input "car je sais ce que je sais"
type input "32"
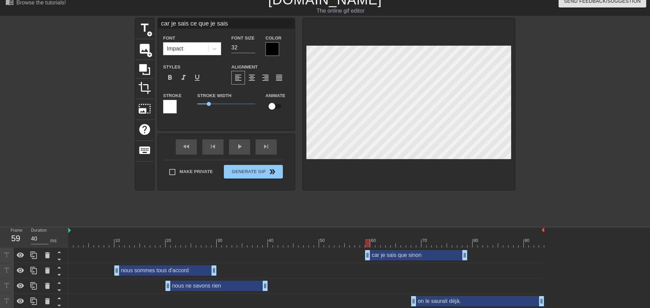
click at [426, 250] on div "car je sais que sinon drag_handle drag_handle" at bounding box center [416, 255] width 102 height 10
type input "car je sais que sinon"
type input "45"
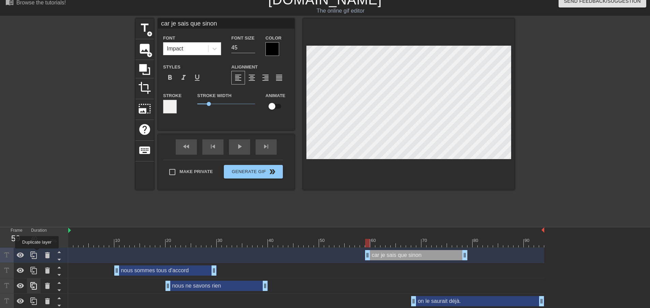
click at [33, 282] on icon at bounding box center [33, 286] width 6 height 8
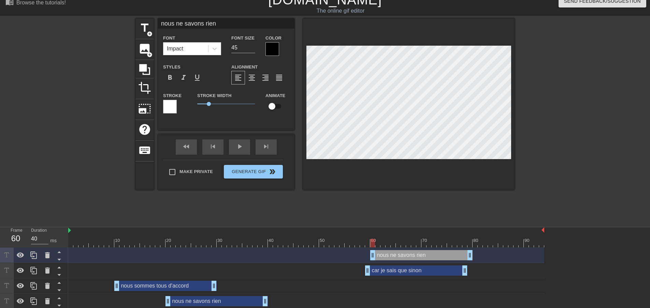
drag, startPoint x: 198, startPoint y: 226, endPoint x: 449, endPoint y: 190, distance: 253.6
click at [415, 227] on div "10 20 30 40 50 60 70 80 90 nous ne savons rien drag_handle drag_handle car je s…" at bounding box center [358, 298] width 581 height 143
drag, startPoint x: 229, startPoint y: 27, endPoint x: 160, endPoint y: 29, distance: 69.6
click at [160, 29] on div "nous ne savons rien Font Impact Font Size 45 Color Styles format_bold format_it…" at bounding box center [226, 68] width 136 height 101
type input "n"
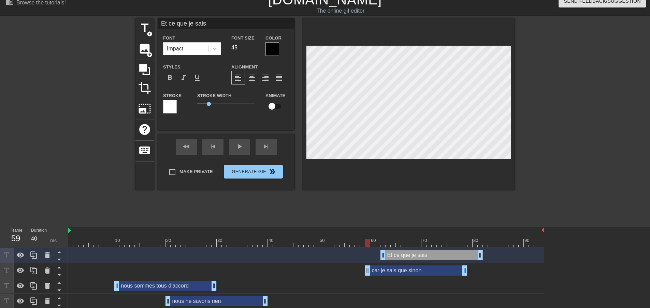
click at [409, 266] on div "car je sais que sinon drag_handle drag_handle" at bounding box center [416, 271] width 102 height 10
type input "car je sais que sinon"
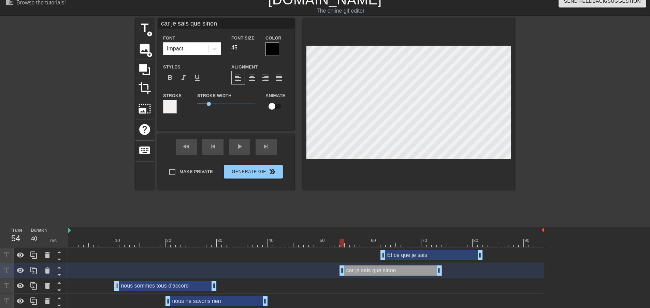
drag, startPoint x: 423, startPoint y: 240, endPoint x: 385, endPoint y: 243, distance: 38.0
click at [385, 263] on div "car je sais que sinon drag_handle drag_handle" at bounding box center [306, 270] width 476 height 15
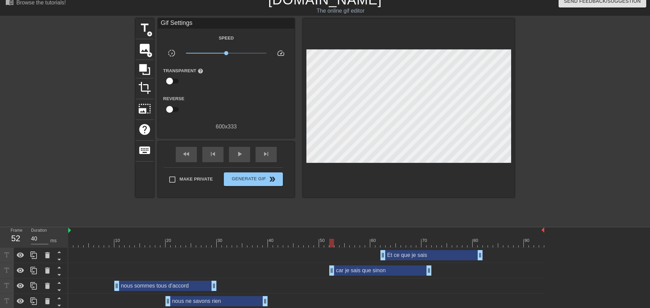
scroll to position [46, 0]
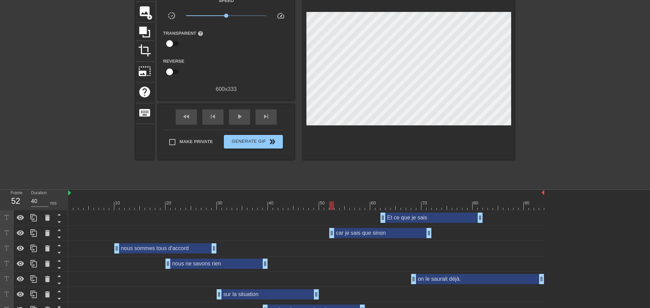
click at [292, 305] on div "car je sais ce que je sais drag_handle drag_handle" at bounding box center [314, 310] width 102 height 10
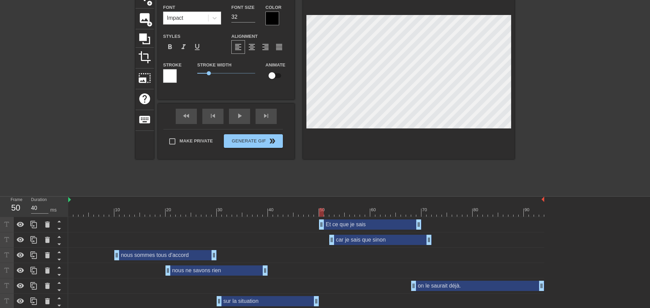
drag, startPoint x: 408, startPoint y: 194, endPoint x: 348, endPoint y: 201, distance: 60.1
click at [348, 217] on div "Et ce que je sais drag_handle drag_handle car je sais que sinon drag_handle dra…" at bounding box center [358, 278] width 581 height 123
drag, startPoint x: 348, startPoint y: 209, endPoint x: 388, endPoint y: 204, distance: 40.2
click at [388, 235] on div "car je sais que sinon drag_handle drag_handle" at bounding box center [421, 240] width 102 height 10
type input "car je sais que sinon"
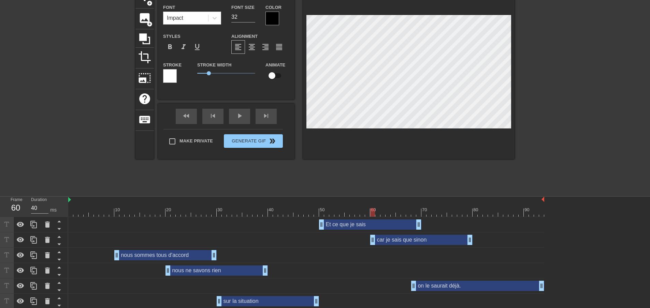
type input "45"
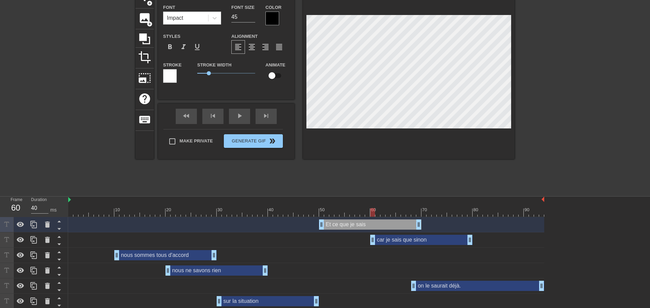
click at [447, 281] on div "on le saurait déjà. drag_handle drag_handle" at bounding box center [477, 286] width 133 height 10
type input "on le saurait déjà."
type input "53"
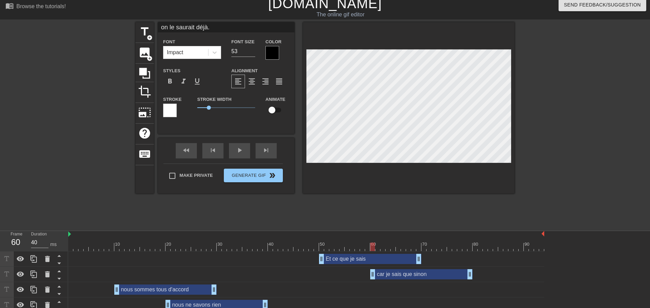
scroll to position [0, 0]
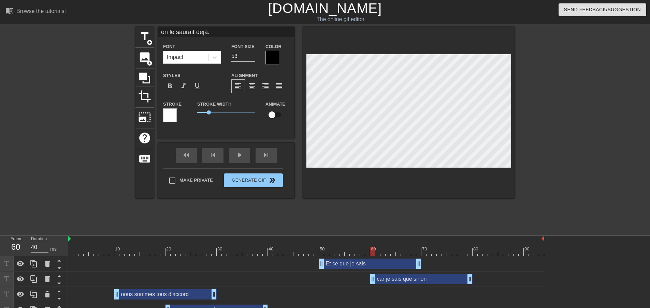
drag, startPoint x: 217, startPoint y: 31, endPoint x: 153, endPoint y: 44, distance: 64.8
click at [153, 44] on div "title add_circle image add_circle crop photo_size_select_large help keyboard on…" at bounding box center [324, 113] width 379 height 172
click at [474, 248] on div at bounding box center [306, 252] width 476 height 9
drag, startPoint x: 217, startPoint y: 32, endPoint x: 159, endPoint y: 37, distance: 58.5
click at [159, 37] on input "C4EST QU4ON" at bounding box center [226, 32] width 136 height 10
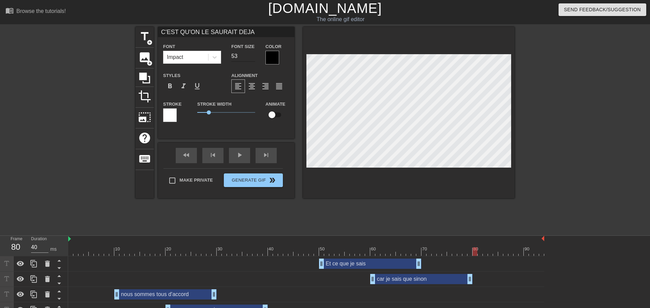
type input "C'EST QU'ON LE SAURAIT DEJA"
click at [250, 57] on input "52" at bounding box center [243, 56] width 24 height 11
click at [250, 57] on input "51" at bounding box center [243, 56] width 24 height 11
click at [250, 57] on input "50" at bounding box center [243, 56] width 24 height 11
click at [250, 57] on input "49" at bounding box center [243, 56] width 24 height 11
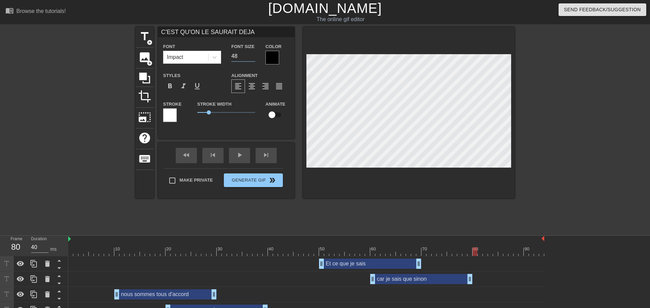
click at [250, 57] on input "48" at bounding box center [243, 56] width 24 height 11
type input "47"
click at [250, 57] on input "47" at bounding box center [243, 56] width 24 height 11
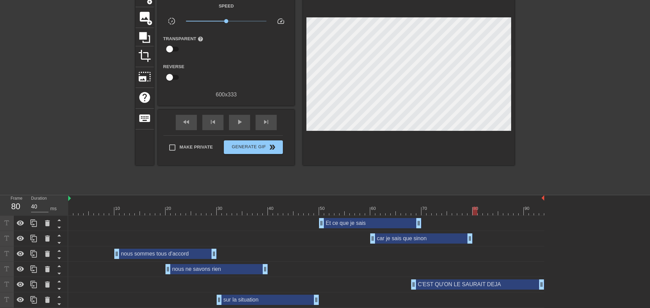
scroll to position [46, 0]
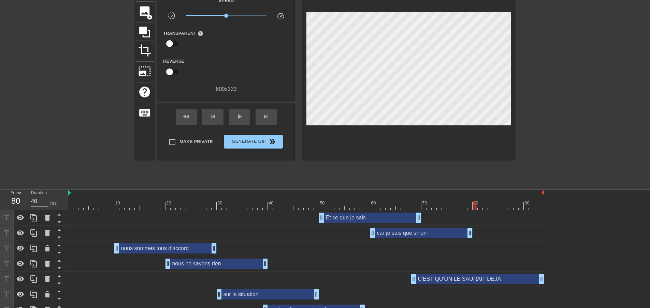
click at [411, 228] on div "car je sais que sinon drag_handle drag_handle" at bounding box center [421, 233] width 102 height 10
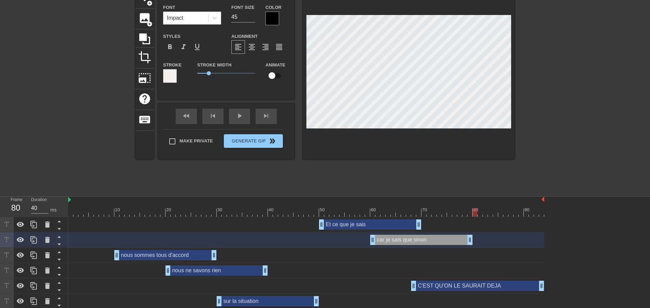
click at [458, 281] on div "C'EST QU'ON LE SAURAIT DEJA drag_handle drag_handle" at bounding box center [477, 286] width 133 height 10
type input "C'EST QU'ON LE SAURAIT DEJA"
type input "47"
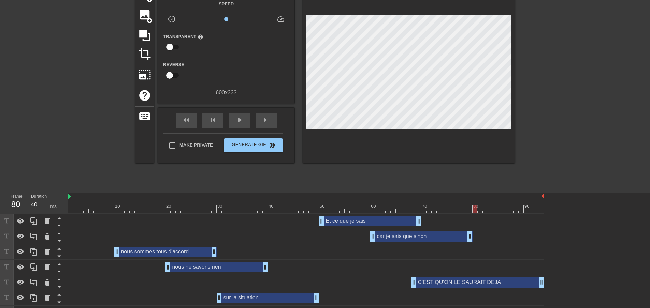
scroll to position [6, 0]
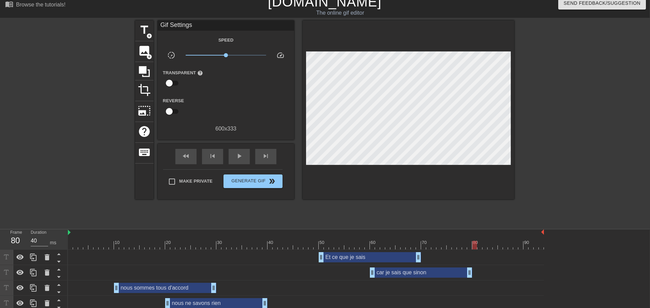
drag, startPoint x: 78, startPoint y: 70, endPoint x: 83, endPoint y: 41, distance: 29.5
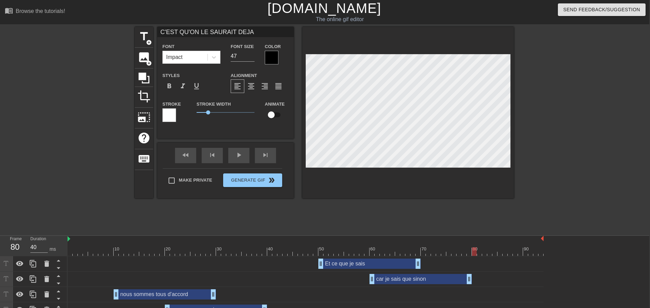
drag, startPoint x: 184, startPoint y: 32, endPoint x: 120, endPoint y: 32, distance: 63.8
click at [120, 32] on div "title add_circle image add_circle crop photo_size_select_large help keyboard C'…" at bounding box center [324, 129] width 650 height 205
click at [231, 30] on input "ON LE SAURAIT DEJA" at bounding box center [225, 32] width 136 height 10
type input "ON LE SAURAIT DEJA"
click at [250, 55] on input "48" at bounding box center [243, 56] width 24 height 11
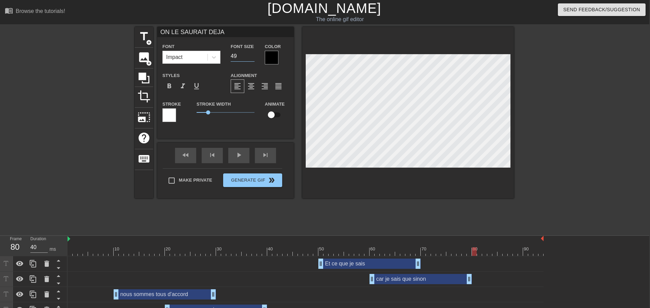
click at [250, 55] on input "49" at bounding box center [243, 56] width 24 height 11
click at [250, 55] on input "50" at bounding box center [243, 56] width 24 height 11
click at [250, 55] on input "51" at bounding box center [243, 56] width 24 height 11
click at [250, 55] on input "52" at bounding box center [243, 56] width 24 height 11
click at [250, 55] on input "53" at bounding box center [243, 56] width 24 height 11
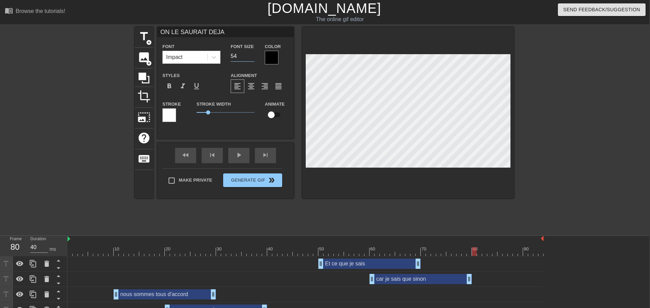
click at [250, 55] on input "54" at bounding box center [243, 56] width 24 height 11
click at [250, 55] on input "55" at bounding box center [243, 56] width 24 height 11
click at [250, 55] on input "56" at bounding box center [243, 56] width 24 height 11
click at [250, 55] on input "57" at bounding box center [243, 56] width 24 height 11
click at [250, 55] on input "58" at bounding box center [243, 56] width 24 height 11
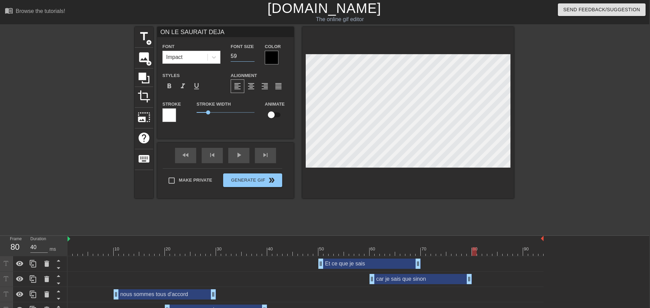
click at [250, 55] on input "59" at bounding box center [243, 56] width 24 height 11
type input "60"
click at [247, 54] on input "60" at bounding box center [243, 56] width 24 height 11
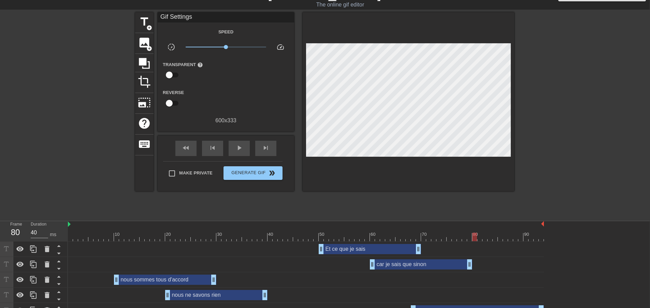
scroll to position [46, 0]
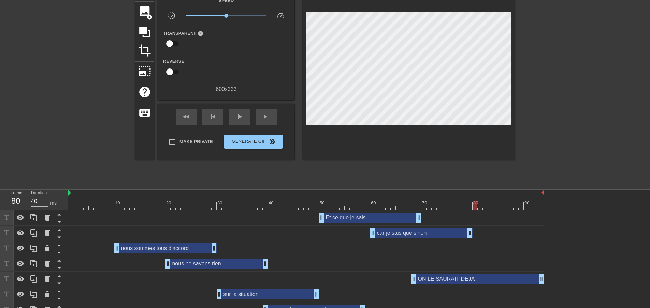
drag, startPoint x: 594, startPoint y: 179, endPoint x: 571, endPoint y: 196, distance: 29.1
drag, startPoint x: 97, startPoint y: 179, endPoint x: 49, endPoint y: 224, distance: 65.9
click at [71, 202] on div at bounding box center [306, 206] width 476 height 9
click at [21, 307] on icon at bounding box center [21, 310] width 8 height 6
click at [278, 305] on div "car je sais ce que je sais drag_handle drag_handle" at bounding box center [314, 310] width 102 height 10
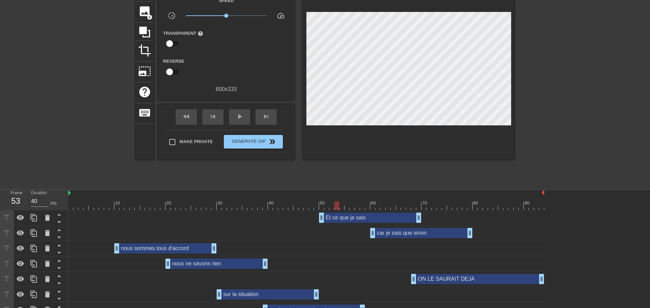
scroll to position [39, 0]
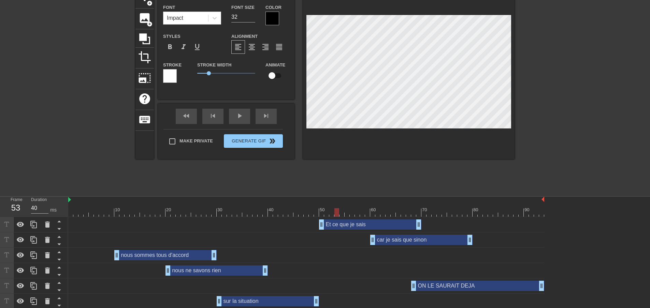
click at [217, 266] on div "nous ne savons rien drag_handle drag_handle" at bounding box center [216, 271] width 102 height 10
type input "nous ne savons rien"
type input "45"
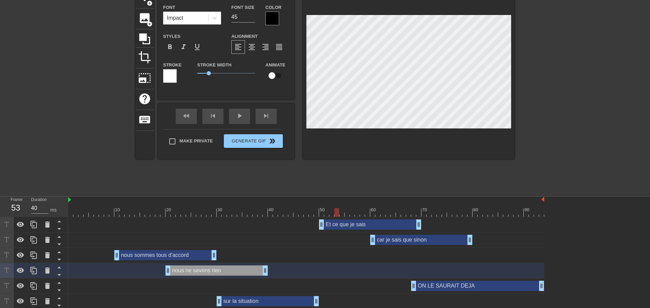
click at [248, 296] on div "sur la situation drag_handle drag_handle" at bounding box center [268, 301] width 102 height 10
type input "sur la situation"
type input "44"
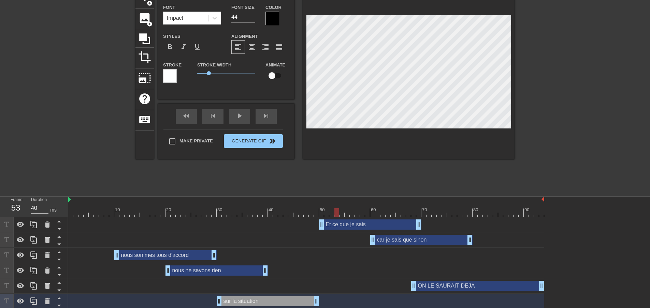
type input "car je sais ce que je sais"
type input "32"
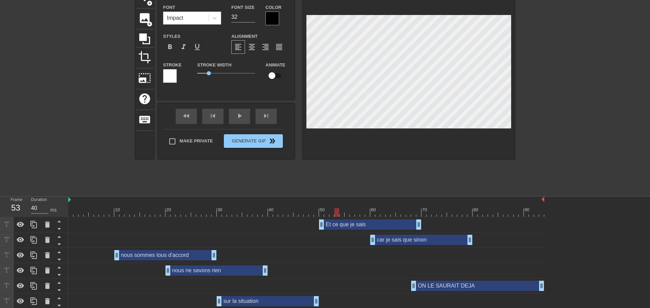
click at [345, 220] on div "Et ce que je sais drag_handle drag_handle" at bounding box center [370, 225] width 102 height 10
type input "Et ce que je sais"
type input "45"
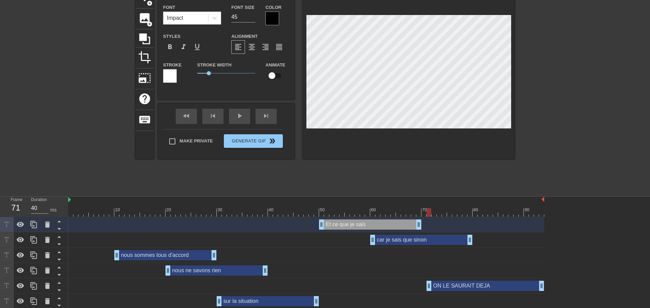
drag, startPoint x: 411, startPoint y: 255, endPoint x: 426, endPoint y: 244, distance: 18.7
click at [426, 244] on div "Et ce que je sais drag_handle drag_handle car je sais que sinon drag_handle dra…" at bounding box center [358, 278] width 581 height 123
click at [392, 235] on div "car je sais que sinon drag_handle drag_handle" at bounding box center [421, 240] width 102 height 10
type input "car je sais que sinon"
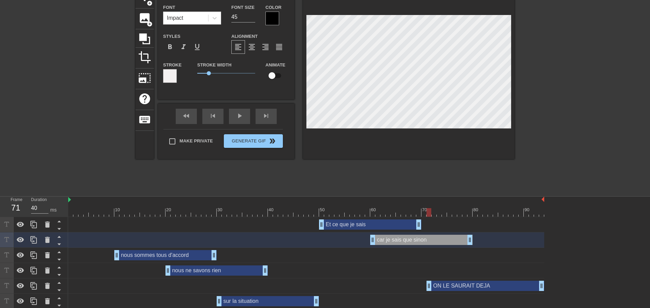
click at [395, 235] on div "car je sais que sinon drag_handle drag_handle" at bounding box center [421, 240] width 102 height 10
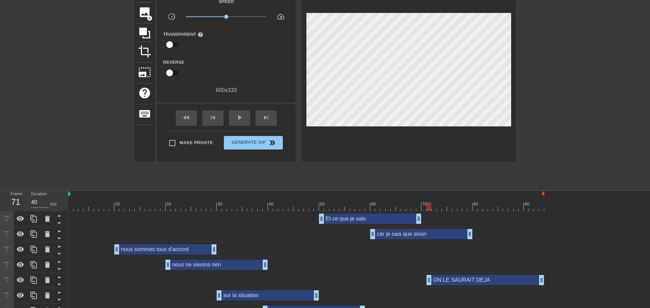
scroll to position [46, 0]
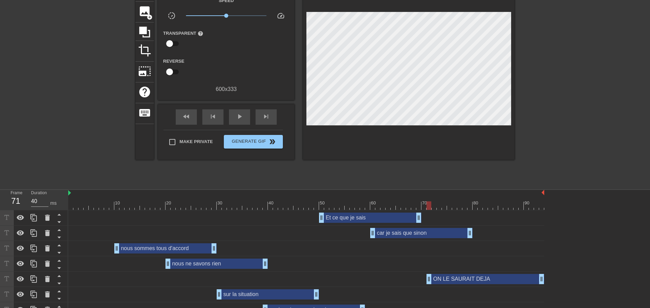
drag, startPoint x: 378, startPoint y: 256, endPoint x: 379, endPoint y: 264, distance: 8.6
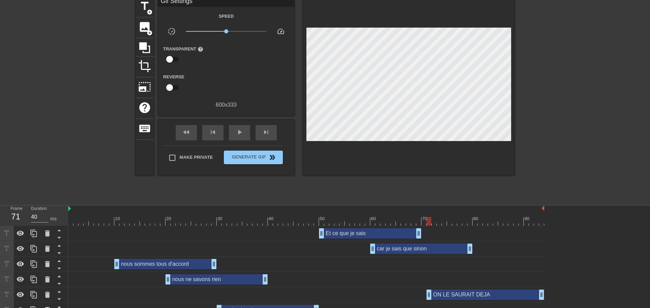
scroll to position [28, 0]
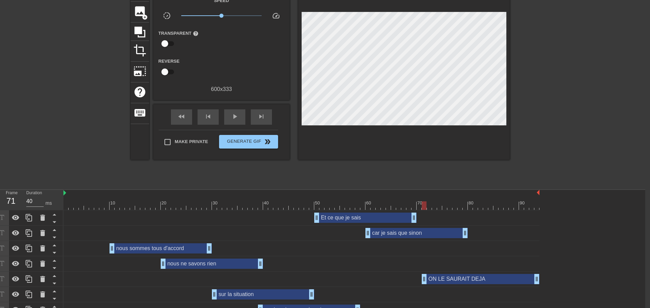
drag, startPoint x: 347, startPoint y: 256, endPoint x: 354, endPoint y: 291, distance: 35.4
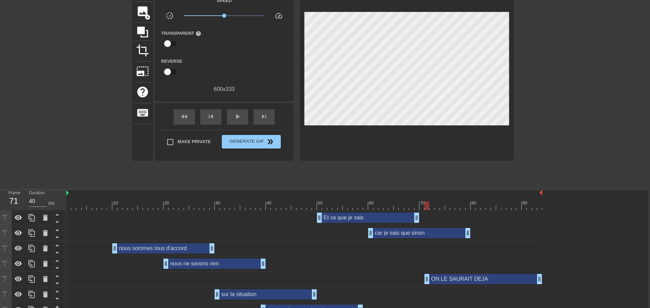
scroll to position [46, 0]
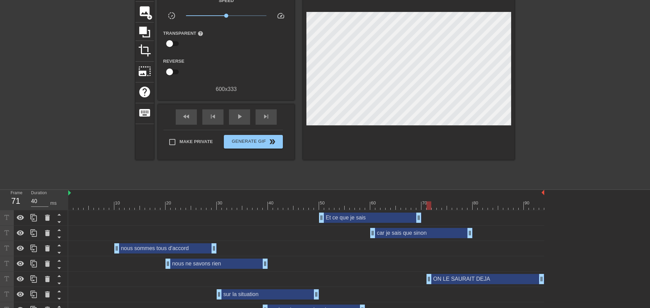
drag, startPoint x: 355, startPoint y: 263, endPoint x: 291, endPoint y: 234, distance: 70.7
click at [398, 228] on div "car je sais que sinon drag_handle drag_handle" at bounding box center [421, 233] width 102 height 10
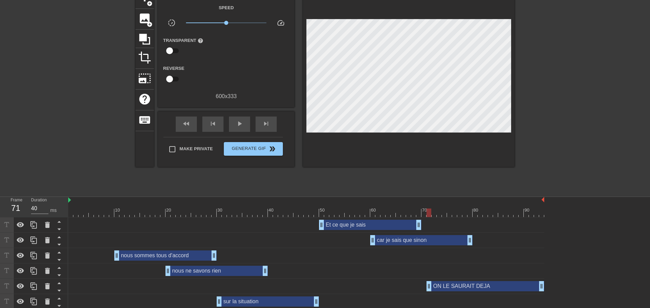
scroll to position [38, 0]
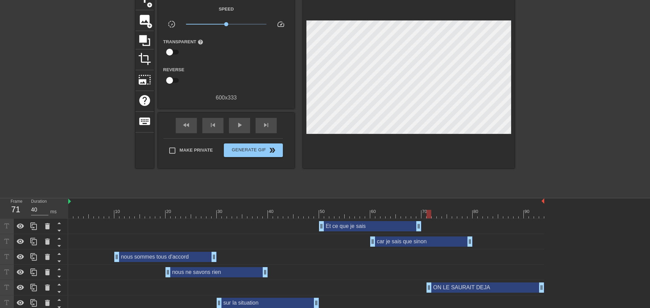
drag, startPoint x: 341, startPoint y: 217, endPoint x: 341, endPoint y: 209, distance: 8.5
click at [390, 237] on div "car je sais que sinon drag_handle drag_handle" at bounding box center [421, 242] width 102 height 10
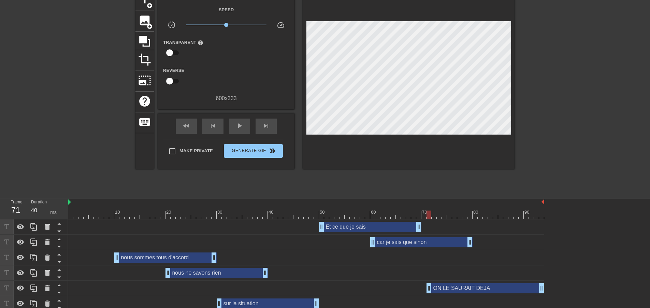
scroll to position [11, 0]
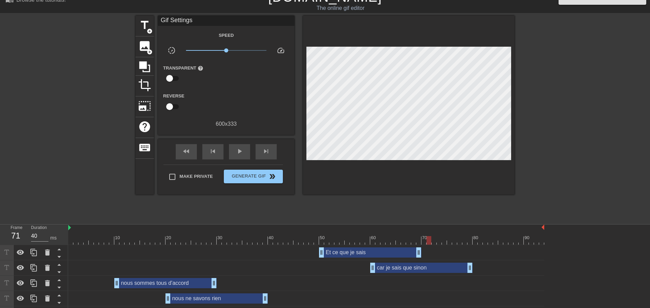
drag, startPoint x: 54, startPoint y: 92, endPoint x: 61, endPoint y: 76, distance: 17.3
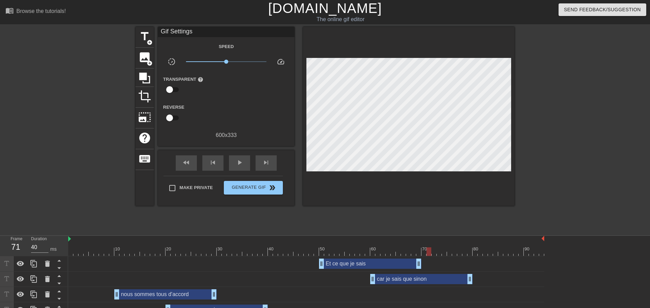
scroll to position [46, 0]
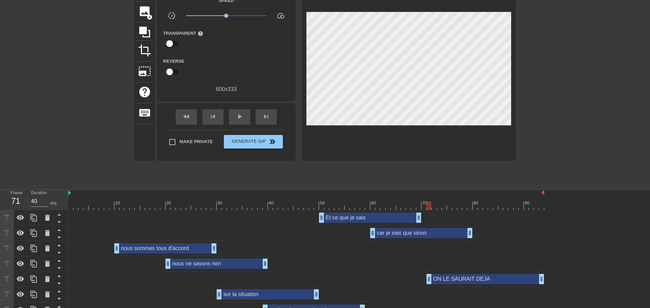
drag, startPoint x: 79, startPoint y: 90, endPoint x: 74, endPoint y: 125, distance: 35.1
click at [399, 228] on div "car je sais que sinon drag_handle drag_handle" at bounding box center [421, 233] width 102 height 10
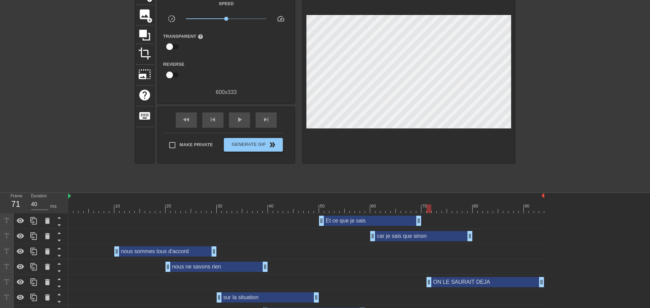
drag, startPoint x: 246, startPoint y: 213, endPoint x: 243, endPoint y: 205, distance: 9.4
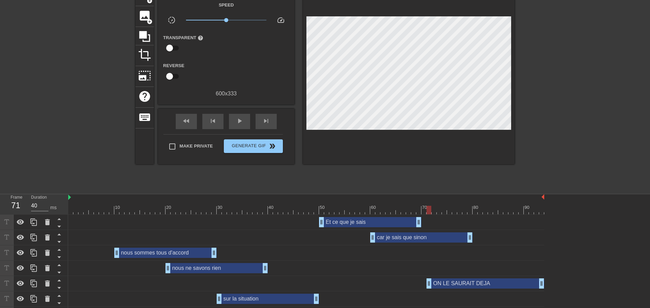
click at [374, 217] on div "Et ce que je sais drag_handle drag_handle" at bounding box center [370, 222] width 102 height 10
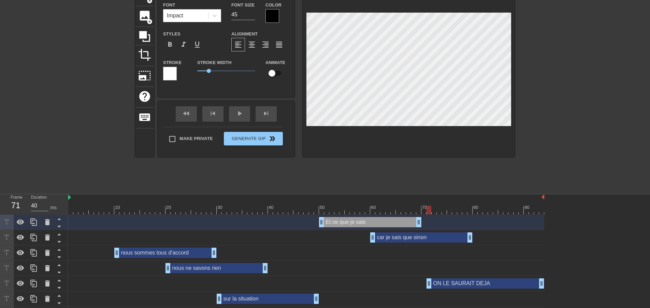
scroll to position [39, 0]
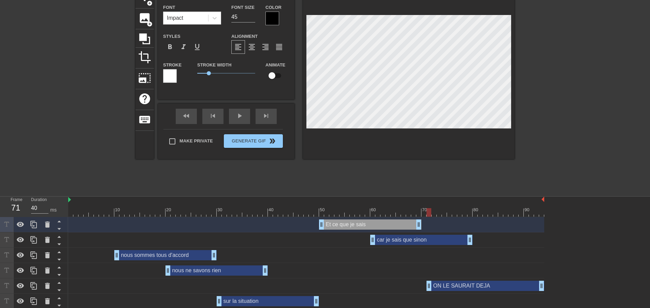
click at [408, 235] on div "car je sais que sinon drag_handle drag_handle" at bounding box center [421, 240] width 102 height 10
type input "car je sais que sinon"
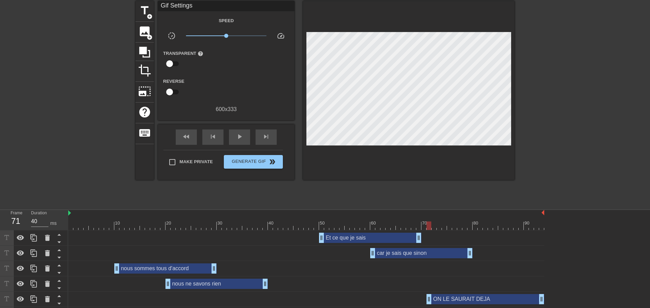
drag, startPoint x: 389, startPoint y: 235, endPoint x: 382, endPoint y: 219, distance: 18.2
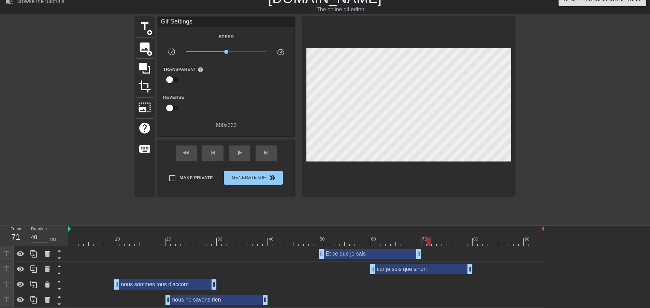
scroll to position [0, 0]
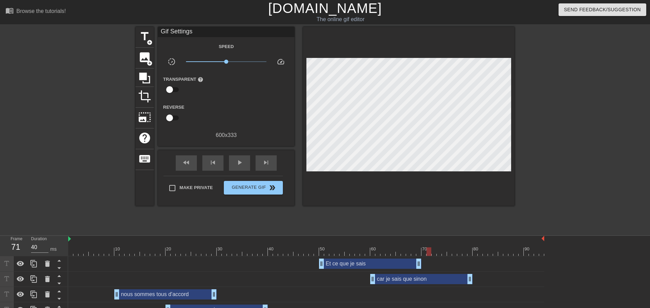
drag, startPoint x: 80, startPoint y: 157, endPoint x: 78, endPoint y: 113, distance: 44.7
drag, startPoint x: 194, startPoint y: 33, endPoint x: 159, endPoint y: 38, distance: 35.8
click at [159, 38] on div "Gif Settings Speed slow_motion_video x1.00 speed Transparent help Reverse 600 x…" at bounding box center [226, 83] width 136 height 113
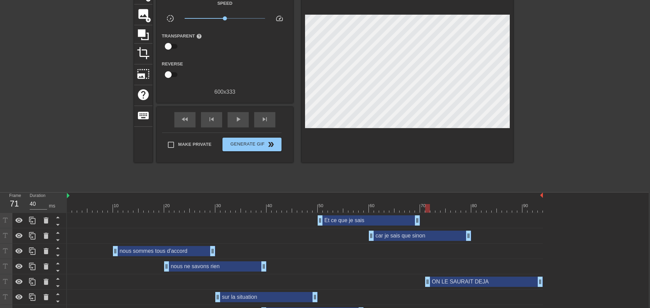
drag, startPoint x: 389, startPoint y: 269, endPoint x: 395, endPoint y: 302, distance: 34.3
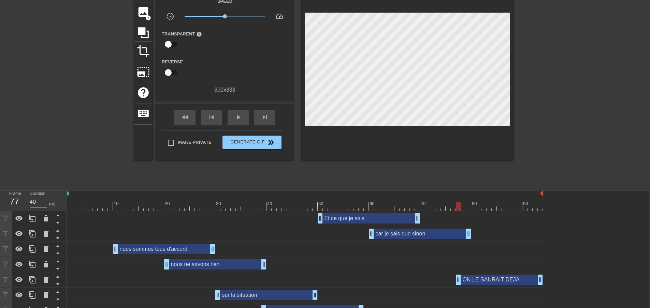
drag, startPoint x: 426, startPoint y: 254, endPoint x: 458, endPoint y: 258, distance: 31.6
drag, startPoint x: 424, startPoint y: 181, endPoint x: 345, endPoint y: 199, distance: 80.4
click at [345, 199] on div "10 20 30 40 50 60 70 80 90 Et ce que je sais drag_handle drag_handle car je sai…" at bounding box center [357, 262] width 581 height 143
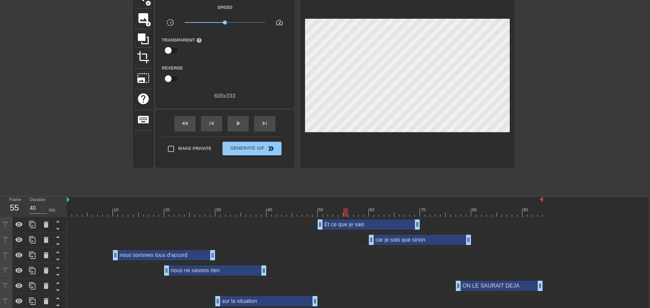
click at [56, 308] on icon at bounding box center [58, 313] width 9 height 9
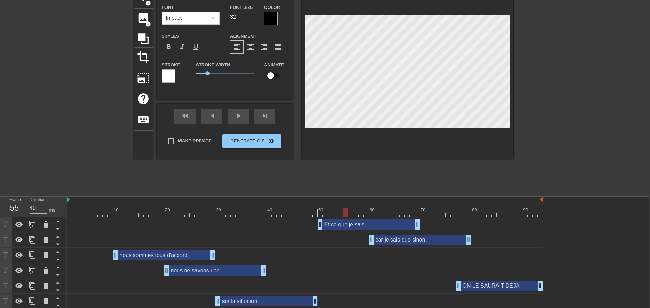
type input "MAINTENANT"
type input "50"
click at [59, 308] on icon at bounding box center [58, 313] width 9 height 9
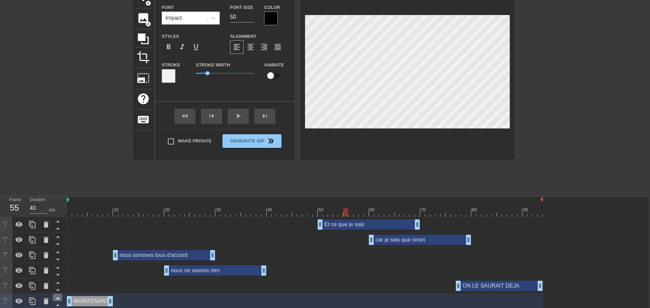
click at [58, 298] on icon at bounding box center [57, 299] width 3 height 2
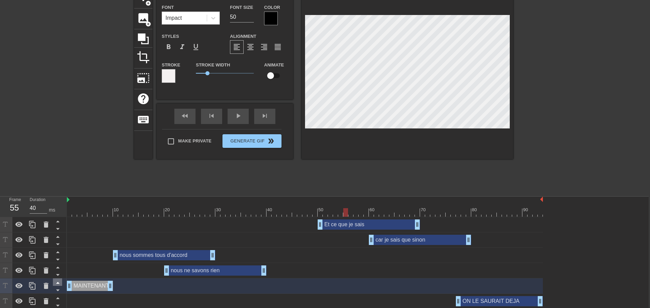
click at [57, 279] on icon at bounding box center [58, 283] width 9 height 9
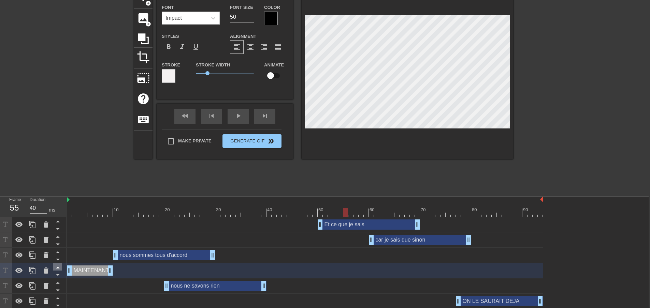
click at [59, 263] on icon at bounding box center [58, 267] width 9 height 9
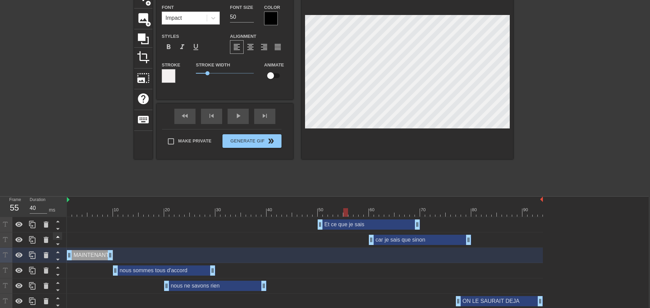
click at [55, 248] on icon at bounding box center [58, 252] width 9 height 9
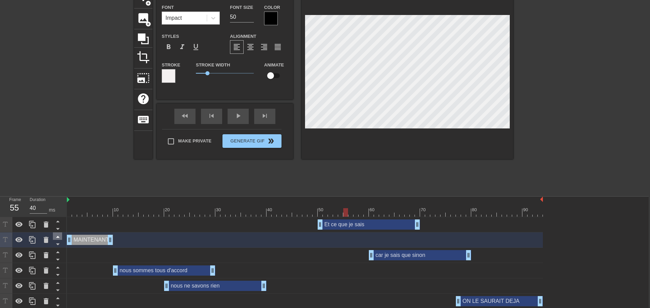
click at [56, 233] on icon at bounding box center [58, 237] width 9 height 9
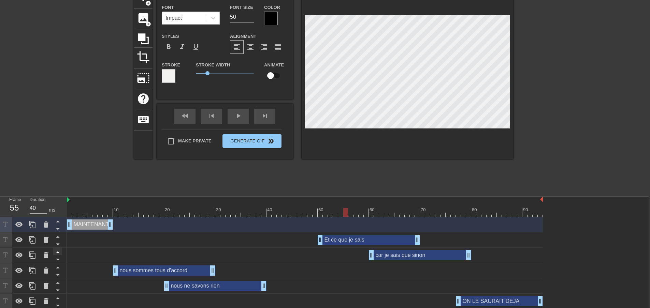
click at [57, 267] on icon at bounding box center [57, 268] width 3 height 2
type input "nous sommes tous d'accord"
type input "45"
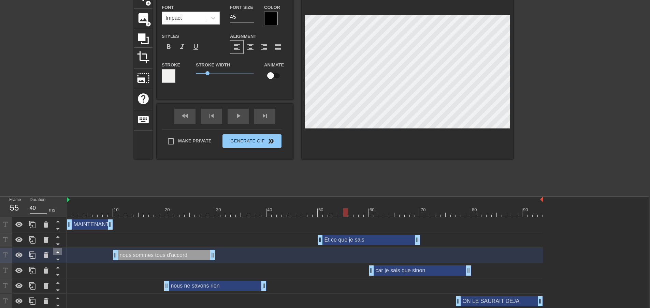
click at [58, 248] on icon at bounding box center [58, 252] width 9 height 9
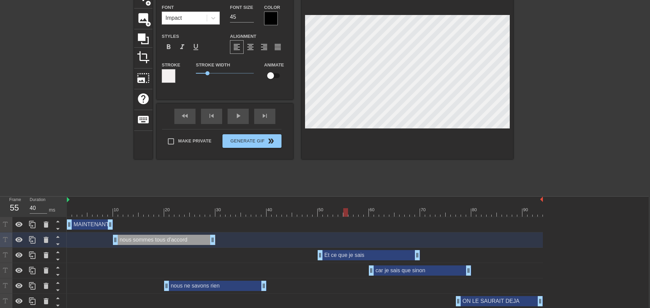
scroll to position [45, 1]
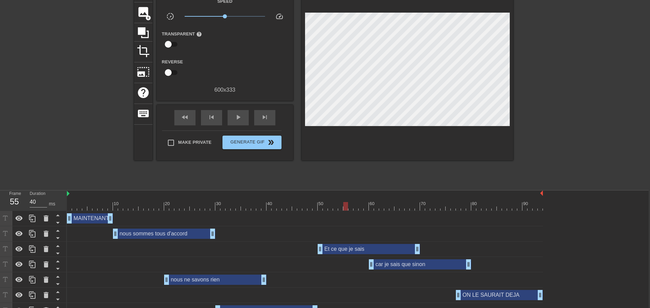
click at [520, 153] on html "menu_book Browse the tutorials! Gifntext.com The online gif editor Send Feedbac…" at bounding box center [324, 144] width 650 height 379
click at [60, 288] on icon at bounding box center [58, 292] width 9 height 9
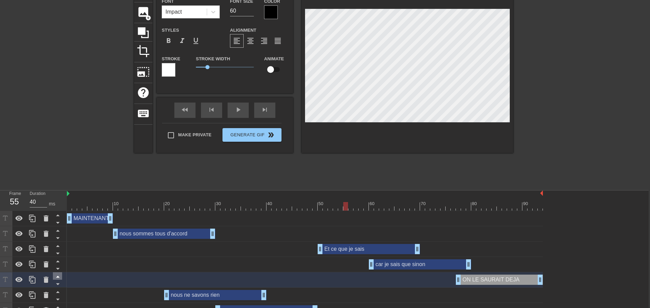
scroll to position [39, 1]
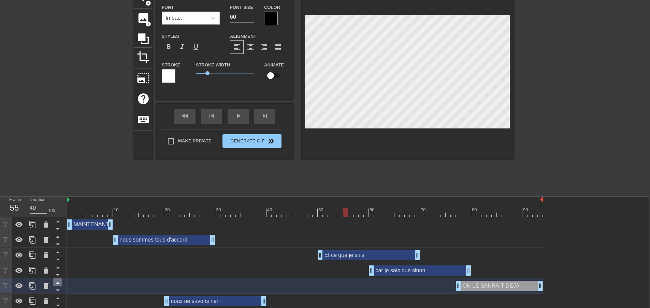
click at [57, 282] on icon at bounding box center [57, 283] width 3 height 2
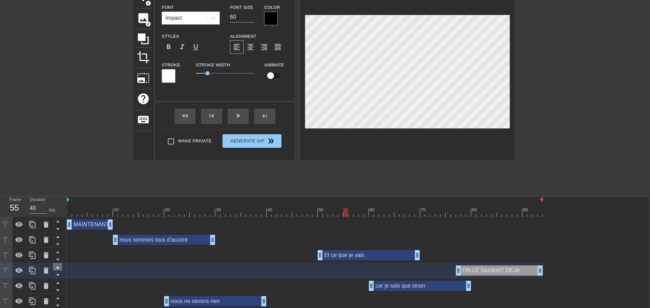
click at [59, 267] on icon at bounding box center [57, 268] width 3 height 2
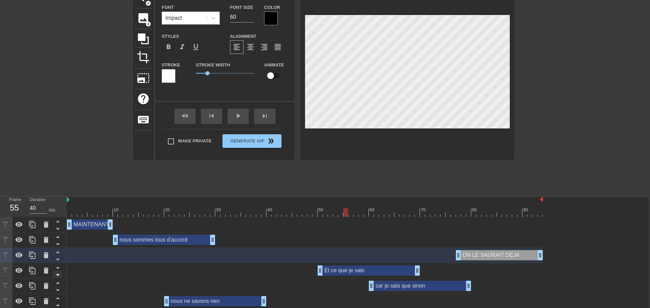
click at [58, 271] on icon at bounding box center [58, 275] width 9 height 9
type input "Et ce que je sais"
type input "45"
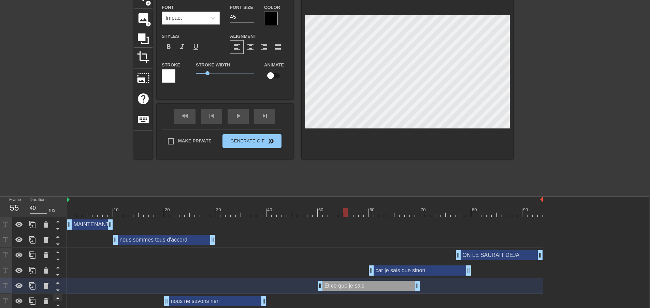
click at [59, 294] on icon at bounding box center [58, 298] width 9 height 9
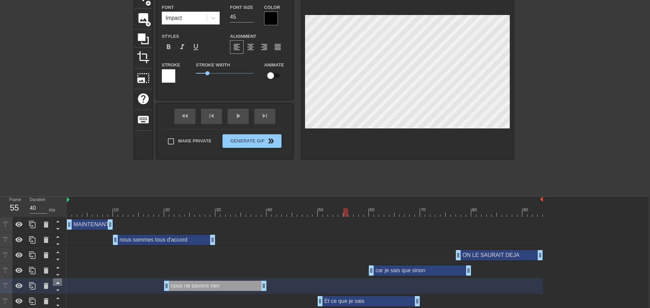
click at [59, 294] on icon at bounding box center [58, 298] width 9 height 9
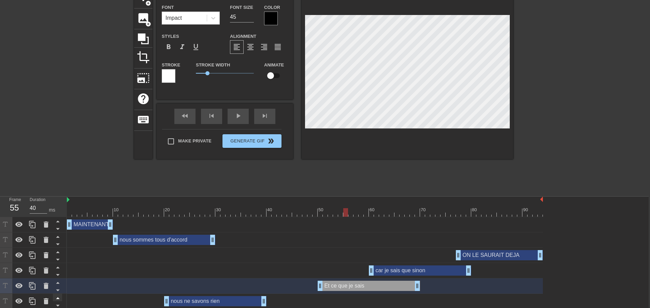
click at [59, 294] on icon at bounding box center [58, 298] width 9 height 9
type input "nous ne savons rien"
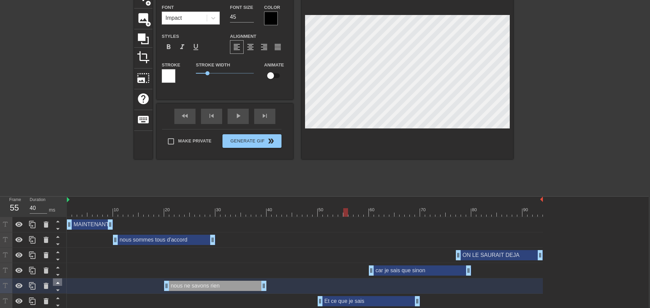
click at [55, 279] on icon at bounding box center [58, 283] width 9 height 9
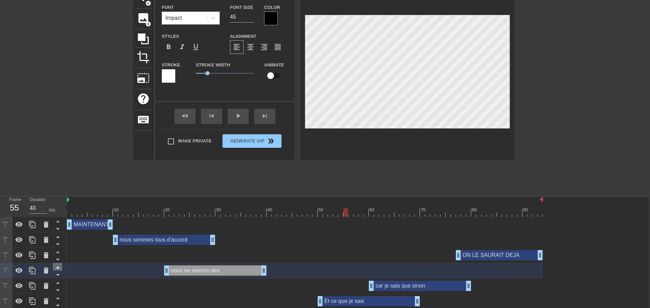
click at [59, 263] on icon at bounding box center [58, 267] width 9 height 9
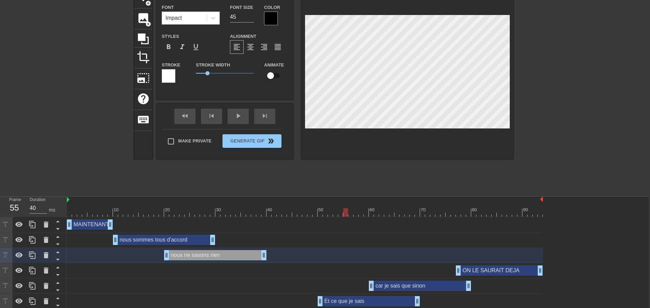
scroll to position [45, 1]
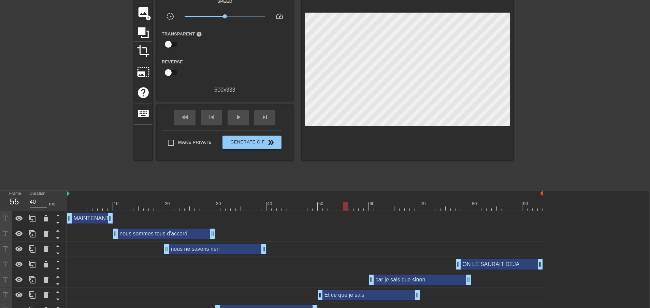
drag, startPoint x: 150, startPoint y: 186, endPoint x: 160, endPoint y: 186, distance: 9.5
click at [160, 211] on div "MAINTENANT drag_handle drag_handle" at bounding box center [305, 218] width 476 height 15
drag, startPoint x: 161, startPoint y: 178, endPoint x: 170, endPoint y: 178, distance: 9.6
click at [170, 202] on div at bounding box center [305, 206] width 476 height 9
click at [182, 244] on div "nous ne savons rien drag_handle drag_handle" at bounding box center [215, 249] width 102 height 10
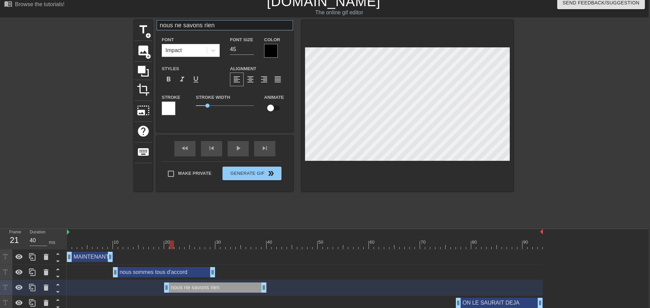
scroll to position [0, 1]
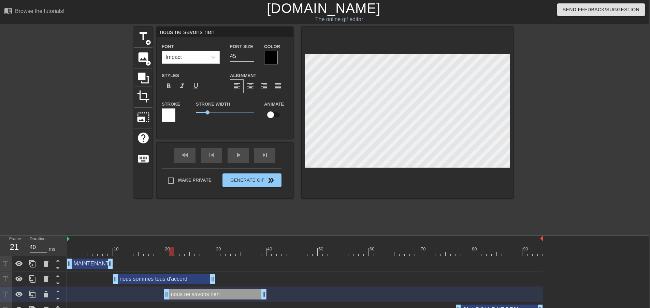
drag, startPoint x: 171, startPoint y: 31, endPoint x: 150, endPoint y: 36, distance: 21.4
click at [150, 36] on div "title add_circle image add_circle crop photo_size_select_large help keyboard no…" at bounding box center [323, 113] width 379 height 172
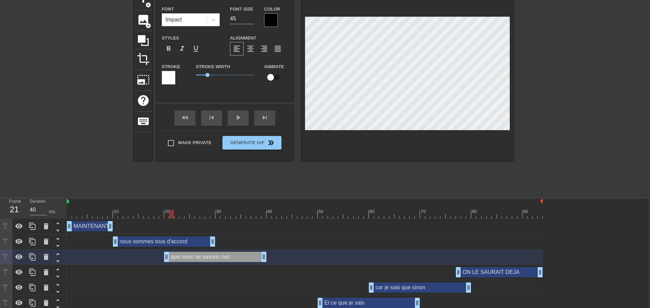
scroll to position [39, 1]
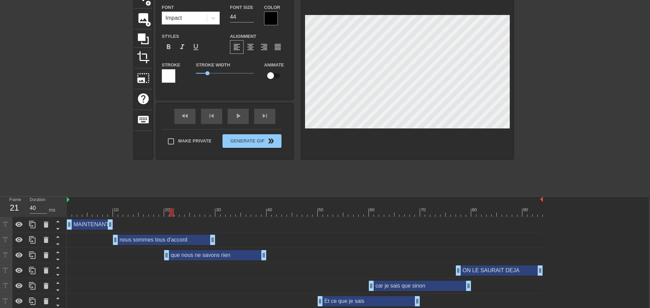
type input "sur la situation"
type input "44"
click at [56, 308] on icon at bounding box center [58, 313] width 9 height 9
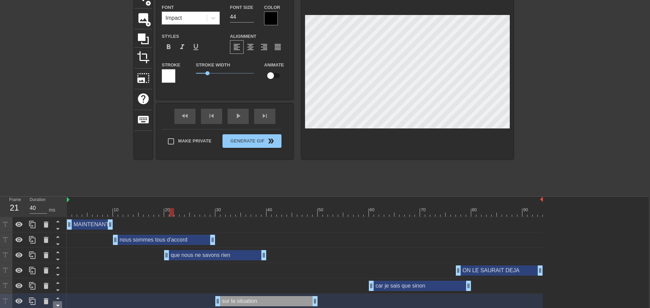
click at [58, 301] on icon at bounding box center [58, 305] width 9 height 9
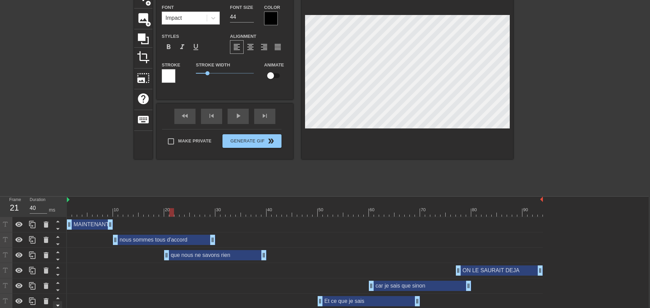
click at [58, 301] on icon at bounding box center [58, 305] width 9 height 9
type input "Et ce que je sais"
type input "45"
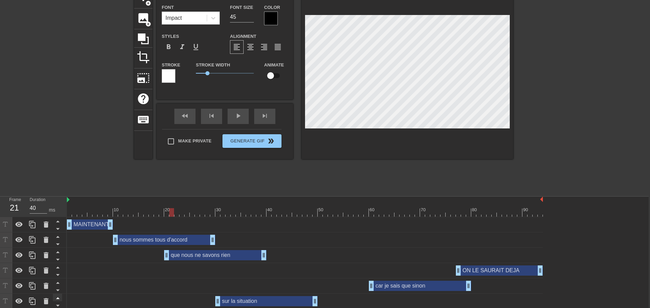
click at [58, 294] on icon at bounding box center [58, 298] width 9 height 9
type input "sur la situation"
type input "44"
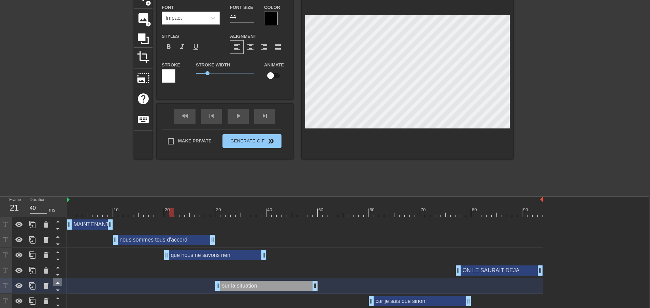
click at [56, 279] on icon at bounding box center [58, 283] width 9 height 9
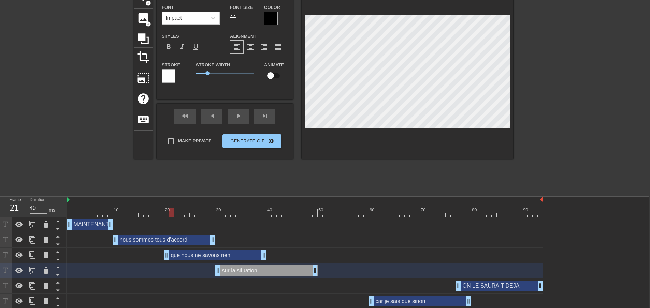
type input "car je sais ce que je sais"
type input "32"
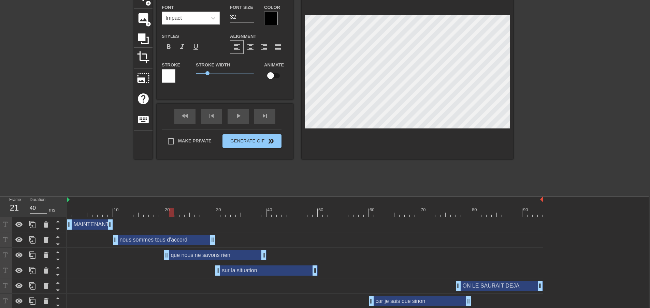
click at [58, 308] on icon at bounding box center [58, 313] width 9 height 9
type input "Et ce que je sais"
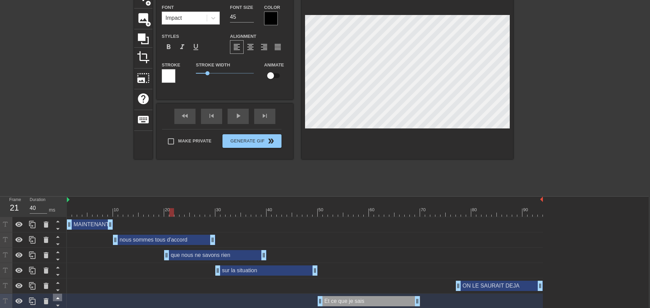
click at [58, 294] on icon at bounding box center [58, 298] width 9 height 9
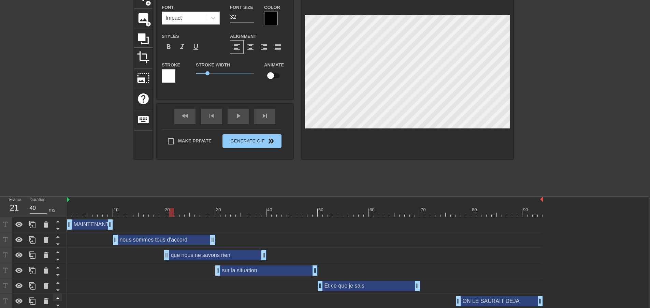
click at [55, 308] on icon at bounding box center [58, 313] width 9 height 9
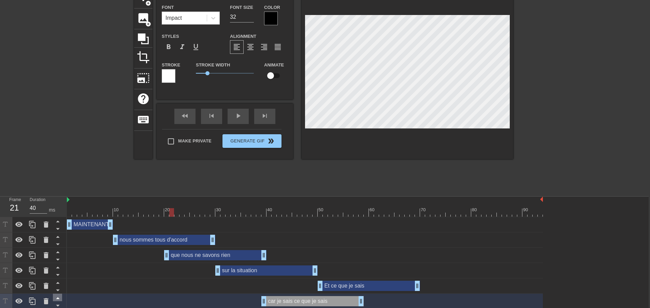
click at [56, 294] on icon at bounding box center [58, 298] width 9 height 9
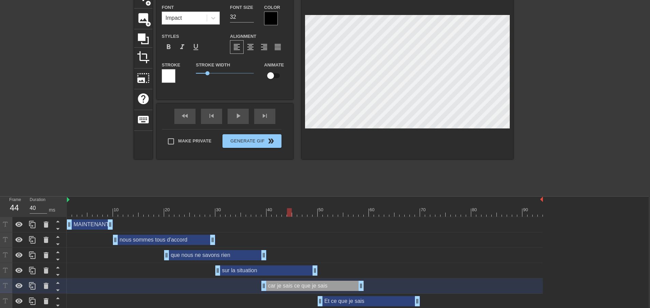
click at [288, 207] on div at bounding box center [287, 210] width 1 height 7
click at [287, 281] on div "car je sais ce que je sais drag_handle drag_handle" at bounding box center [312, 286] width 102 height 10
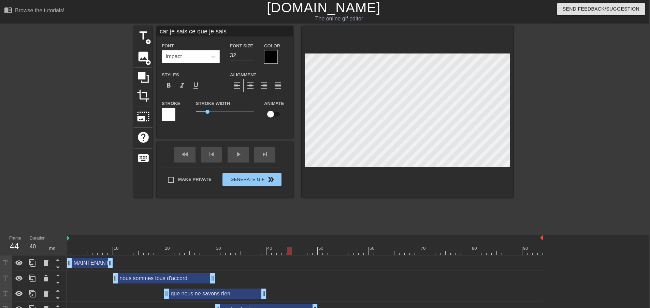
scroll to position [0, 1]
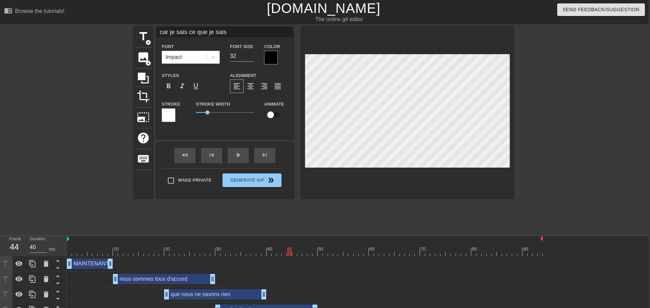
click at [248, 305] on div "sur la situation drag_handle drag_handle" at bounding box center [266, 310] width 102 height 10
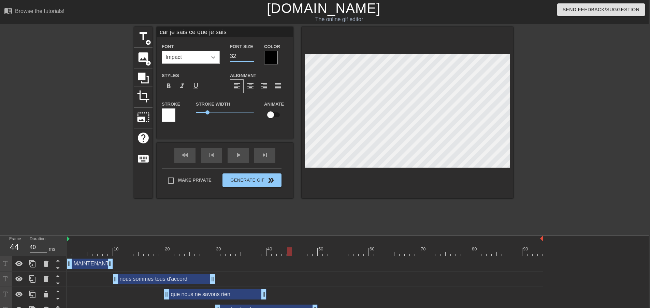
drag, startPoint x: 242, startPoint y: 54, endPoint x: 204, endPoint y: 59, distance: 38.6
click at [204, 59] on div "Font Impact Font Size 32 Color" at bounding box center [225, 53] width 136 height 22
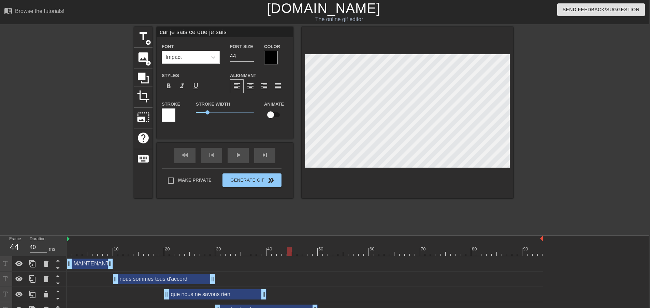
click at [224, 34] on input "car je sais ce que je sais" at bounding box center [225, 32] width 136 height 10
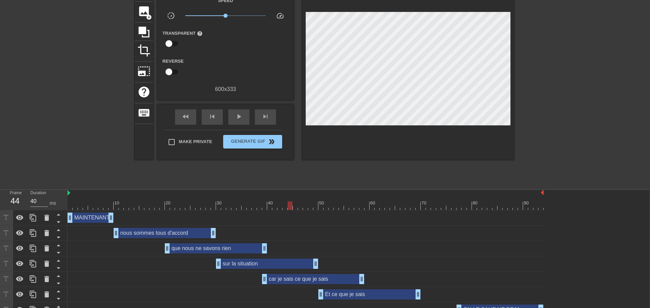
scroll to position [46, 0]
drag, startPoint x: 61, startPoint y: 98, endPoint x: 33, endPoint y: 93, distance: 28.8
click at [281, 274] on div "car je sais ce que je sais drag_handle drag_handle" at bounding box center [314, 279] width 102 height 10
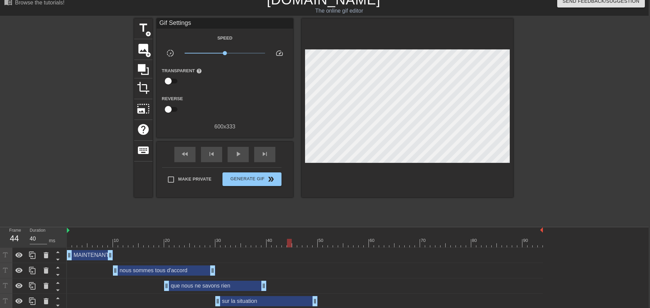
scroll to position [0, 2]
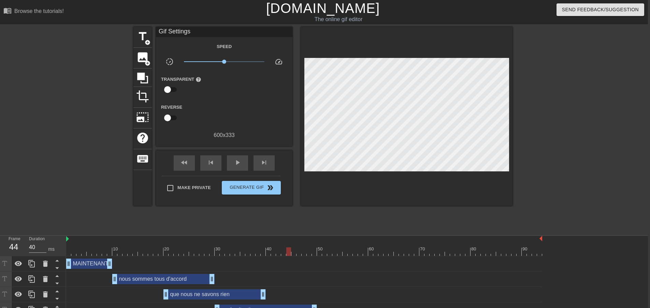
drag, startPoint x: 209, startPoint y: 239, endPoint x: 226, endPoint y: 132, distance: 108.0
drag, startPoint x: 303, startPoint y: 304, endPoint x: 306, endPoint y: 301, distance: 3.6
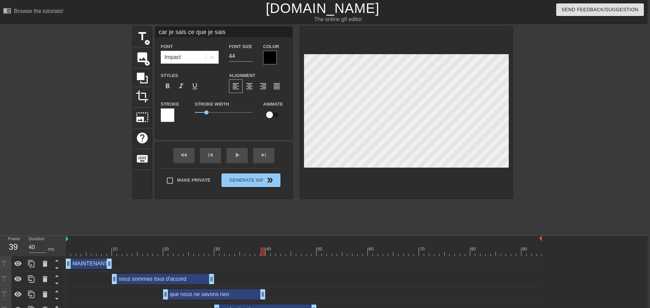
click at [189, 33] on input "car je sais ce que je sais" at bounding box center [224, 32] width 136 height 10
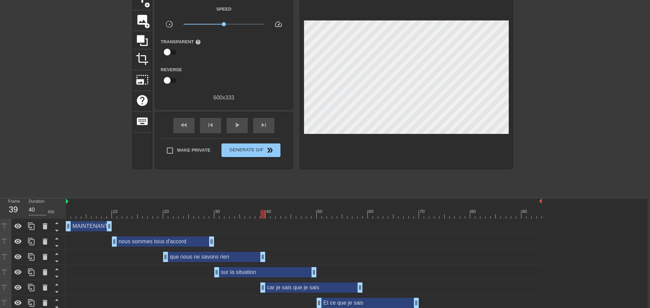
scroll to position [46, 2]
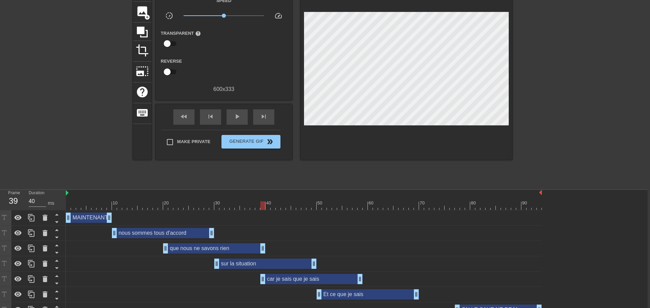
drag, startPoint x: 101, startPoint y: 83, endPoint x: 101, endPoint y: 113, distance: 30.0
click at [241, 272] on div "car je sais que je sais drag_handle drag_handle" at bounding box center [304, 279] width 476 height 15
click at [340, 274] on div "car je sais que je sais drag_handle drag_handle" at bounding box center [311, 279] width 102 height 10
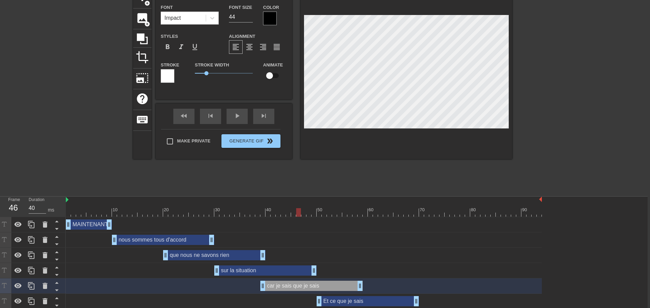
drag, startPoint x: 428, startPoint y: 297, endPoint x: 355, endPoint y: 288, distance: 73.3
click at [355, 288] on div "MAINTENANT drag_handle drag_handle nous sommes tous d'accord drag_handle drag_h…" at bounding box center [356, 278] width 581 height 123
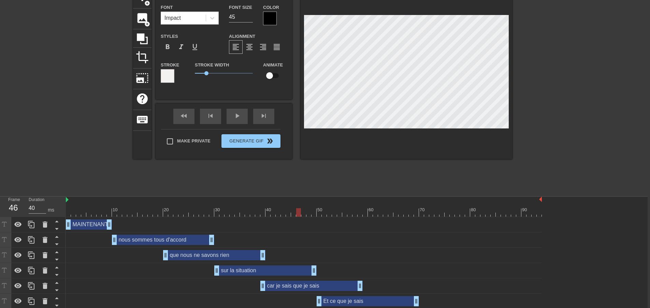
click at [54, 308] on icon at bounding box center [57, 313] width 9 height 9
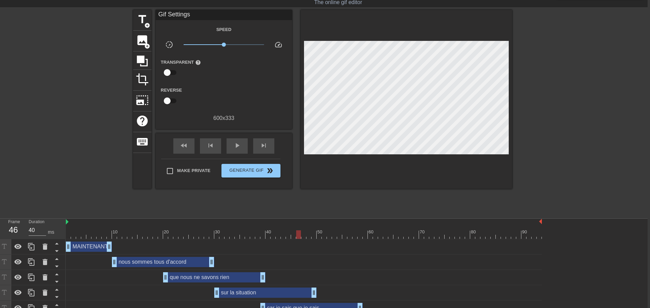
scroll to position [0, 2]
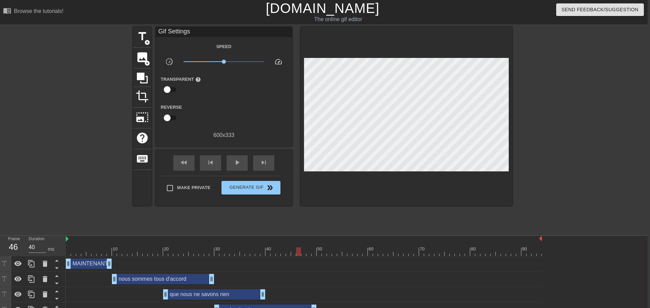
drag, startPoint x: 140, startPoint y: 277, endPoint x: 133, endPoint y: 209, distance: 68.6
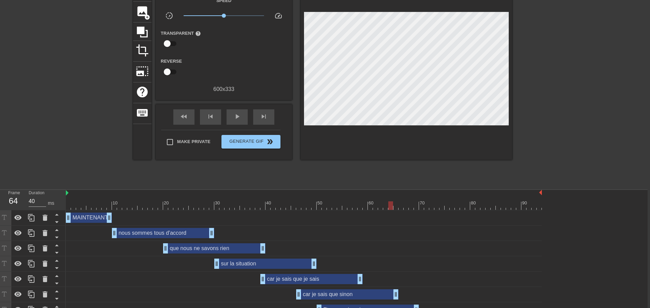
drag, startPoint x: 392, startPoint y: 217, endPoint x: 389, endPoint y: 248, distance: 30.8
click at [341, 290] on div "car je sais que sinon drag_handle drag_handle" at bounding box center [347, 295] width 102 height 10
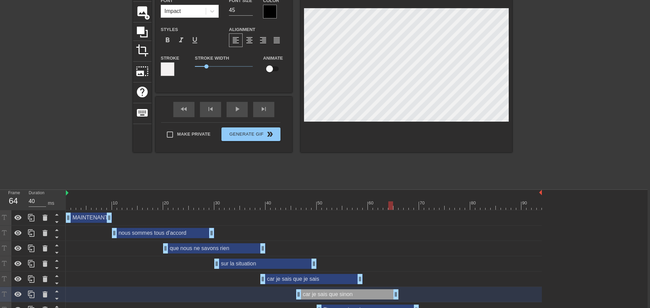
scroll to position [39, 2]
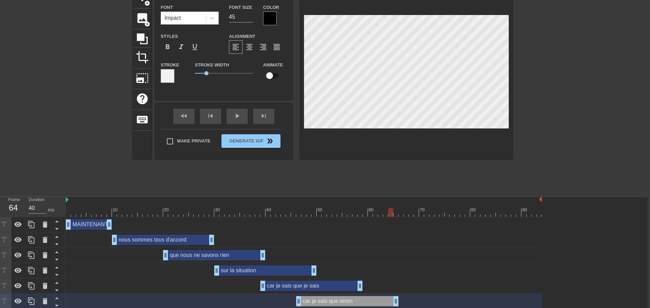
click at [339, 281] on div "car je sais que je sais drag_handle drag_handle" at bounding box center [311, 286] width 102 height 10
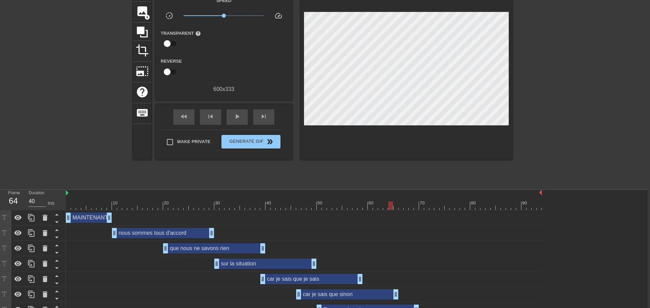
click at [352, 287] on div "car je sais que sinon drag_handle drag_handle" at bounding box center [304, 294] width 476 height 15
click at [353, 290] on div "car je sais que sinon drag_handle drag_handle" at bounding box center [347, 295] width 102 height 10
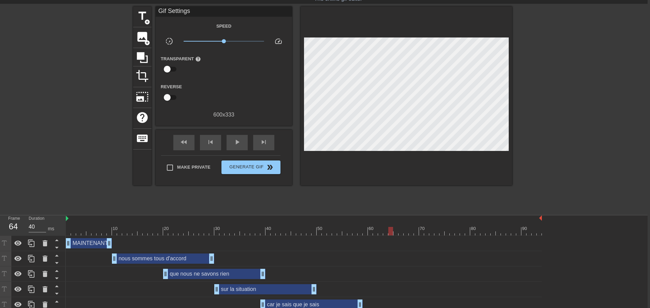
drag, startPoint x: 69, startPoint y: 131, endPoint x: 69, endPoint y: 149, distance: 17.7
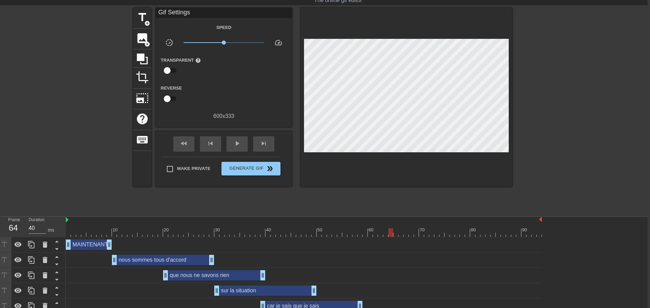
click at [307, 301] on div "car je sais que je sais drag_handle drag_handle" at bounding box center [311, 306] width 102 height 10
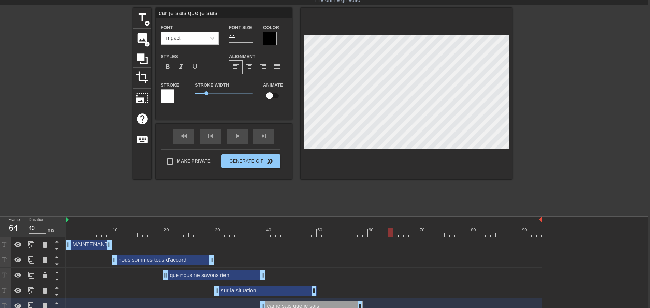
drag, startPoint x: 234, startPoint y: 13, endPoint x: 154, endPoint y: 18, distance: 80.3
click at [156, 18] on input "car je sais que je sais" at bounding box center [224, 13] width 136 height 10
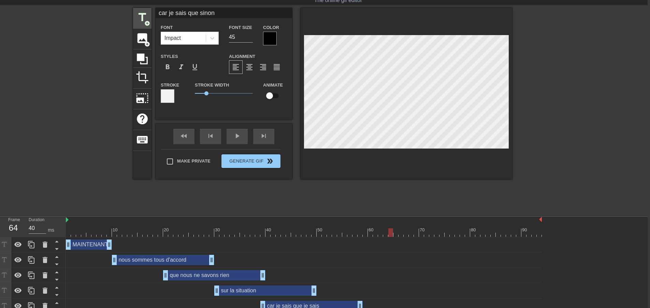
drag, startPoint x: 180, startPoint y: 13, endPoint x: 134, endPoint y: 25, distance: 47.6
click at [135, 25] on div "title add_circle image add_circle crop photo_size_select_large help keyboard ca…" at bounding box center [322, 94] width 379 height 172
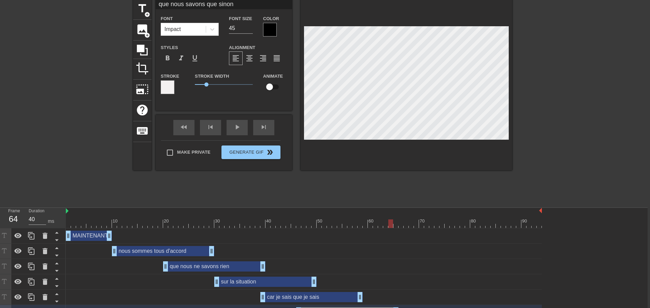
scroll to position [39, 2]
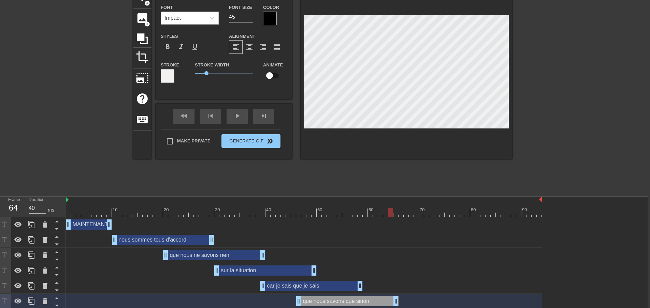
click at [335, 281] on div "car je sais que je sais drag_handle drag_handle" at bounding box center [311, 286] width 102 height 10
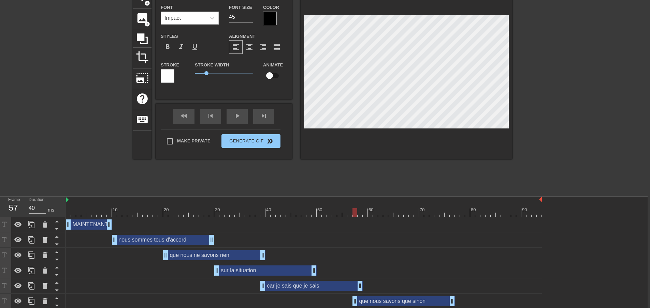
drag, startPoint x: 324, startPoint y: 270, endPoint x: 380, endPoint y: 272, distance: 56.0
click at [380, 296] on div "que nous savons que sinon drag_handle drag_handle" at bounding box center [403, 301] width 102 height 10
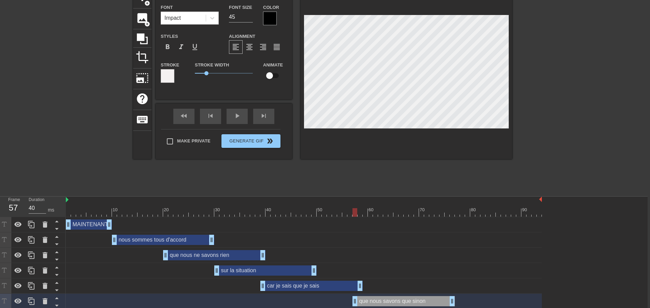
click at [57, 308] on icon at bounding box center [56, 314] width 3 height 2
click at [289, 281] on div "car je sais que je sais drag_handle drag_handle" at bounding box center [311, 286] width 102 height 10
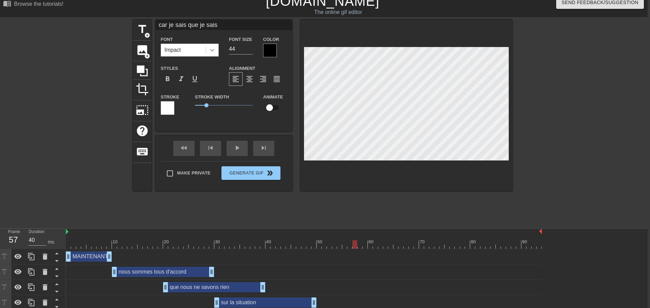
scroll to position [0, 2]
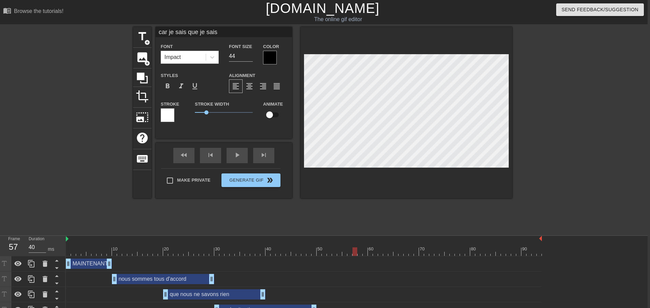
click at [225, 36] on input "car je sais que je sais" at bounding box center [224, 32] width 136 height 10
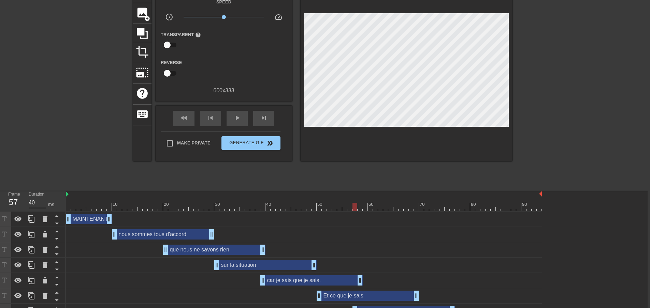
scroll to position [46, 2]
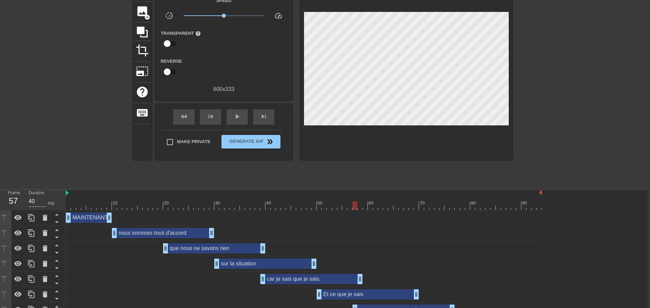
drag, startPoint x: 69, startPoint y: 188, endPoint x: 71, endPoint y: 200, distance: 12.1
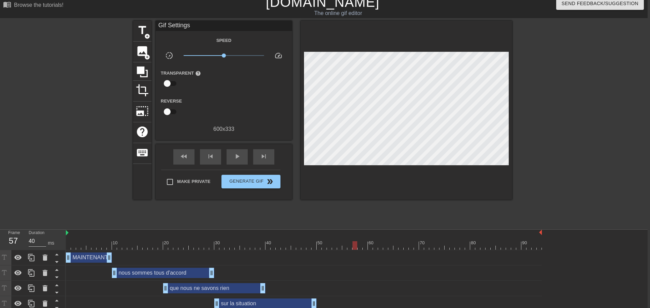
scroll to position [0, 2]
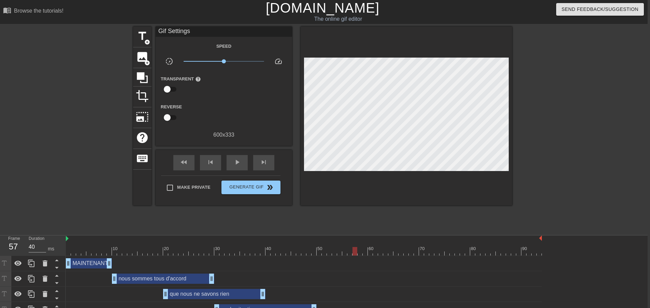
drag, startPoint x: 55, startPoint y: 103, endPoint x: 53, endPoint y: 87, distance: 16.3
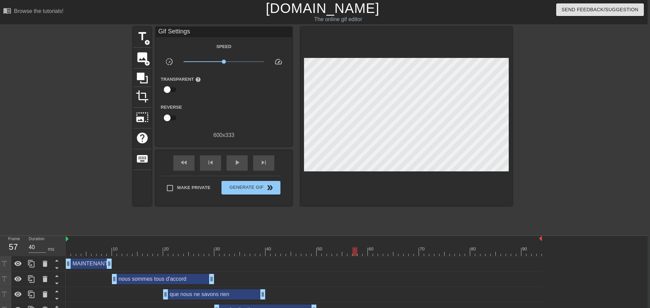
drag, startPoint x: 70, startPoint y: 97, endPoint x: 113, endPoint y: 60, distance: 56.8
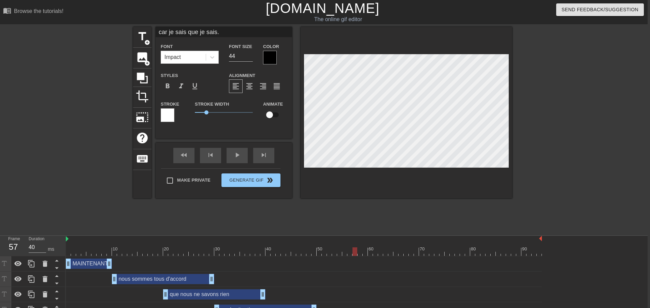
drag, startPoint x: 220, startPoint y: 33, endPoint x: 193, endPoint y: 34, distance: 26.3
click at [193, 34] on input "car je sais que je sais." at bounding box center [224, 32] width 136 height 10
click at [183, 31] on input "car je sais que je sais." at bounding box center [224, 32] width 136 height 10
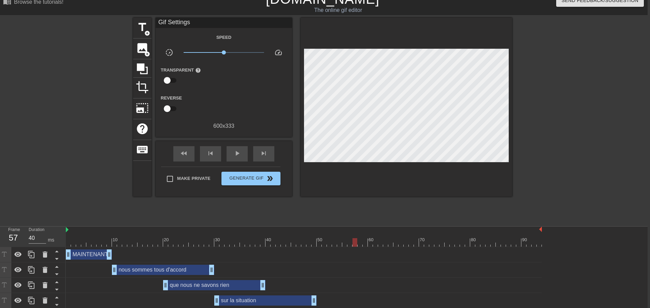
drag, startPoint x: 562, startPoint y: 162, endPoint x: 558, endPoint y: 179, distance: 17.9
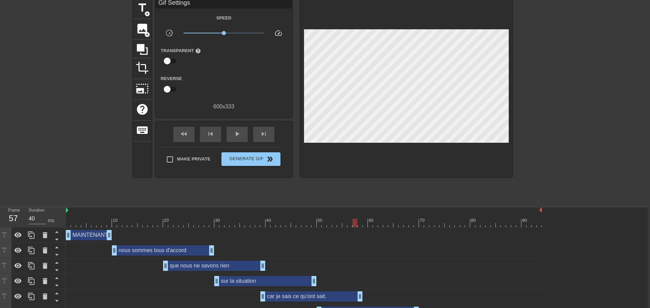
scroll to position [46, 2]
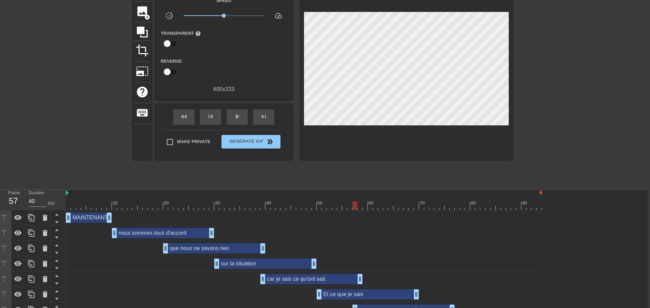
drag, startPoint x: 558, startPoint y: 179, endPoint x: 562, endPoint y: 216, distance: 36.3
click at [293, 274] on div "car je sais ce qu'ont sait. drag_handle drag_handle" at bounding box center [311, 279] width 102 height 10
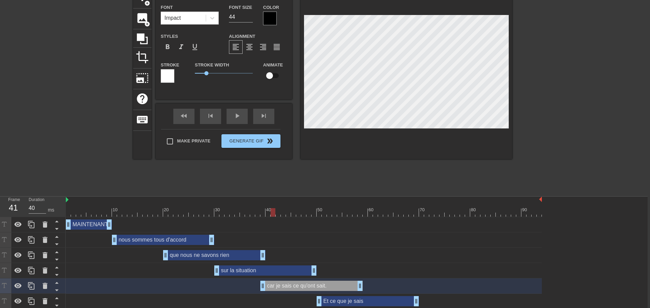
drag, startPoint x: 293, startPoint y: 178, endPoint x: 275, endPoint y: 182, distance: 18.5
click at [275, 208] on div at bounding box center [304, 212] width 476 height 9
click at [280, 266] on div "sur la situation drag_handle drag_handle" at bounding box center [265, 271] width 102 height 10
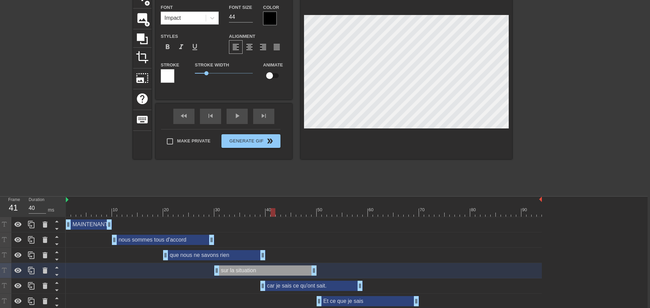
click at [285, 281] on div "car je sais ce qu'ont sait. drag_handle drag_handle" at bounding box center [311, 286] width 102 height 10
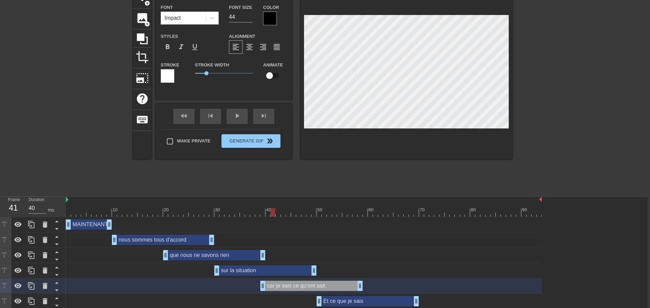
click at [180, 197] on div at bounding box center [304, 200] width 476 height 7
drag, startPoint x: 170, startPoint y: 170, endPoint x: 159, endPoint y: 176, distance: 12.2
click at [168, 197] on div "10 20 30 40 50 60 70 80 90" at bounding box center [304, 207] width 476 height 20
click at [107, 207] on div at bounding box center [107, 210] width 1 height 7
click at [95, 208] on div at bounding box center [304, 212] width 476 height 9
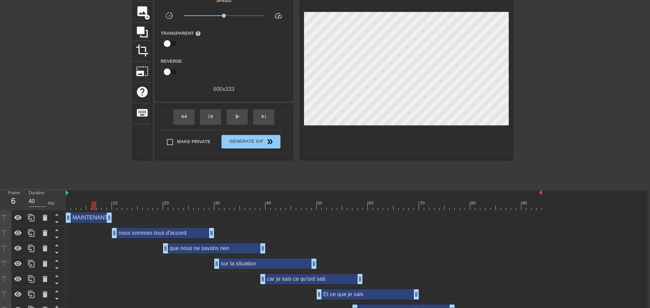
click at [185, 226] on div "nous sommes tous d'accord drag_handle drag_handle" at bounding box center [304, 233] width 476 height 15
click at [183, 228] on div "nous sommes tous d'accord drag_handle drag_handle" at bounding box center [163, 233] width 102 height 10
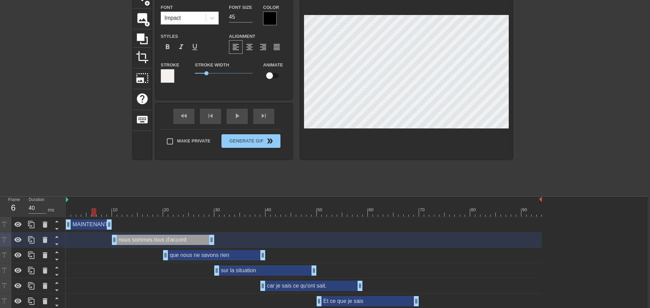
click at [186, 250] on div "que nous ne savons rien drag_handle drag_handle" at bounding box center [214, 255] width 102 height 10
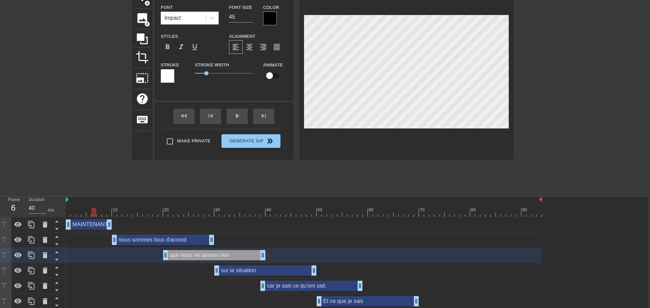
click at [173, 235] on div "nous sommes tous d'accord drag_handle drag_handle" at bounding box center [163, 240] width 102 height 10
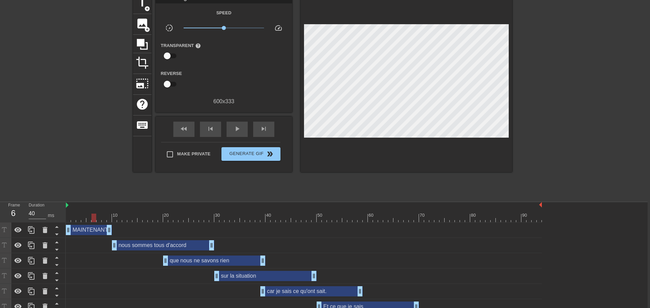
scroll to position [33, 2]
click at [148, 241] on div "nous sommes tous d'accord drag_handle drag_handle" at bounding box center [163, 246] width 102 height 10
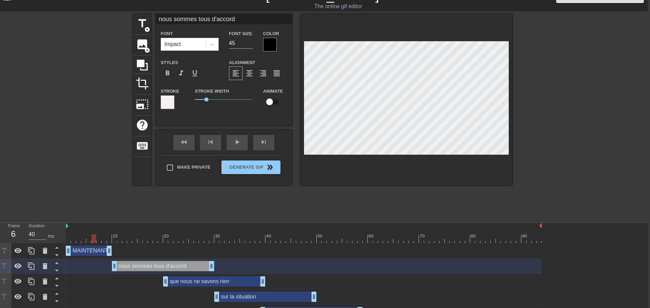
scroll to position [0, 2]
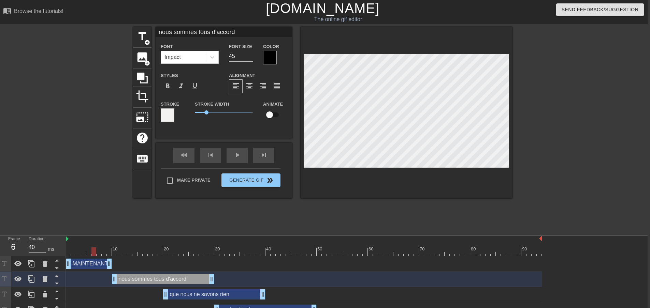
drag, startPoint x: 234, startPoint y: 31, endPoint x: 249, endPoint y: 29, distance: 15.4
click at [249, 29] on input "nous sommes tous d'accord" at bounding box center [224, 32] width 136 height 10
click at [145, 248] on div at bounding box center [304, 252] width 476 height 9
drag, startPoint x: 266, startPoint y: 34, endPoint x: 232, endPoint y: 41, distance: 34.4
click at [232, 41] on div "nous sommes tous d'accord pour dir Font Impact Font Size 45 Color Styles format…" at bounding box center [224, 77] width 136 height 101
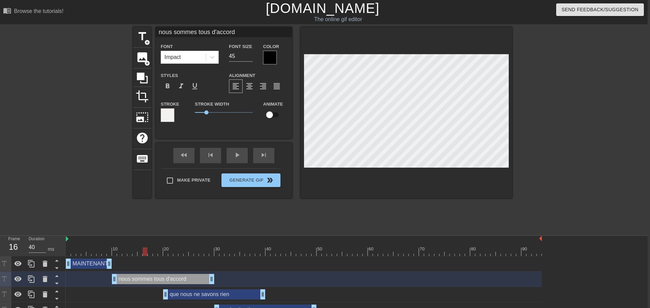
click at [223, 287] on div "que nous ne savons rien drag_handle drag_handle" at bounding box center [304, 294] width 476 height 15
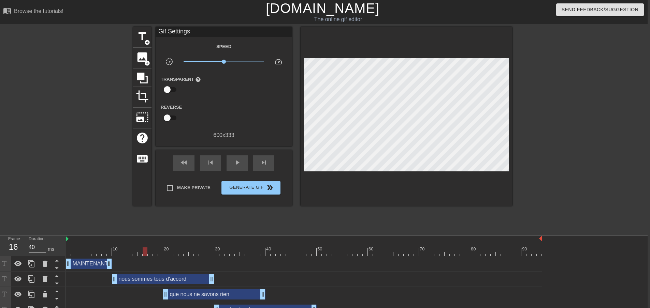
click at [223, 290] on div "que nous ne savons rien drag_handle drag_handle" at bounding box center [214, 295] width 102 height 10
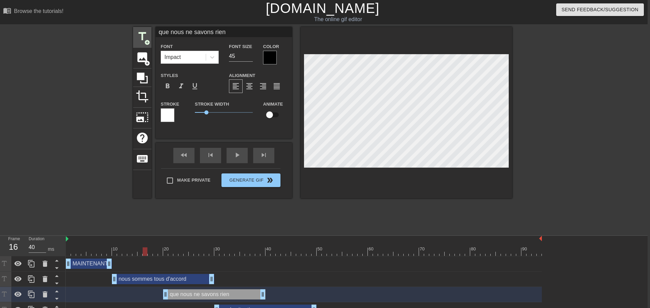
drag, startPoint x: 234, startPoint y: 28, endPoint x: 147, endPoint y: 41, distance: 88.6
click at [147, 41] on div "title add_circle image add_circle crop photo_size_select_large help keyboard qu…" at bounding box center [322, 113] width 379 height 172
click at [200, 248] on div at bounding box center [304, 252] width 476 height 9
click at [247, 57] on input "44" at bounding box center [241, 56] width 24 height 11
click at [247, 57] on input "43" at bounding box center [241, 56] width 24 height 11
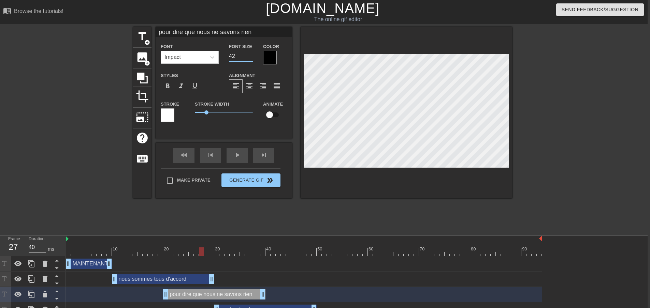
click at [247, 57] on input "42" at bounding box center [241, 56] width 24 height 11
click at [247, 57] on input "41" at bounding box center [241, 56] width 24 height 11
click at [247, 57] on input "40" at bounding box center [241, 56] width 24 height 11
click at [247, 57] on input "39" at bounding box center [241, 56] width 24 height 11
click at [245, 57] on input "38" at bounding box center [241, 56] width 24 height 11
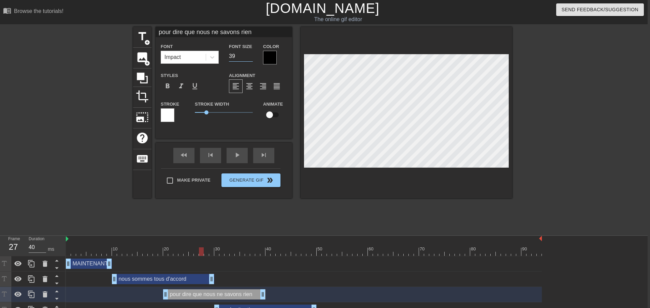
click at [247, 53] on input "39" at bounding box center [241, 56] width 24 height 11
click at [247, 53] on input "40" at bounding box center [241, 56] width 24 height 11
click at [247, 53] on input "41" at bounding box center [241, 56] width 24 height 11
drag, startPoint x: 174, startPoint y: 216, endPoint x: 160, endPoint y: 218, distance: 14.1
click at [160, 248] on div at bounding box center [304, 252] width 476 height 9
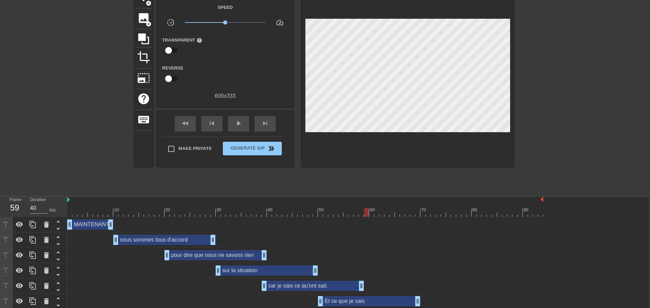
scroll to position [46, 0]
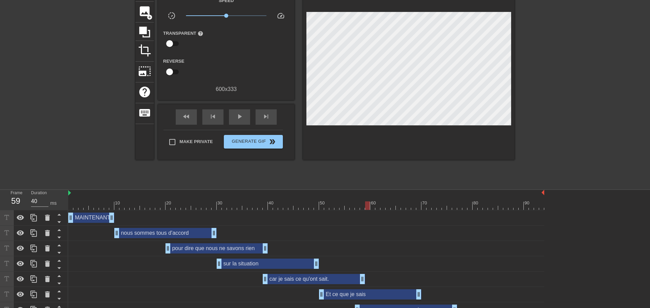
drag, startPoint x: 78, startPoint y: 153, endPoint x: 65, endPoint y: 172, distance: 22.9
drag, startPoint x: 243, startPoint y: 178, endPoint x: 220, endPoint y: 197, distance: 30.6
click at [220, 197] on div "10 20 30 40 50 60 70 80 90 MAINTENANT drag_handle drag_handle nous sommes tous …" at bounding box center [358, 261] width 581 height 143
drag, startPoint x: 265, startPoint y: 256, endPoint x: 204, endPoint y: 255, distance: 61.4
click at [224, 274] on div "car je sais ce qu'ont sait. drag_handle drag_handle" at bounding box center [283, 279] width 164 height 10
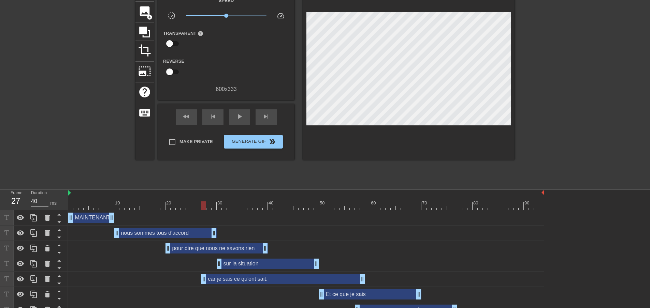
scroll to position [39, 0]
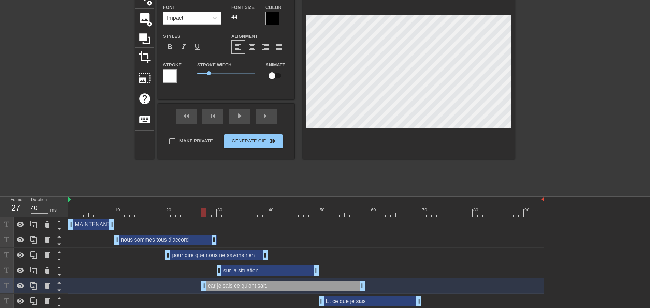
click at [366, 296] on div "Et ce que je sais drag_handle drag_handle" at bounding box center [370, 301] width 102 height 10
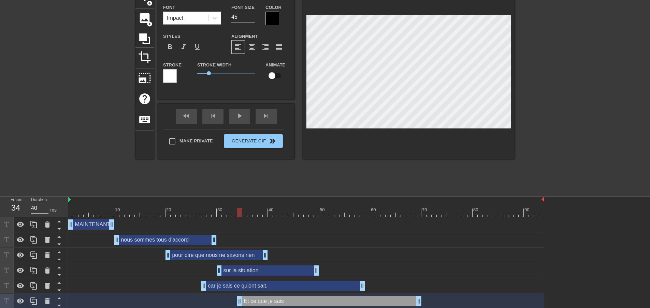
drag, startPoint x: 320, startPoint y: 267, endPoint x: 240, endPoint y: 277, distance: 80.7
click at [240, 277] on div "MAINTENANT drag_handle drag_handle nous sommes tous d'accord drag_handle drag_h…" at bounding box center [358, 278] width 581 height 123
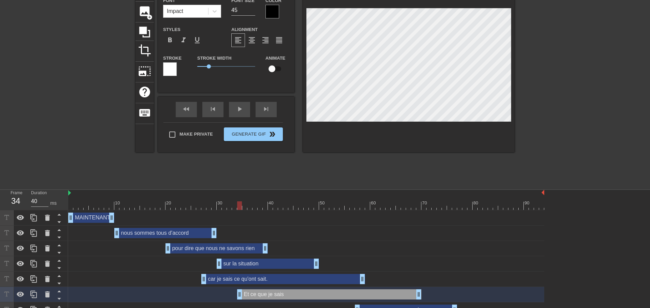
click at [264, 287] on div "Et ce que je sais drag_handle drag_handle" at bounding box center [306, 294] width 476 height 15
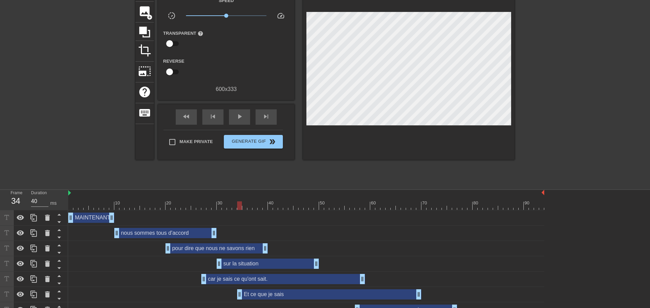
click at [263, 290] on div "Et ce que je sais drag_handle drag_handle" at bounding box center [329, 295] width 184 height 10
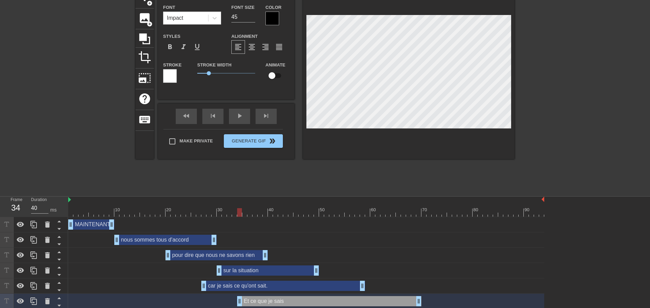
click at [262, 281] on div "car je sais ce qu'ont sait. drag_handle drag_handle" at bounding box center [283, 286] width 164 height 10
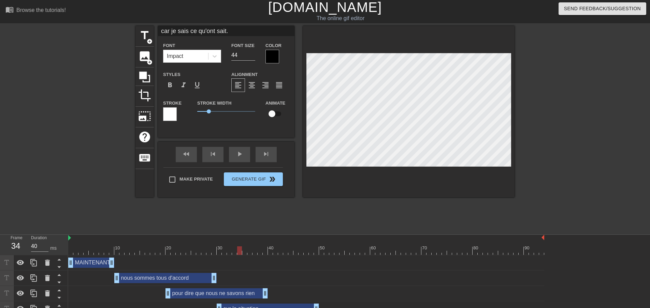
scroll to position [0, 0]
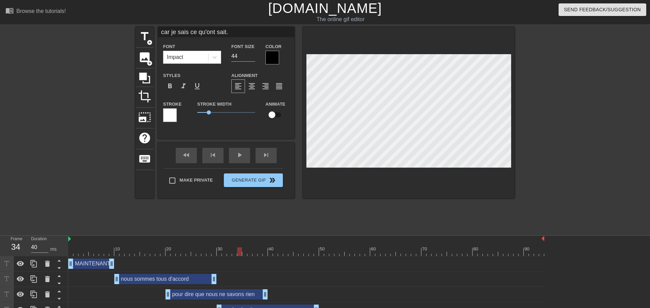
click at [208, 30] on input "car je sais ce qu'ont sait." at bounding box center [226, 32] width 136 height 10
drag, startPoint x: 188, startPoint y: 220, endPoint x: 236, endPoint y: 217, distance: 47.5
click at [236, 248] on div at bounding box center [306, 252] width 476 height 9
click at [236, 248] on div at bounding box center [234, 252] width 5 height 9
drag, startPoint x: 236, startPoint y: 217, endPoint x: 282, endPoint y: 217, distance: 46.0
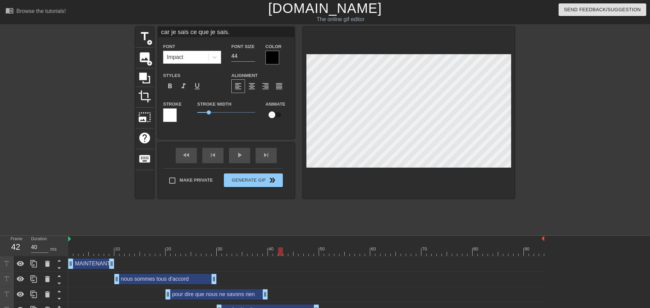
click at [282, 248] on div at bounding box center [280, 252] width 5 height 9
drag, startPoint x: 266, startPoint y: 257, endPoint x: 207, endPoint y: 264, distance: 60.0
click at [207, 290] on div "pour dire que nous ne savons rien drag_handle drag_handle" at bounding box center [306, 295] width 476 height 10
drag, startPoint x: 205, startPoint y: 221, endPoint x: 206, endPoint y: 230, distance: 8.2
click at [206, 236] on div "10 20 30 40 50 60 70 80 90 MAINTENANT drag_handle drag_handle nous sommes tous …" at bounding box center [358, 307] width 581 height 143
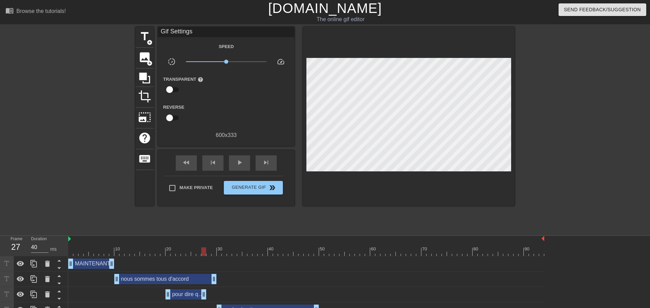
drag, startPoint x: 203, startPoint y: 295, endPoint x: 270, endPoint y: 245, distance: 83.6
drag, startPoint x: 243, startPoint y: 223, endPoint x: 223, endPoint y: 245, distance: 29.9
click at [221, 248] on div at bounding box center [306, 252] width 476 height 9
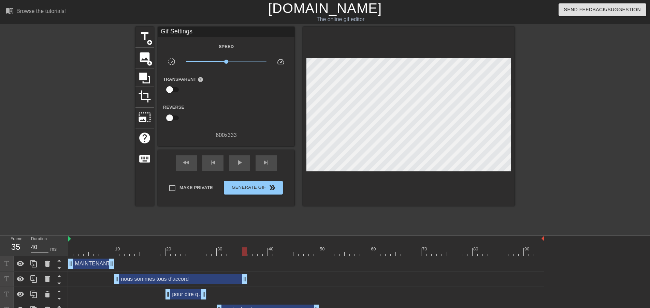
drag, startPoint x: 215, startPoint y: 254, endPoint x: 243, endPoint y: 250, distance: 29.0
drag, startPoint x: 217, startPoint y: 280, endPoint x: 210, endPoint y: 280, distance: 6.5
click at [210, 305] on div "sur la situation drag_handle drag_handle" at bounding box center [306, 310] width 476 height 10
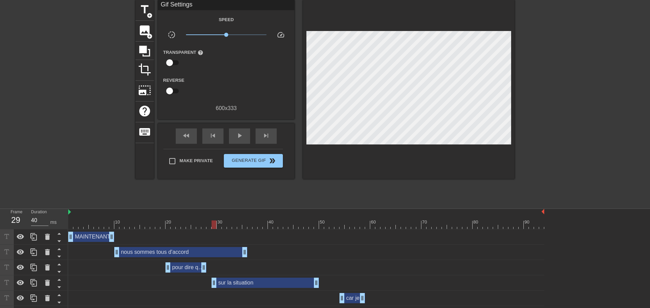
scroll to position [46, 0]
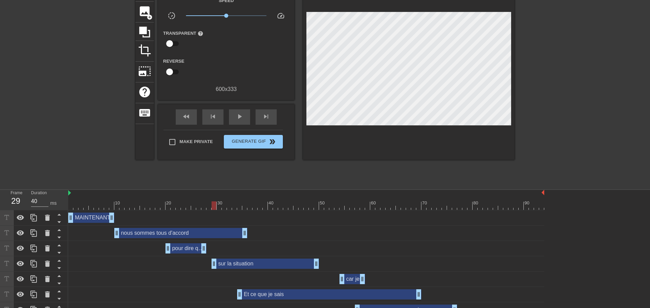
drag, startPoint x: 592, startPoint y: 158, endPoint x: 593, endPoint y: 182, distance: 23.9
drag, startPoint x: 362, startPoint y: 252, endPoint x: 414, endPoint y: 250, distance: 52.6
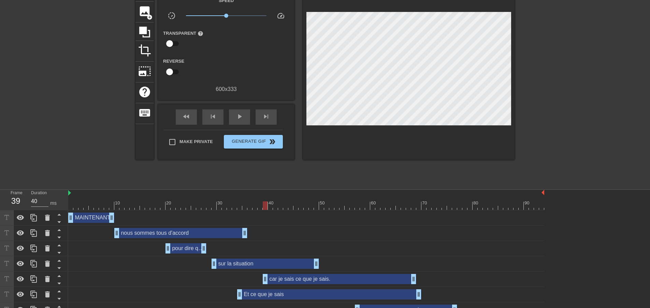
drag, startPoint x: 343, startPoint y: 253, endPoint x: 265, endPoint y: 261, distance: 78.1
click at [265, 272] on div "car je sais ce que je sais. drag_handle drag_handle" at bounding box center [306, 279] width 476 height 15
drag, startPoint x: 239, startPoint y: 270, endPoint x: 350, endPoint y: 263, distance: 110.7
click at [341, 274] on div "car je sais ce que je sais. drag_handle drag_handle" at bounding box center [339, 279] width 153 height 10
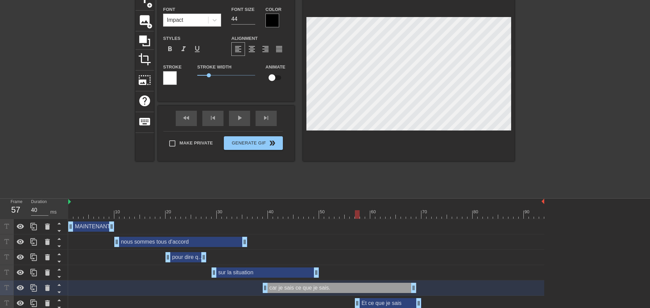
scroll to position [39, 0]
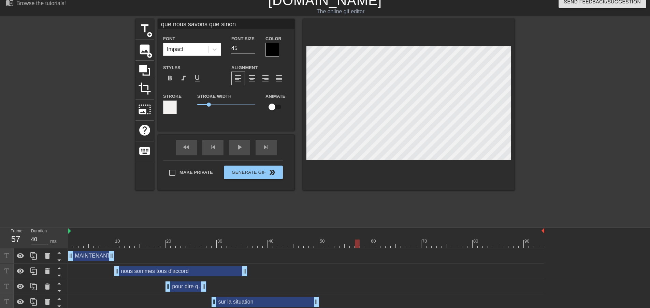
scroll to position [0, 0]
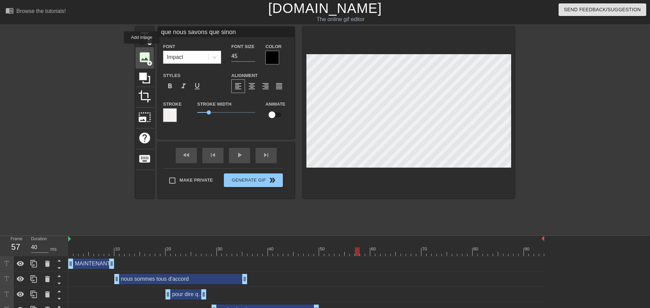
drag, startPoint x: 238, startPoint y: 34, endPoint x: 142, endPoint y: 48, distance: 97.2
click at [142, 48] on div "title add_circle image add_circle crop photo_size_select_large help keyboard qu…" at bounding box center [324, 113] width 379 height 172
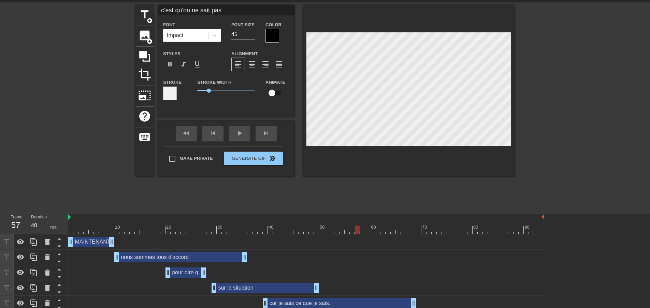
scroll to position [39, 0]
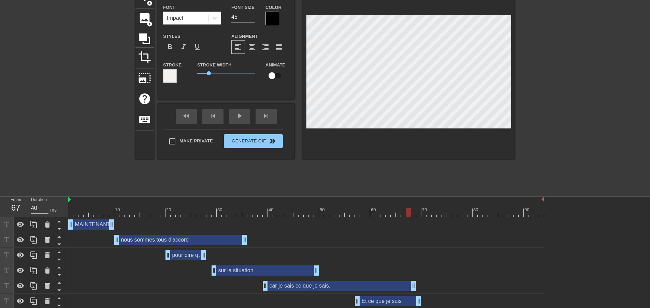
drag, startPoint x: 359, startPoint y: 285, endPoint x: 410, endPoint y: 283, distance: 50.9
click at [346, 204] on div at bounding box center [346, 208] width 5 height 9
drag, startPoint x: 346, startPoint y: 174, endPoint x: 411, endPoint y: 178, distance: 64.6
click at [411, 197] on div "10 20 30 40 50 60 70 80 90" at bounding box center [306, 207] width 476 height 20
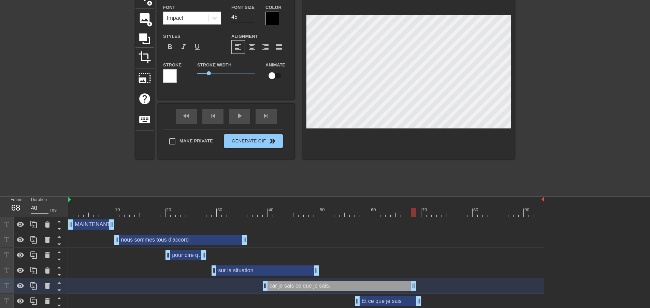
click at [250, 14] on input "45" at bounding box center [243, 17] width 24 height 11
click at [250, 14] on input "46" at bounding box center [243, 17] width 24 height 11
click at [250, 14] on input "47" at bounding box center [243, 17] width 24 height 11
click at [250, 14] on input "48" at bounding box center [243, 17] width 24 height 11
click at [249, 20] on input "48" at bounding box center [243, 17] width 24 height 11
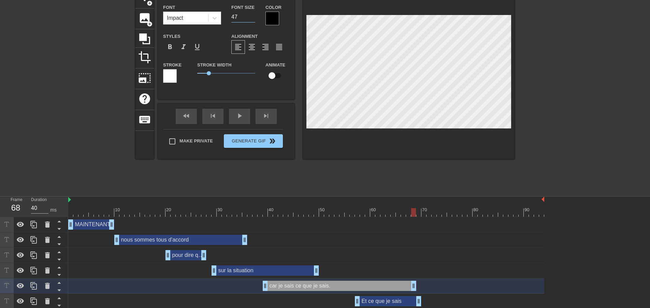
click at [249, 19] on input "47" at bounding box center [243, 17] width 24 height 11
click at [249, 18] on input "46" at bounding box center [243, 17] width 24 height 11
click at [249, 14] on input "47" at bounding box center [243, 17] width 24 height 11
click at [246, 18] on input "46" at bounding box center [243, 17] width 24 height 11
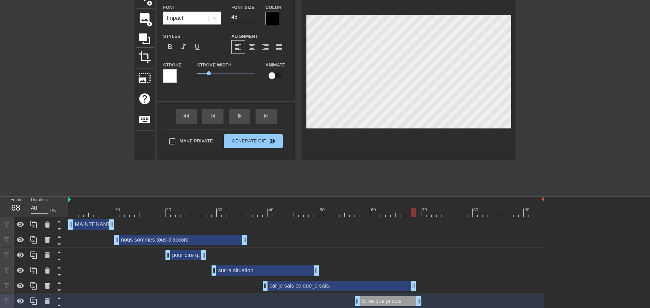
click at [248, 13] on input "46" at bounding box center [243, 17] width 24 height 11
click at [248, 13] on input "47" at bounding box center [243, 17] width 24 height 11
click at [248, 13] on input "48" at bounding box center [243, 17] width 24 height 11
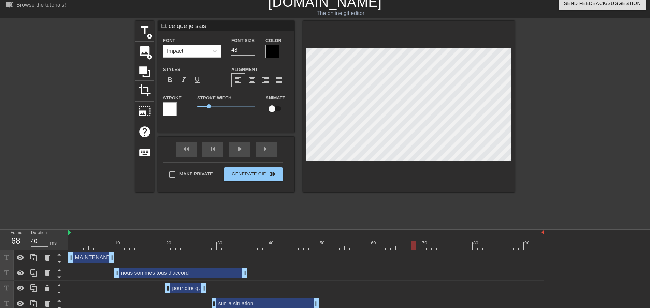
scroll to position [0, 0]
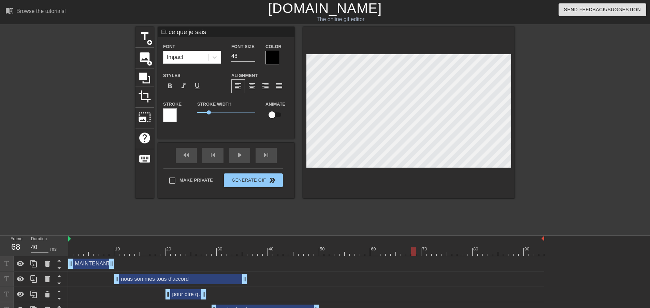
click at [216, 34] on input "Et ce que je sais" at bounding box center [226, 32] width 136 height 10
drag, startPoint x: 171, startPoint y: 30, endPoint x: 151, endPoint y: 30, distance: 20.1
click at [151, 30] on div "title add_circle image add_circle crop photo_size_select_large help keyboard c'…" at bounding box center [324, 113] width 379 height 172
click at [520, 83] on div "title add_circle image add_circle crop photo_size_select_large help keyboard qu…" at bounding box center [325, 129] width 650 height 205
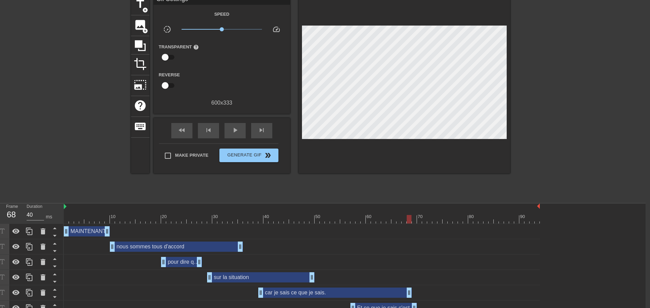
scroll to position [42, 4]
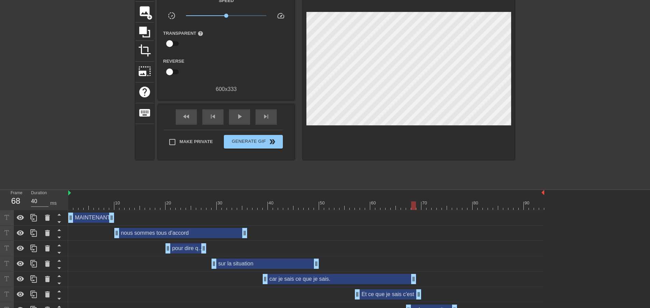
click at [520, 89] on div "title add_circle image add_circle crop photo_size_select_large help keyboard Gi…" at bounding box center [325, 83] width 650 height 205
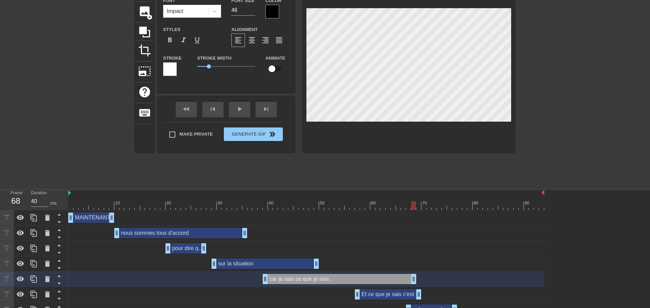
scroll to position [39, 0]
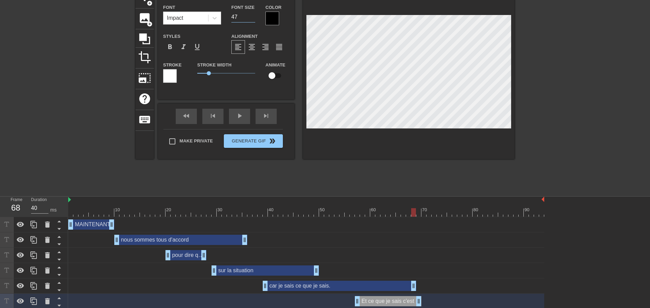
click at [247, 18] on input "47" at bounding box center [243, 17] width 24 height 11
click at [247, 18] on input "46" at bounding box center [243, 17] width 24 height 11
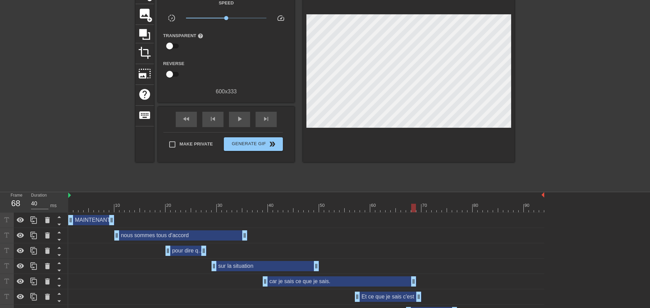
scroll to position [46, 0]
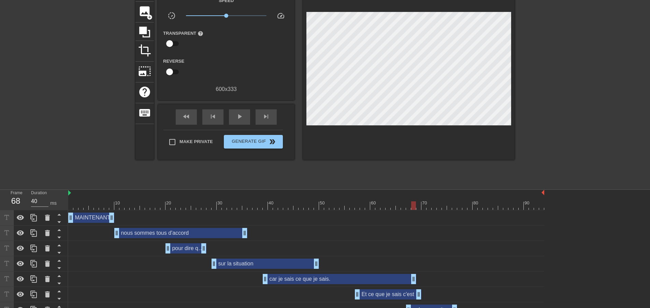
drag, startPoint x: 591, startPoint y: 148, endPoint x: 592, endPoint y: 159, distance: 11.3
drag, startPoint x: 559, startPoint y: 151, endPoint x: 557, endPoint y: 173, distance: 21.7
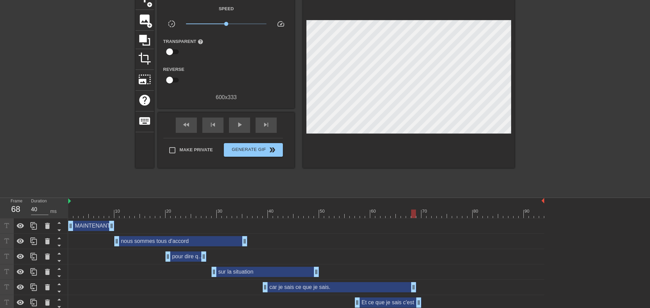
scroll to position [0, 0]
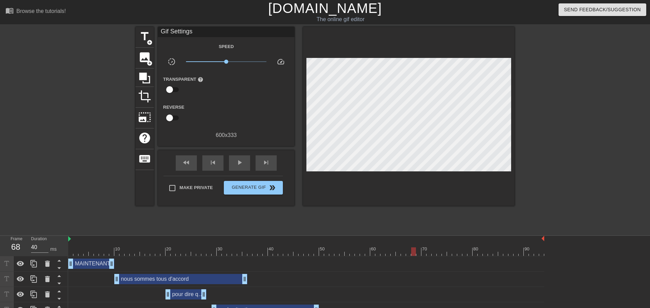
drag, startPoint x: 539, startPoint y: 141, endPoint x: 532, endPoint y: 95, distance: 45.9
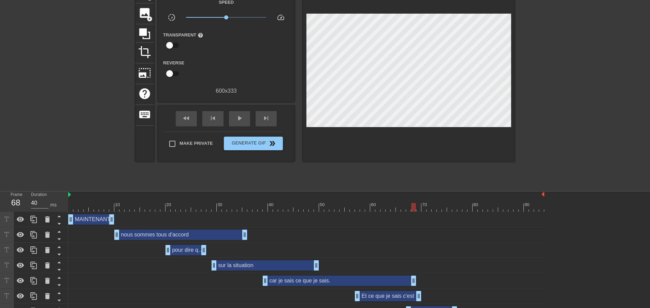
drag, startPoint x: 581, startPoint y: 180, endPoint x: 560, endPoint y: 248, distance: 70.9
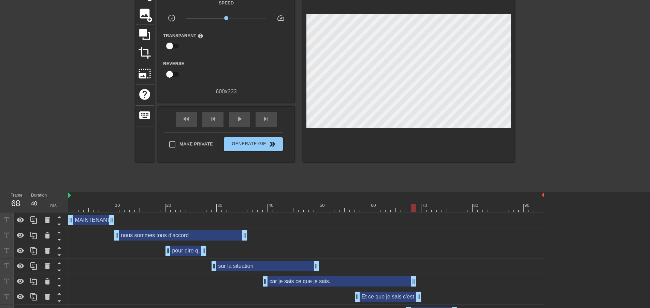
scroll to position [14, 0]
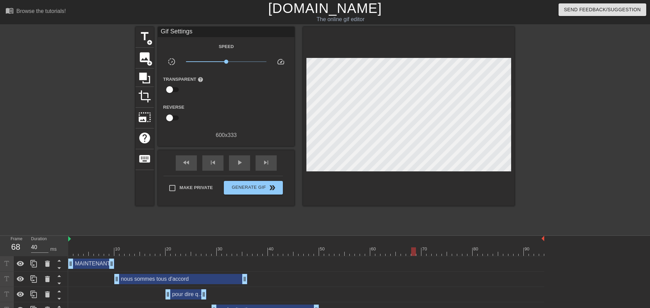
drag, startPoint x: 521, startPoint y: 68, endPoint x: 521, endPoint y: 43, distance: 24.6
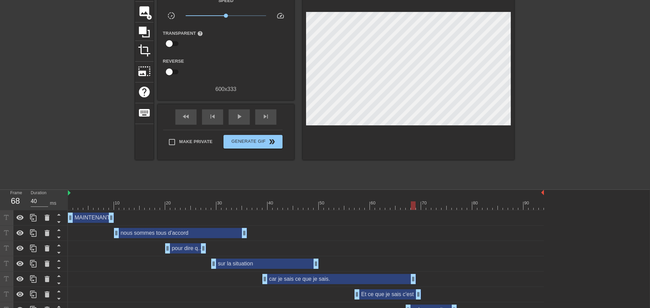
drag, startPoint x: 545, startPoint y: 113, endPoint x: 527, endPoint y: 279, distance: 166.3
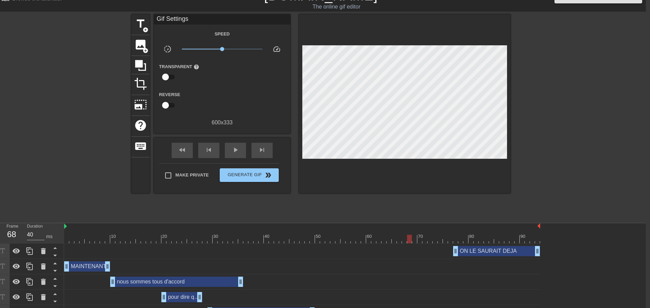
drag, startPoint x: 526, startPoint y: 32, endPoint x: 518, endPoint y: -8, distance: 40.4
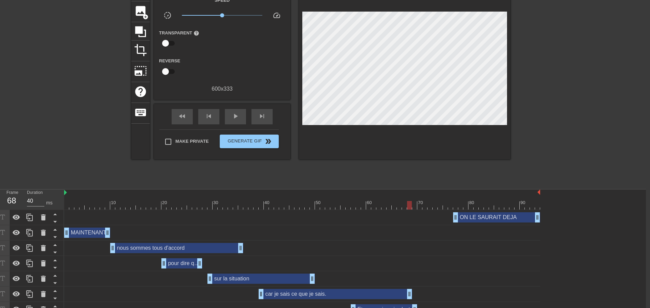
drag, startPoint x: 575, startPoint y: 111, endPoint x: 561, endPoint y: 204, distance: 93.8
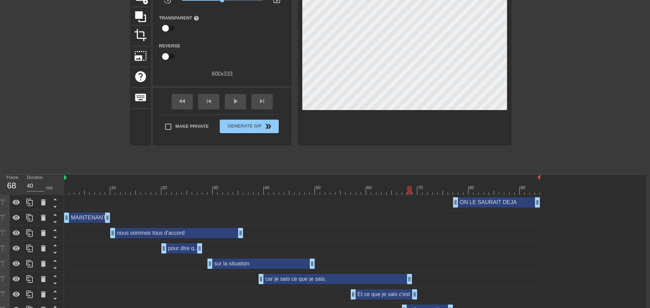
click at [485, 197] on div "ON LE SAURAIT DEJA drag_handle drag_handle" at bounding box center [496, 202] width 87 height 10
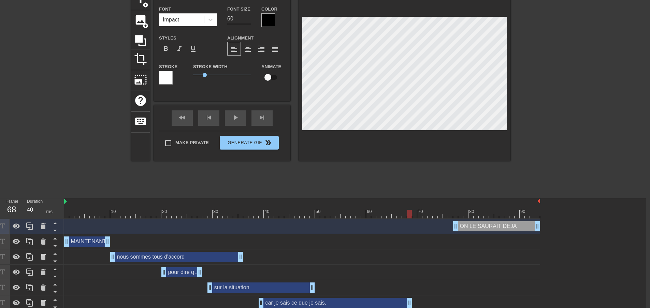
scroll to position [0, 4]
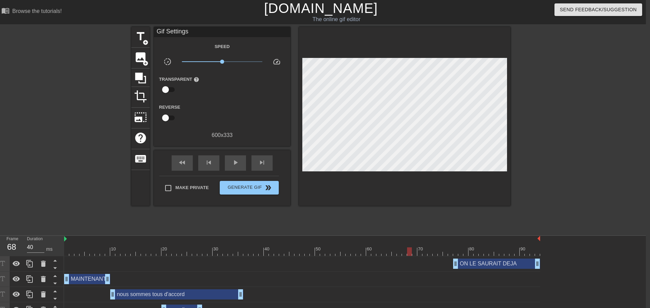
click at [477, 259] on div "ON LE SAURAIT DEJA drag_handle drag_handle" at bounding box center [496, 264] width 87 height 10
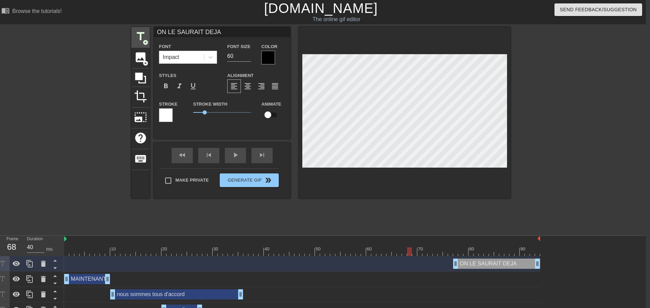
drag, startPoint x: 218, startPoint y: 31, endPoint x: 138, endPoint y: 37, distance: 80.4
click at [138, 37] on div "title add_circle image add_circle crop photo_size_select_large help keyboard ON…" at bounding box center [320, 113] width 379 height 172
click at [495, 259] on div "SINON drag_handle drag_handle" at bounding box center [496, 264] width 87 height 10
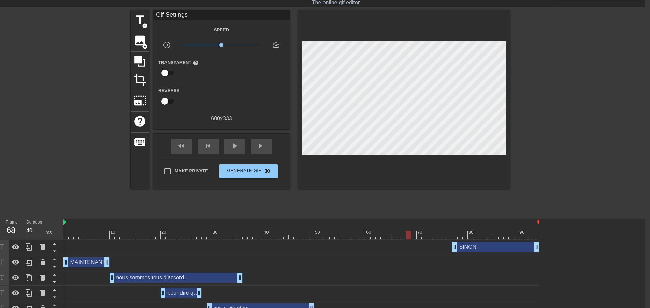
scroll to position [61, 5]
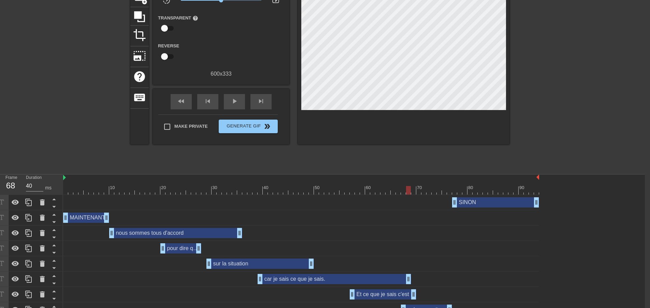
drag, startPoint x: 561, startPoint y: 148, endPoint x: 557, endPoint y: 246, distance: 98.6
click at [481, 175] on div "10 20 30 40 50 60 70 80 90 SINON drag_handle drag_handle MAINTENANT drag_handle…" at bounding box center [353, 254] width 581 height 159
click at [481, 186] on div at bounding box center [301, 190] width 476 height 9
click at [234, 228] on div "nous sommes tous d'accord drag_handle drag_handle" at bounding box center [175, 233] width 133 height 10
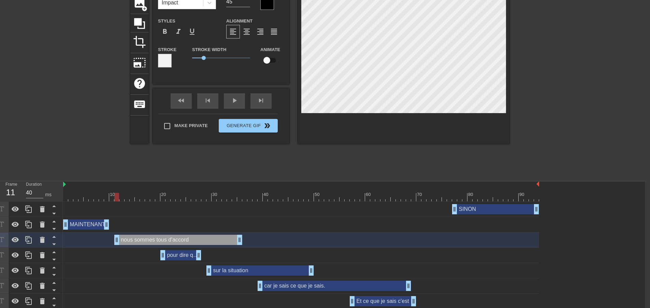
drag, startPoint x: 110, startPoint y: 205, endPoint x: 130, endPoint y: 205, distance: 20.1
drag, startPoint x: 105, startPoint y: 192, endPoint x: 113, endPoint y: 192, distance: 7.5
click at [99, 220] on div "MAINTENANT drag_handle drag_handle" at bounding box center [88, 225] width 51 height 10
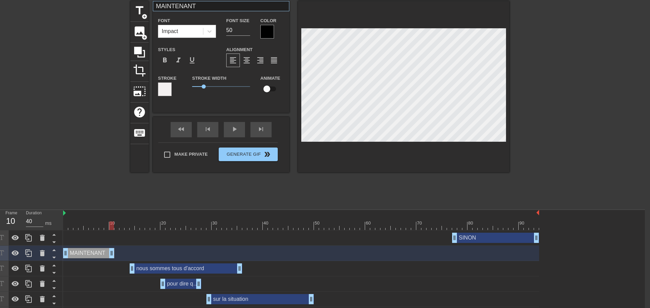
scroll to position [20, 5]
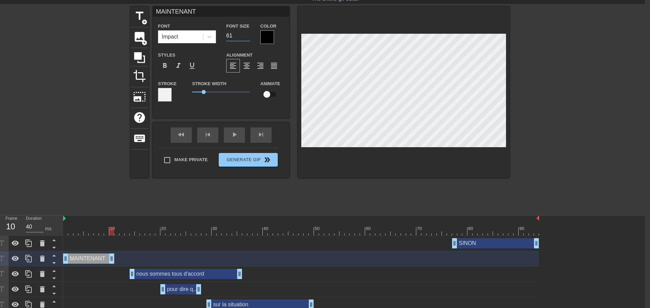
click at [243, 35] on input "61" at bounding box center [238, 35] width 24 height 11
click at [246, 38] on input "60" at bounding box center [238, 35] width 24 height 11
click at [246, 38] on input "59" at bounding box center [238, 35] width 24 height 11
click at [469, 238] on div "SINON drag_handle drag_handle" at bounding box center [495, 243] width 87 height 10
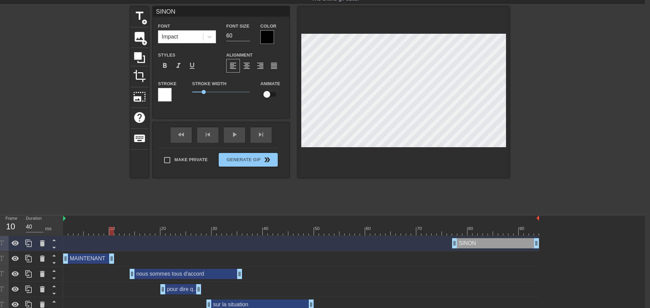
click at [94, 254] on div "MAINTENANT drag_handle drag_handle" at bounding box center [88, 259] width 51 height 10
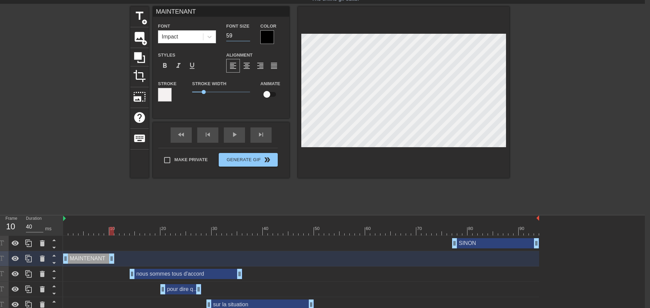
click at [242, 31] on input "59" at bounding box center [238, 35] width 24 height 11
click at [243, 33] on input "67" at bounding box center [238, 35] width 24 height 11
click at [243, 33] on input "68" at bounding box center [238, 35] width 24 height 11
click at [243, 33] on input "69" at bounding box center [238, 35] width 24 height 11
click at [243, 33] on input "70" at bounding box center [238, 35] width 24 height 11
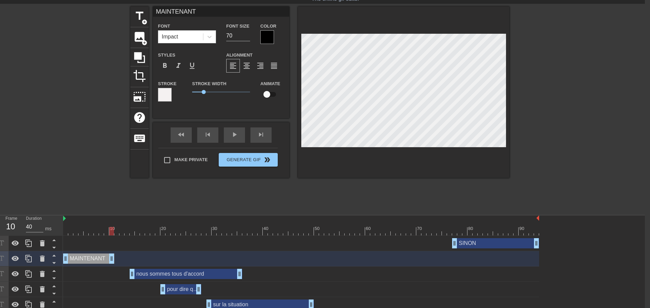
click at [158, 269] on div "nous sommes tous d'accord drag_handle drag_handle" at bounding box center [186, 274] width 113 height 10
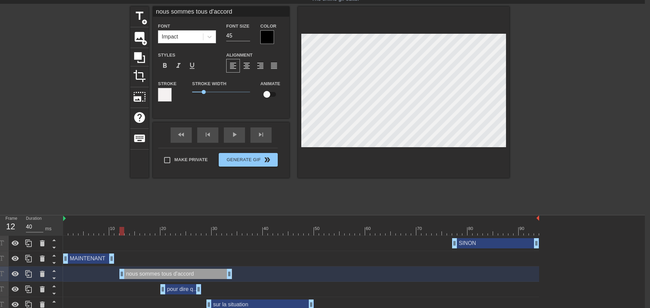
drag, startPoint x: 171, startPoint y: 243, endPoint x: 158, endPoint y: 239, distance: 12.8
click at [158, 269] on div "nous sommes tous d'accord drag_handle drag_handle" at bounding box center [175, 274] width 113 height 10
drag, startPoint x: 228, startPoint y: 238, endPoint x: 197, endPoint y: 239, distance: 31.0
drag, startPoint x: 169, startPoint y: 257, endPoint x: 135, endPoint y: 260, distance: 34.6
click at [135, 284] on div "pour dire que nous ne savons rien drag_handle drag_handle" at bounding box center [139, 289] width 41 height 10
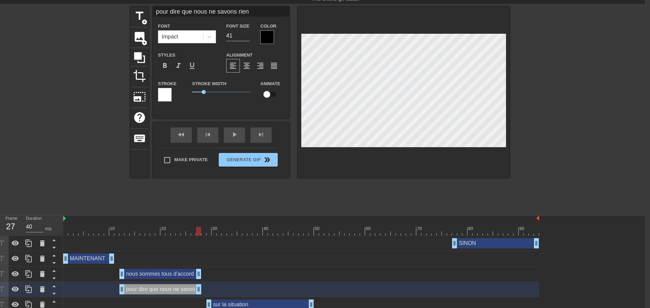
drag, startPoint x: 157, startPoint y: 257, endPoint x: 198, endPoint y: 253, distance: 42.2
drag, startPoint x: 227, startPoint y: 273, endPoint x: 142, endPoint y: 277, distance: 85.4
click at [142, 297] on div "sur la situation drag_handle drag_handle" at bounding box center [301, 304] width 476 height 15
drag, startPoint x: 322, startPoint y: 286, endPoint x: 184, endPoint y: 291, distance: 137.5
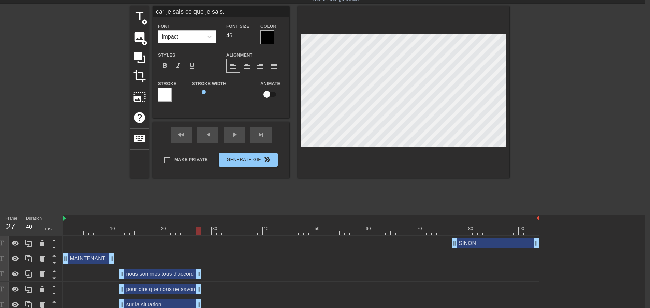
drag, startPoint x: 225, startPoint y: 269, endPoint x: 197, endPoint y: 272, distance: 27.8
drag, startPoint x: 272, startPoint y: 286, endPoint x: 200, endPoint y: 287, distance: 71.6
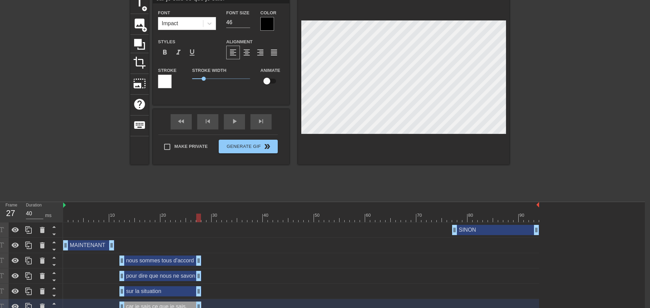
scroll to position [34, 5]
drag, startPoint x: 373, startPoint y: 289, endPoint x: 143, endPoint y: 302, distance: 230.2
click at [143, 302] on div "SINON drag_handle drag_handle MAINTENANT drag_handle drag_handle nous sommes to…" at bounding box center [353, 291] width 581 height 138
drag, startPoint x: 185, startPoint y: 289, endPoint x: 199, endPoint y: 287, distance: 14.4
drag, startPoint x: 436, startPoint y: 300, endPoint x: 154, endPoint y: 310, distance: 282.2
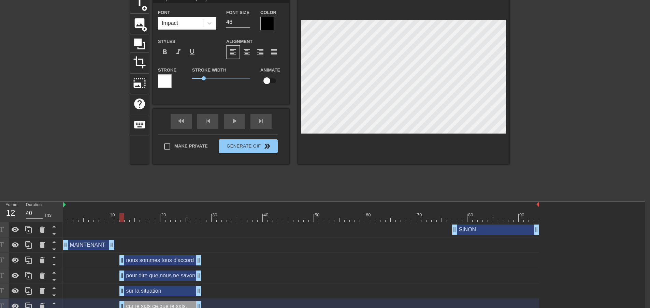
click at [154, 308] on html "menu_book Browse the tutorials! Gifntext.com The online gif editor Send Feedbac…" at bounding box center [320, 163] width 650 height 395
drag, startPoint x: 169, startPoint y: 301, endPoint x: 201, endPoint y: 299, distance: 31.2
drag, startPoint x: 152, startPoint y: 241, endPoint x: 192, endPoint y: 245, distance: 39.7
click at [192, 271] on div "pour dire que nous ne savons rien drag_handle drag_handle" at bounding box center [201, 276] width 82 height 10
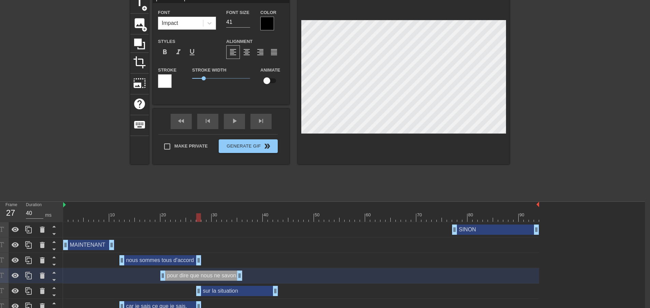
drag, startPoint x: 166, startPoint y: 260, endPoint x: 242, endPoint y: 253, distance: 76.7
click at [242, 286] on div "sur la situation drag_handle drag_handle" at bounding box center [237, 291] width 82 height 10
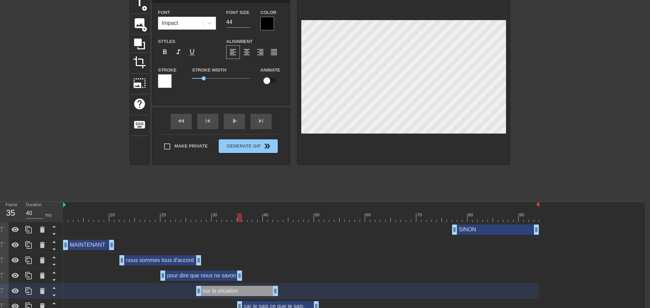
drag, startPoint x: 150, startPoint y: 271, endPoint x: 265, endPoint y: 260, distance: 115.5
click at [265, 260] on div "SINON drag_handle drag_handle MAINTENANT drag_handle drag_handle nous sommes to…" at bounding box center [353, 291] width 581 height 138
drag, startPoint x: 267, startPoint y: 272, endPoint x: 271, endPoint y: 272, distance: 4.1
click at [271, 301] on div "car je sais ce que je sais. drag_handle drag_handle" at bounding box center [278, 306] width 82 height 10
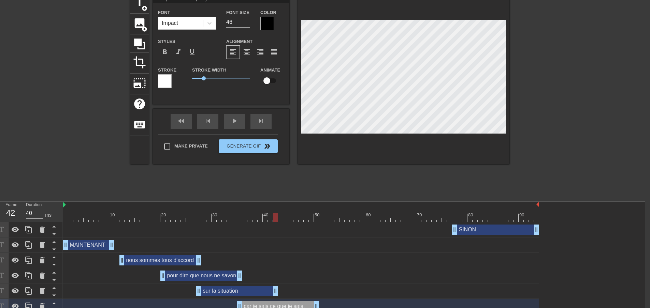
drag, startPoint x: 156, startPoint y: 292, endPoint x: 310, endPoint y: 276, distance: 154.7
click at [310, 276] on div "SINON drag_handle drag_handle MAINTENANT drag_handle drag_handle nous sommes to…" at bounding box center [353, 291] width 581 height 138
drag, startPoint x: 171, startPoint y: 307, endPoint x: 366, endPoint y: 274, distance: 197.6
click at [366, 274] on div "SINON drag_handle drag_handle MAINTENANT drag_handle drag_handle nous sommes to…" at bounding box center [353, 291] width 581 height 138
drag, startPoint x: 289, startPoint y: 289, endPoint x: 382, endPoint y: 275, distance: 94.8
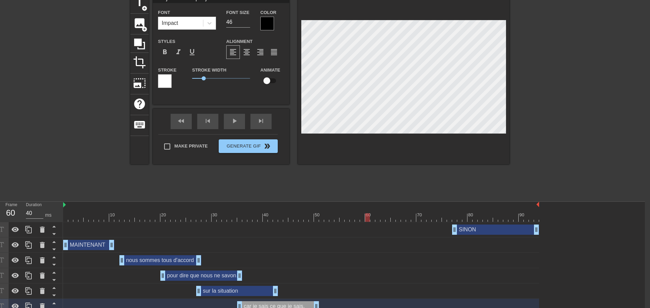
click at [382, 275] on div "SINON drag_handle drag_handle MAINTENANT drag_handle drag_handle nous sommes to…" at bounding box center [353, 291] width 581 height 138
drag, startPoint x: 224, startPoint y: 186, endPoint x: 196, endPoint y: 184, distance: 27.3
click at [196, 213] on div at bounding box center [301, 217] width 476 height 9
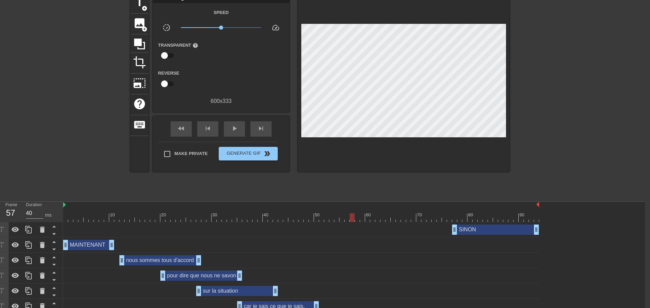
drag, startPoint x: 164, startPoint y: 190, endPoint x: 92, endPoint y: 192, distance: 72.3
click at [92, 202] on div "10 20 30 40 50 60 70 80 90 SINON drag_handle drag_handle MAINTENANT drag_handle…" at bounding box center [353, 281] width 581 height 159
click at [92, 213] on div at bounding box center [301, 217] width 476 height 9
drag, startPoint x: 178, startPoint y: 232, endPoint x: 166, endPoint y: 233, distance: 11.7
click at [166, 255] on div "nous sommes tous d'accord drag_handle drag_handle" at bounding box center [150, 260] width 82 height 10
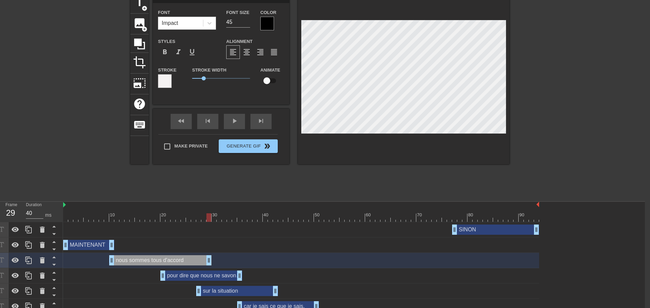
drag, startPoint x: 186, startPoint y: 225, endPoint x: 208, endPoint y: 221, distance: 21.9
click at [208, 253] on div "nous sommes tous d'accord drag_handle drag_handle" at bounding box center [301, 260] width 476 height 15
drag, startPoint x: 200, startPoint y: 246, endPoint x: 151, endPoint y: 245, distance: 49.1
click at [151, 271] on div "pour dire que nous ne savons rien drag_handle drag_handle" at bounding box center [150, 276] width 82 height 10
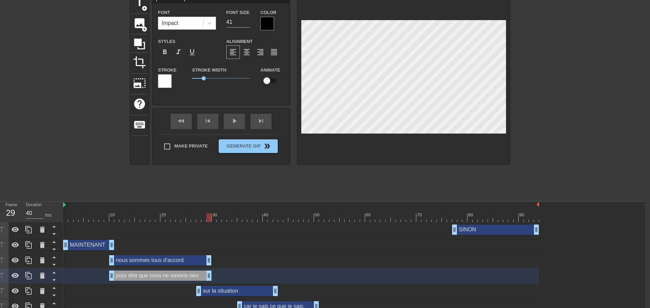
drag, startPoint x: 188, startPoint y: 240, endPoint x: 206, endPoint y: 238, distance: 18.5
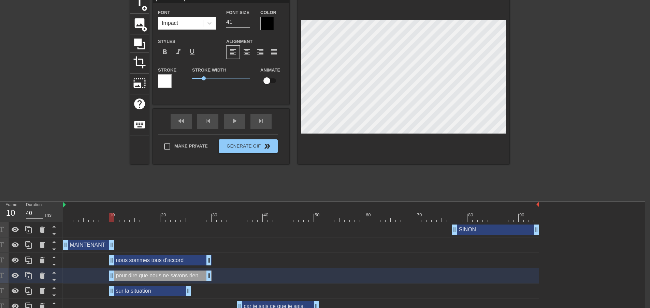
drag, startPoint x: 184, startPoint y: 261, endPoint x: 116, endPoint y: 261, distance: 68.9
click at [116, 286] on div "sur la situation drag_handle drag_handle" at bounding box center [150, 291] width 82 height 10
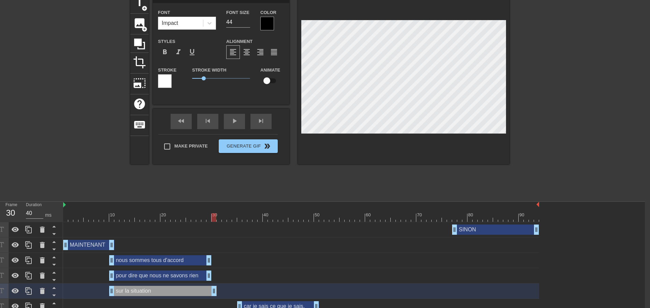
drag, startPoint x: 186, startPoint y: 259, endPoint x: 210, endPoint y: 254, distance: 25.0
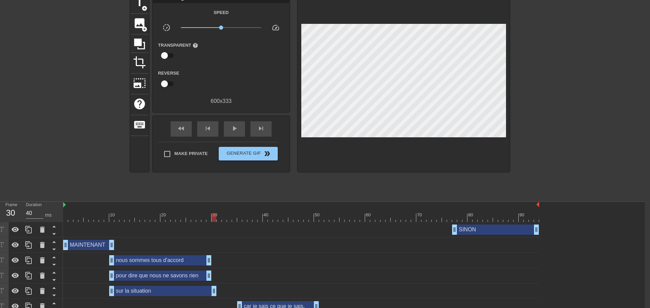
drag, startPoint x: 245, startPoint y: 268, endPoint x: 222, endPoint y: 271, distance: 23.8
click at [213, 299] on div "car je sais ce que je sais. drag_handle drag_handle" at bounding box center [301, 306] width 476 height 15
drag, startPoint x: 216, startPoint y: 261, endPoint x: 209, endPoint y: 261, distance: 6.8
drag, startPoint x: 252, startPoint y: 279, endPoint x: 122, endPoint y: 286, distance: 130.4
click at [122, 299] on div "car je sais ce que je sais. drag_handle drag_handle" at bounding box center [301, 306] width 476 height 15
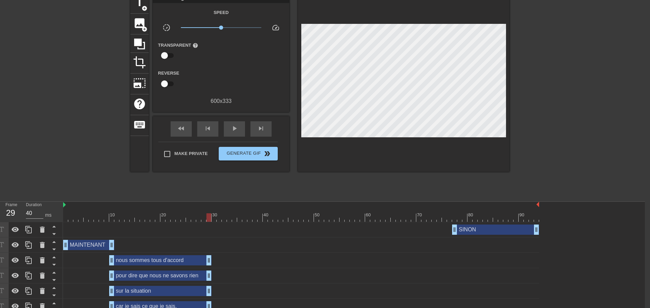
drag, startPoint x: 190, startPoint y: 276, endPoint x: 212, endPoint y: 277, distance: 22.9
click at [212, 301] on div "car je sais ce que je sais. drag_handle drag_handle" at bounding box center [301, 306] width 476 height 10
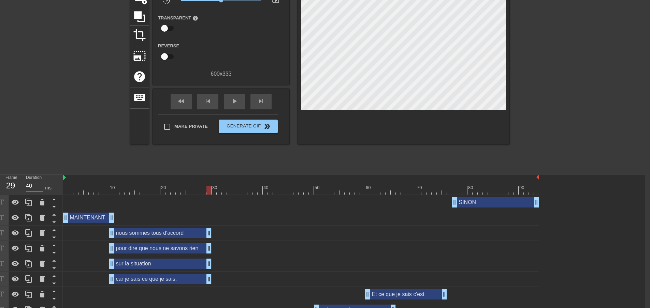
scroll to position [61, 5]
drag, startPoint x: 397, startPoint y: 270, endPoint x: 141, endPoint y: 285, distance: 256.9
click at [141, 285] on div "SINON drag_handle drag_handle MAINTENANT drag_handle drag_handle nous sommes to…" at bounding box center [353, 264] width 581 height 138
drag, startPoint x: 186, startPoint y: 265, endPoint x: 206, endPoint y: 267, distance: 20.3
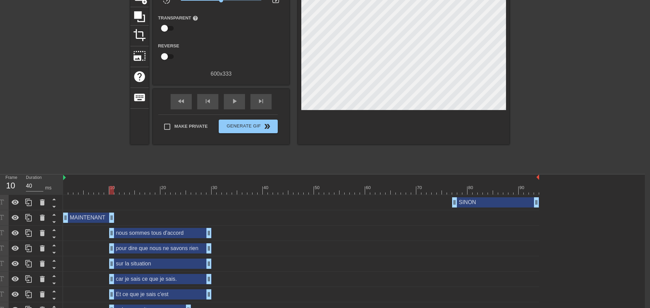
drag, startPoint x: 334, startPoint y: 283, endPoint x: 132, endPoint y: 294, distance: 201.8
click at [132, 294] on div "SINON drag_handle drag_handle MAINTENANT drag_handle drag_handle nous sommes to…" at bounding box center [353, 264] width 581 height 138
drag, startPoint x: 189, startPoint y: 283, endPoint x: 208, endPoint y: 281, distance: 19.2
drag, startPoint x: 160, startPoint y: 223, endPoint x: 210, endPoint y: 214, distance: 51.6
click at [210, 214] on div "SINON drag_handle drag_handle MAINTENANT drag_handle drag_handle nous sommes to…" at bounding box center [353, 264] width 581 height 138
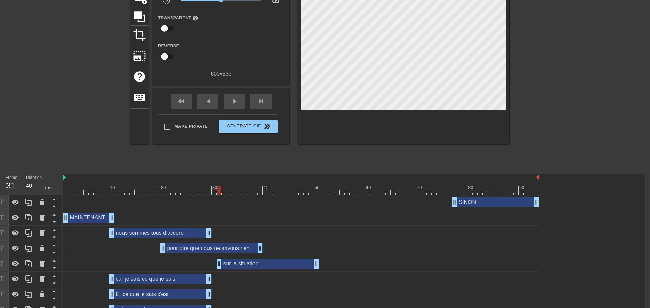
drag, startPoint x: 137, startPoint y: 241, endPoint x: 245, endPoint y: 232, distance: 108.2
click at [245, 256] on div "sur la situation drag_handle drag_handle" at bounding box center [301, 263] width 476 height 15
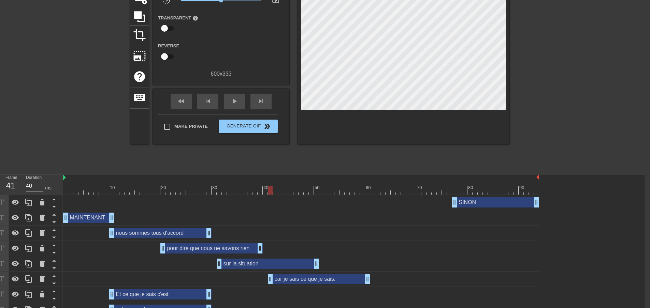
drag, startPoint x: 145, startPoint y: 253, endPoint x: 302, endPoint y: 243, distance: 157.5
click at [302, 243] on div "SINON drag_handle drag_handle MAINTENANT drag_handle drag_handle nous sommes to…" at bounding box center [353, 264] width 581 height 138
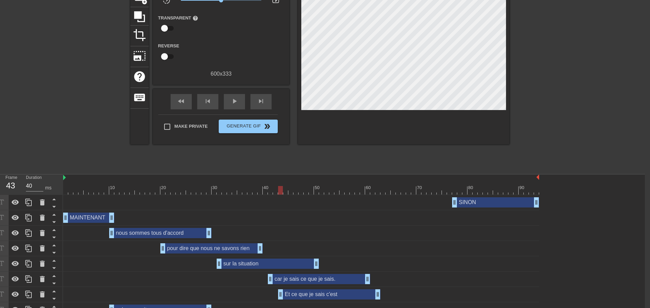
drag, startPoint x: 169, startPoint y: 267, endPoint x: 338, endPoint y: 259, distance: 169.0
click at [338, 259] on div "SINON drag_handle drag_handle MAINTENANT drag_handle drag_handle nous sommes to…" at bounding box center [353, 264] width 581 height 138
drag, startPoint x: 130, startPoint y: 285, endPoint x: 417, endPoint y: 262, distance: 288.1
click at [417, 262] on div "SINON drag_handle drag_handle MAINTENANT drag_handle drag_handle nous sommes to…" at bounding box center [353, 264] width 581 height 138
drag, startPoint x: 301, startPoint y: 256, endPoint x: 295, endPoint y: 256, distance: 6.9
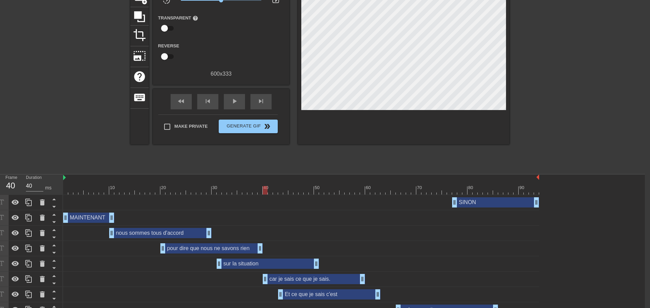
click at [295, 274] on div "car je sais ce que je sais. drag_handle drag_handle" at bounding box center [314, 279] width 102 height 10
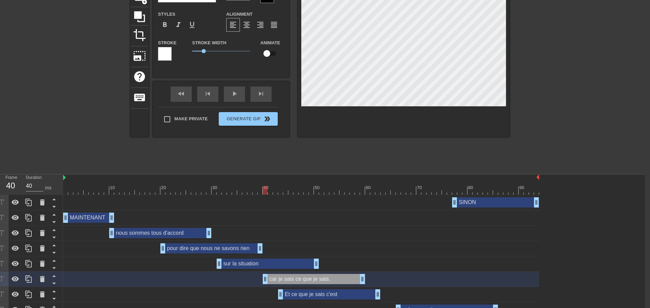
scroll to position [55, 5]
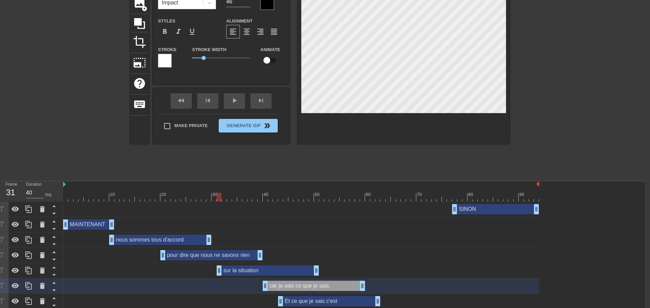
drag, startPoint x: 134, startPoint y: 166, endPoint x: 226, endPoint y: 181, distance: 93.7
click at [220, 181] on div "10 20 30 40 50 60 70 80 90 SINON drag_handle drag_handle MAINTENANT drag_handle…" at bounding box center [353, 260] width 581 height 159
drag, startPoint x: 228, startPoint y: 235, endPoint x: 238, endPoint y: 234, distance: 9.2
click at [238, 266] on div "sur la situation drag_handle drag_handle" at bounding box center [278, 271] width 102 height 10
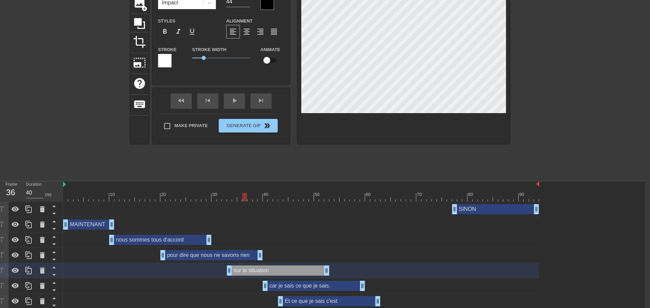
drag, startPoint x: 200, startPoint y: 164, endPoint x: 247, endPoint y: 166, distance: 46.4
click at [247, 193] on div at bounding box center [301, 197] width 476 height 9
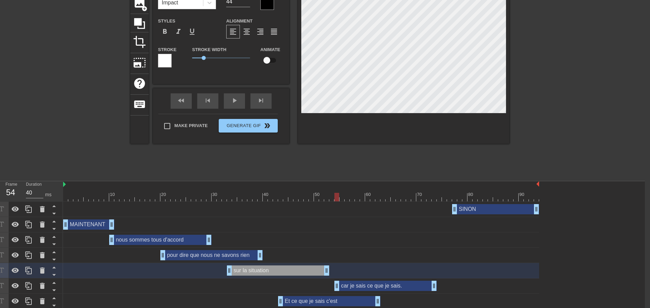
drag, startPoint x: 317, startPoint y: 255, endPoint x: 387, endPoint y: 255, distance: 69.6
click at [387, 281] on div "car je sais ce que je sais. drag_handle drag_handle" at bounding box center [385, 286] width 102 height 10
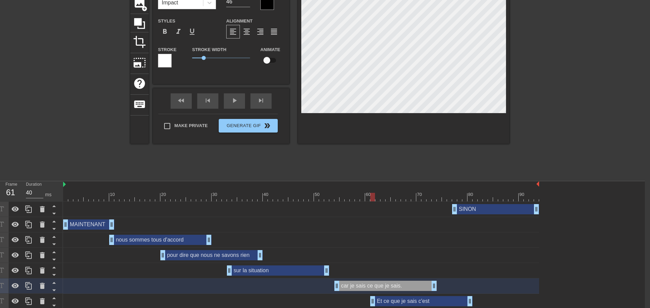
drag, startPoint x: 336, startPoint y: 270, endPoint x: 429, endPoint y: 261, distance: 93.2
click at [429, 294] on div "Et ce que je sais c'est drag_handle drag_handle" at bounding box center [301, 301] width 476 height 15
drag, startPoint x: 433, startPoint y: 286, endPoint x: 442, endPoint y: 283, distance: 9.7
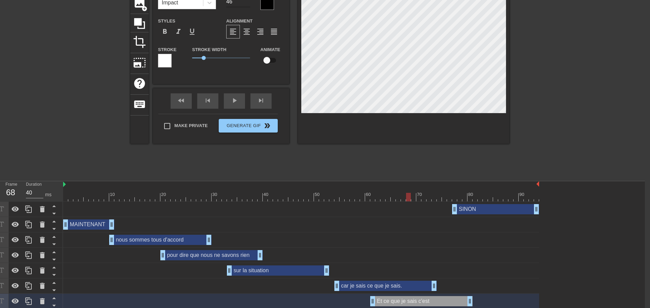
scroll to position [51, 5]
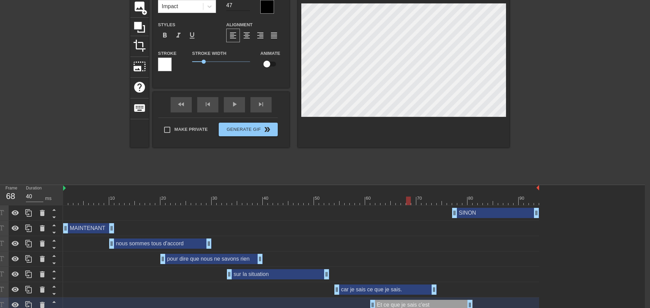
click at [242, 3] on input "47" at bounding box center [238, 5] width 24 height 11
click at [242, 3] on input "48" at bounding box center [238, 5] width 24 height 11
click at [247, 6] on div "Font Size 48" at bounding box center [238, 2] width 34 height 22
click at [246, 5] on input "47" at bounding box center [238, 5] width 24 height 11
click at [243, 6] on input "46" at bounding box center [238, 5] width 24 height 11
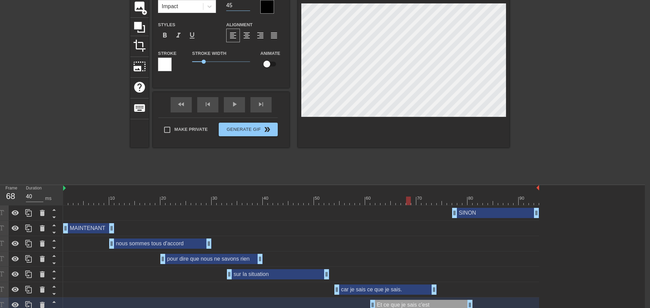
click at [243, 6] on input "45" at bounding box center [238, 5] width 24 height 11
click at [243, 6] on input "44" at bounding box center [238, 5] width 24 height 11
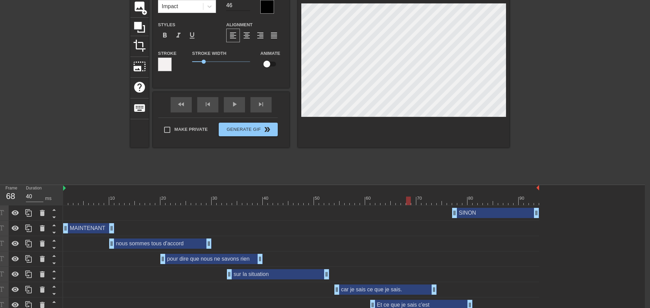
click at [242, 2] on input "46" at bounding box center [238, 5] width 24 height 11
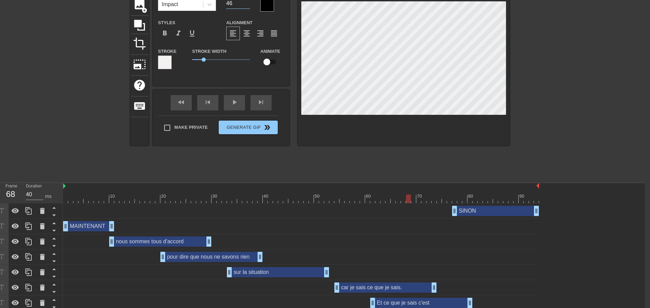
scroll to position [55, 5]
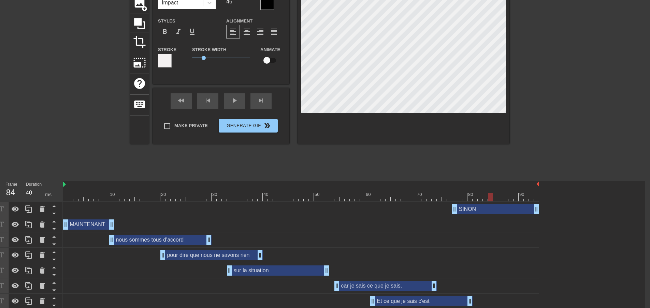
drag, startPoint x: 505, startPoint y: 282, endPoint x: 490, endPoint y: 281, distance: 15.7
drag, startPoint x: 467, startPoint y: 279, endPoint x: 443, endPoint y: 284, distance: 24.5
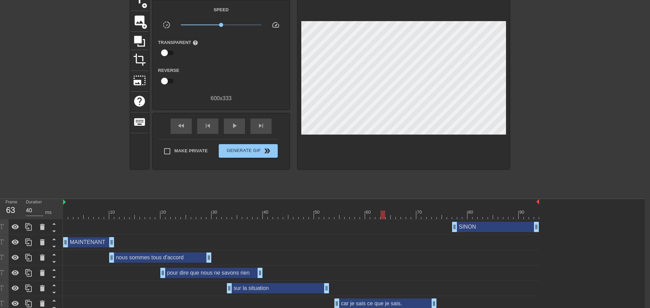
scroll to position [3, 5]
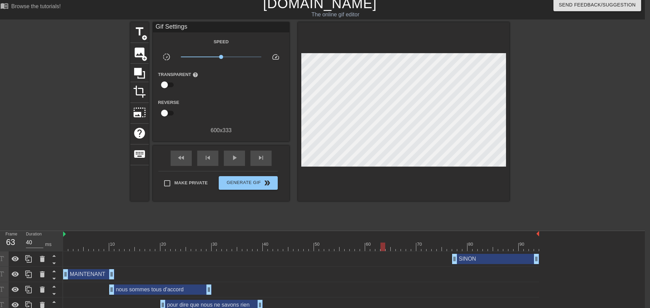
drag, startPoint x: 0, startPoint y: 84, endPoint x: 141, endPoint y: 0, distance: 163.9
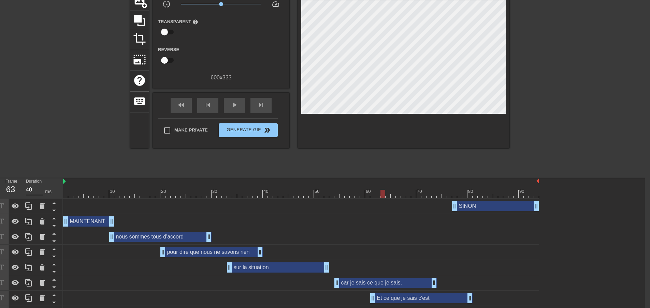
drag, startPoint x: 625, startPoint y: 151, endPoint x: 607, endPoint y: 203, distance: 54.8
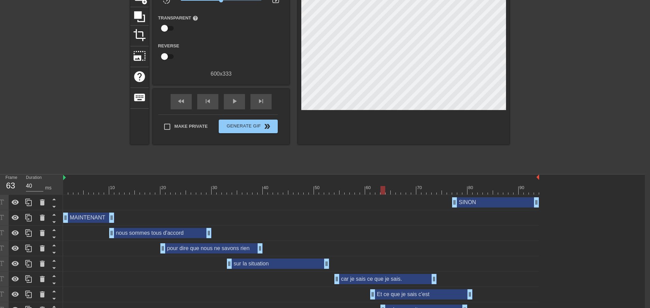
click at [416, 305] on div "qu'on ne sait pas drag_handle drag_handle" at bounding box center [423, 310] width 87 height 10
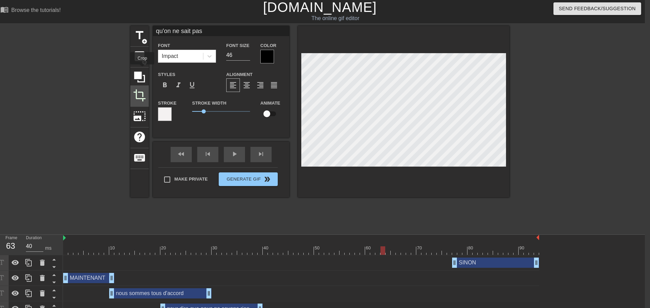
scroll to position [0, 5]
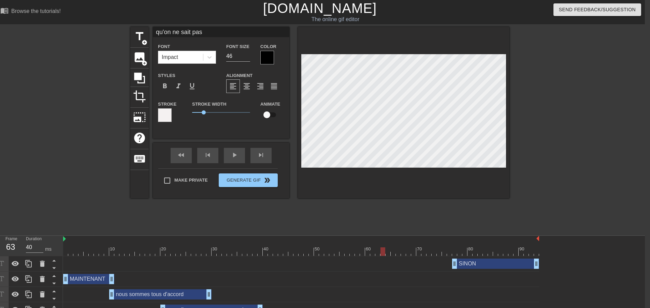
click at [156, 33] on input "qu'on ne sait pas" at bounding box center [221, 32] width 136 height 10
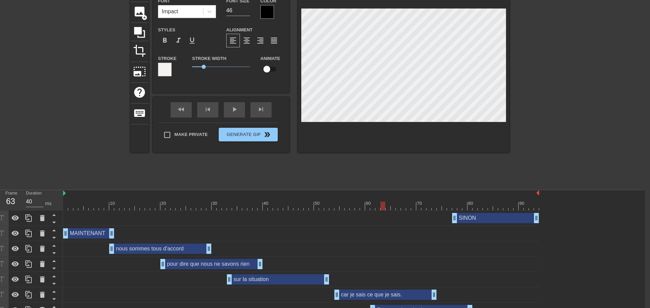
scroll to position [55, 5]
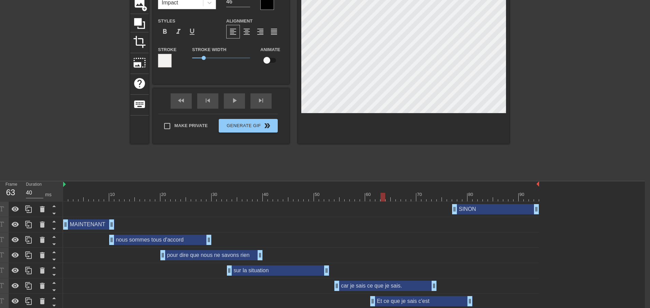
click at [439, 296] on div "Et ce que je sais c'est drag_handle drag_handle" at bounding box center [421, 301] width 102 height 10
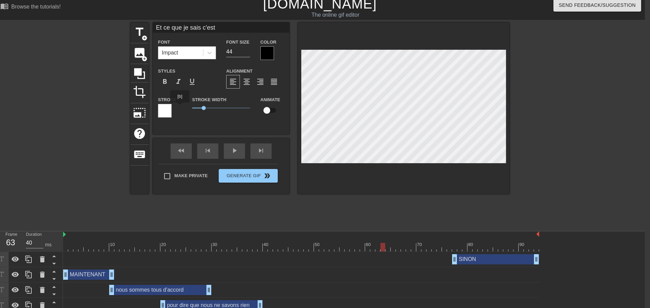
scroll to position [0, 5]
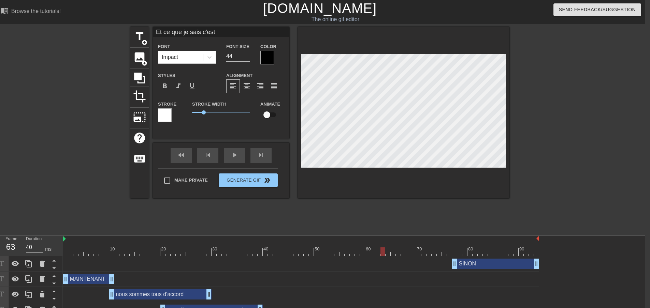
click at [217, 34] on input "Et ce que je sais c'est" at bounding box center [221, 32] width 136 height 10
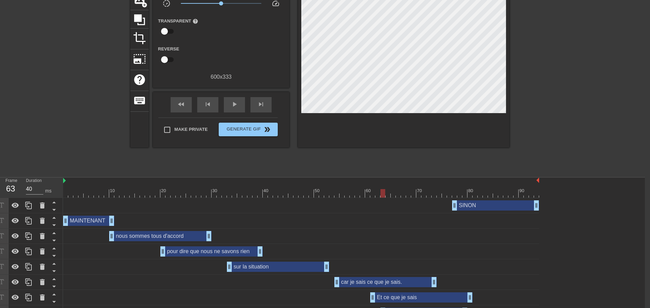
scroll to position [61, 5]
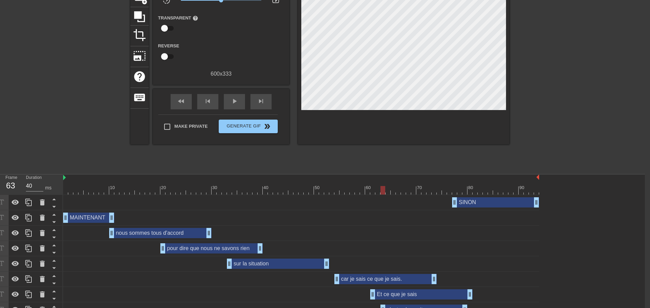
drag, startPoint x: 79, startPoint y: 76, endPoint x: 76, endPoint y: 94, distance: 18.2
click at [382, 274] on div "car je sais ce que je sais. drag_handle drag_handle" at bounding box center [385, 279] width 102 height 10
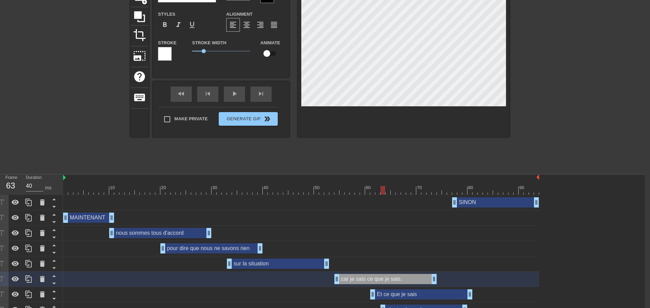
scroll to position [55, 5]
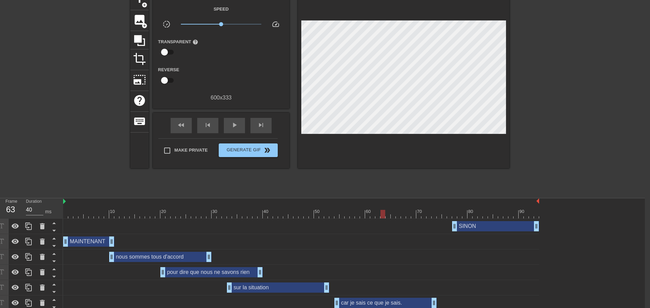
drag, startPoint x: 556, startPoint y: 103, endPoint x: 554, endPoint y: 82, distance: 21.6
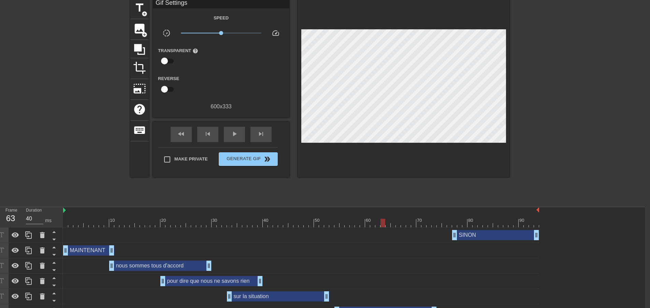
click at [338, 228] on div "SINON drag_handle drag_handle" at bounding box center [301, 235] width 476 height 15
drag, startPoint x: 325, startPoint y: 197, endPoint x: 223, endPoint y: 197, distance: 101.6
click at [223, 219] on div at bounding box center [301, 223] width 476 height 9
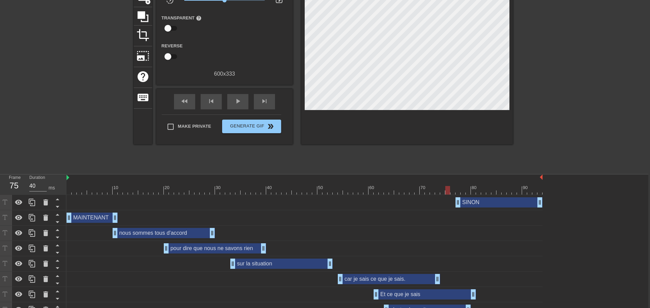
scroll to position [61, 0]
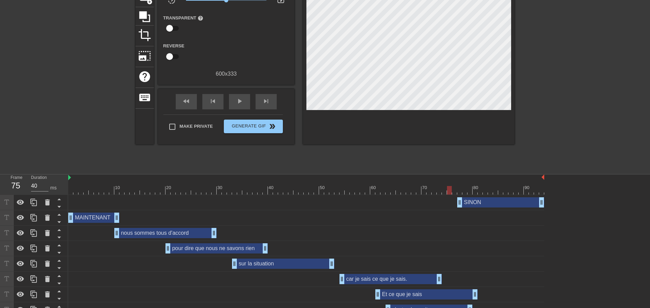
drag, startPoint x: 601, startPoint y: 120, endPoint x: 593, endPoint y: 149, distance: 30.5
click at [415, 290] on div "Et ce que je sais drag_handle drag_handle" at bounding box center [426, 295] width 102 height 10
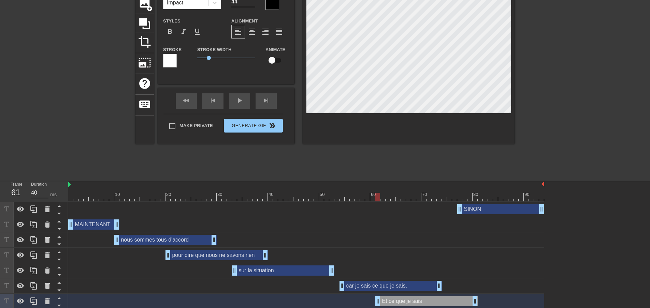
click at [496, 204] on div "SINON drag_handle drag_handle" at bounding box center [500, 209] width 87 height 10
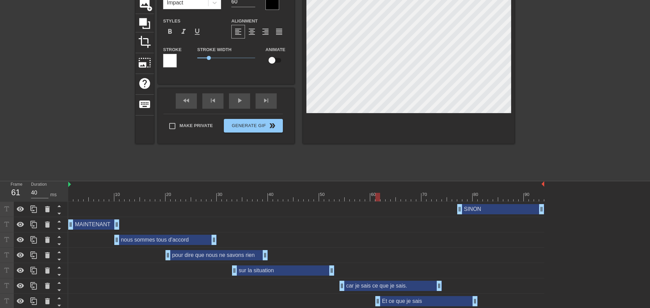
click at [490, 204] on div "SINON drag_handle drag_handle" at bounding box center [500, 209] width 87 height 10
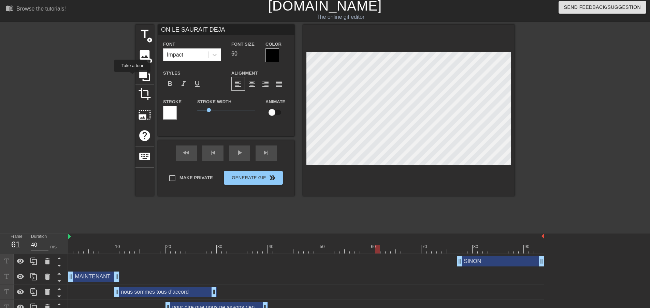
scroll to position [0, 0]
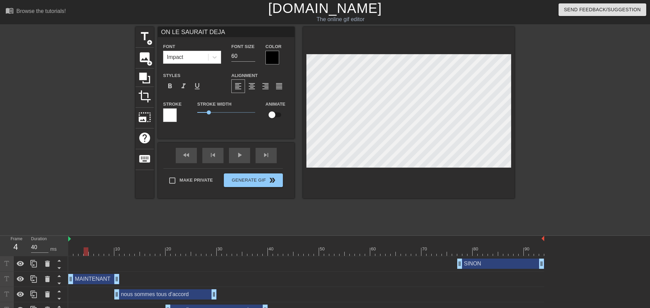
drag, startPoint x: 92, startPoint y: 216, endPoint x: 55, endPoint y: 221, distance: 37.5
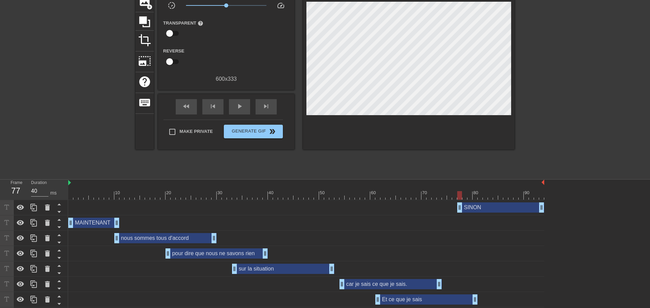
scroll to position [61, 0]
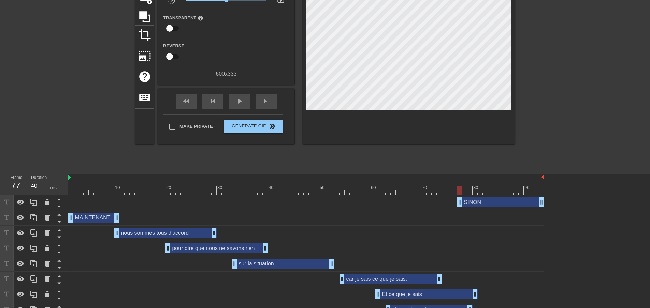
drag, startPoint x: 41, startPoint y: 110, endPoint x: 39, endPoint y: 131, distance: 21.2
drag, startPoint x: 542, startPoint y: 152, endPoint x: 556, endPoint y: 152, distance: 13.3
click at [520, 175] on div "10 20 30 40 50 60 70 80 90 SINON drag_handle drag_handle MAINTENANT drag_handle…" at bounding box center [358, 254] width 581 height 159
drag, startPoint x: 575, startPoint y: 96, endPoint x: 520, endPoint y: 77, distance: 58.8
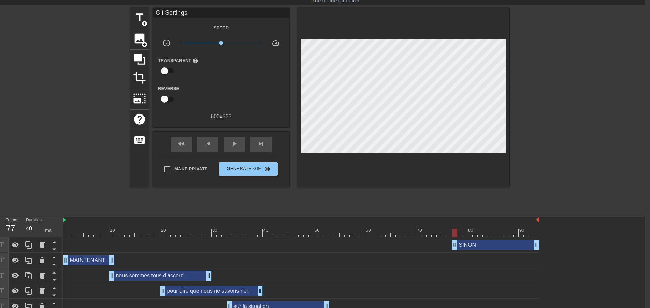
scroll to position [0, 5]
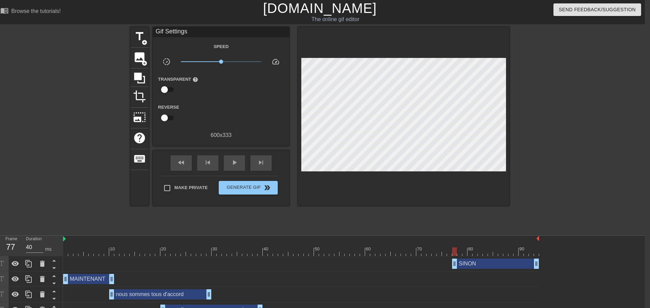
drag, startPoint x: 27, startPoint y: 63, endPoint x: 31, endPoint y: 57, distance: 7.7
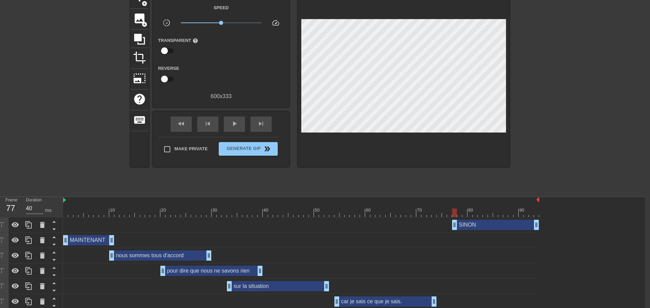
scroll to position [61, 5]
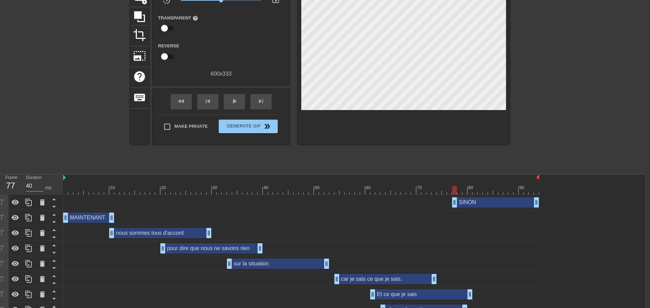
drag, startPoint x: 48, startPoint y: 60, endPoint x: 56, endPoint y: 87, distance: 28.4
drag, startPoint x: 92, startPoint y: 162, endPoint x: 329, endPoint y: 173, distance: 237.9
click at [329, 175] on div "10 20 30 40 50 60 70 80 90 SINON drag_handle drag_handle MAINTENANT drag_handle…" at bounding box center [353, 254] width 581 height 159
click at [404, 274] on div "car je sais ce que je sais. drag_handle drag_handle" at bounding box center [385, 279] width 102 height 10
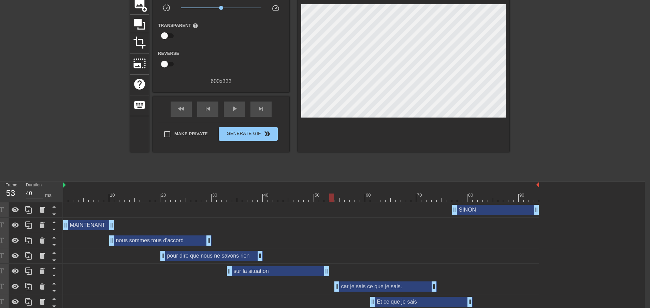
scroll to position [0, 5]
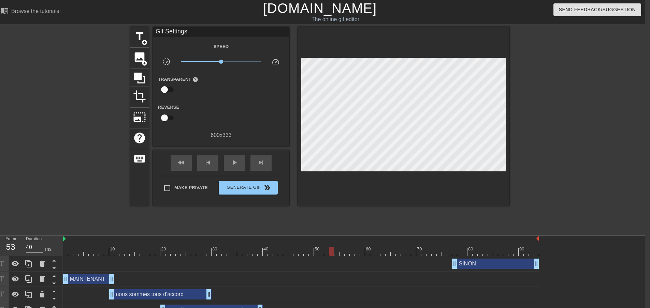
drag, startPoint x: 591, startPoint y: 216, endPoint x: 586, endPoint y: 244, distance: 28.4
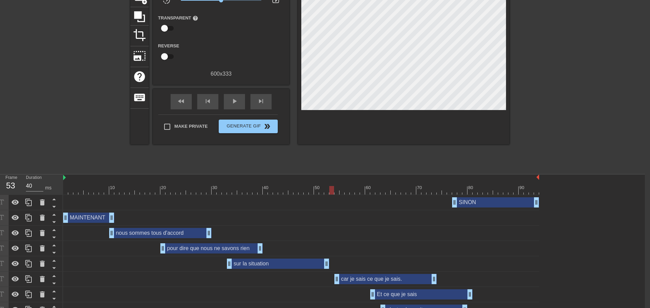
drag, startPoint x: 585, startPoint y: 244, endPoint x: 581, endPoint y: 293, distance: 48.9
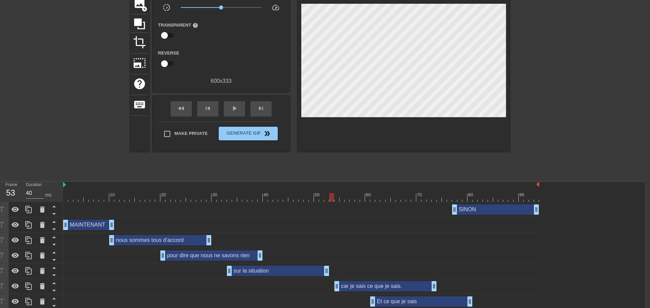
click at [428, 297] on div "Et ce que je sais drag_handle drag_handle" at bounding box center [421, 302] width 102 height 10
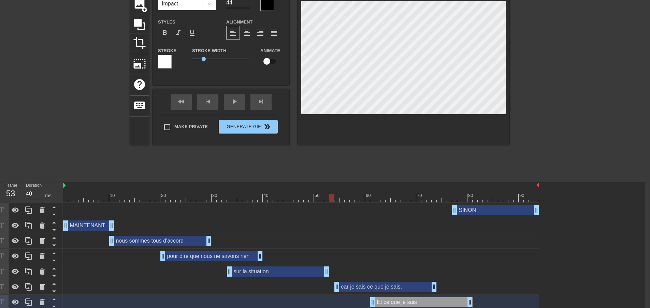
scroll to position [55, 5]
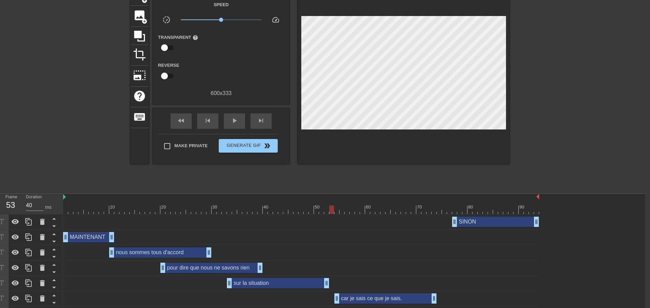
scroll to position [0, 5]
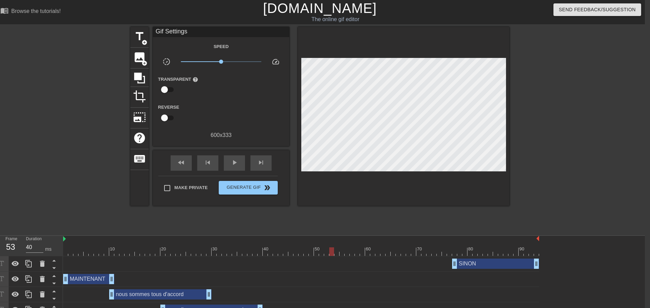
drag, startPoint x: 582, startPoint y: 125, endPoint x: 506, endPoint y: 93, distance: 82.2
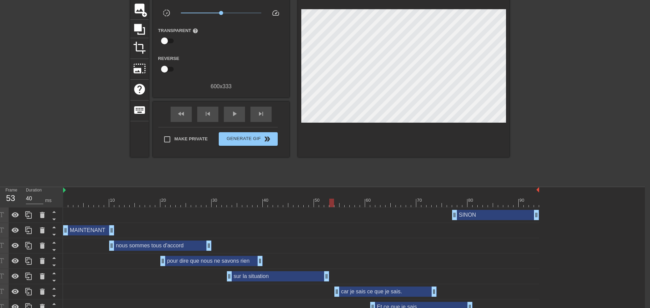
scroll to position [61, 5]
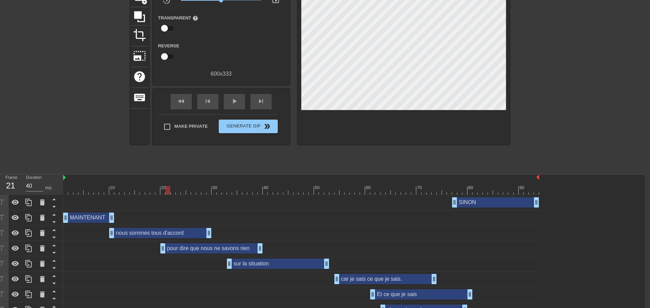
drag, startPoint x: 221, startPoint y: 162, endPoint x: 168, endPoint y: 168, distance: 52.8
click at [168, 186] on div at bounding box center [301, 190] width 476 height 9
click at [134, 228] on div "nous sommes tous d'accord drag_handle drag_handle" at bounding box center [160, 233] width 102 height 10
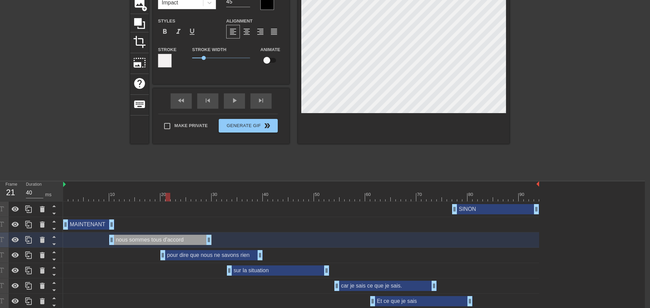
click at [224, 250] on div "pour dire que nous ne savons rien drag_handle drag_handle" at bounding box center [211, 255] width 102 height 10
